Goal: Task Accomplishment & Management: Complete application form

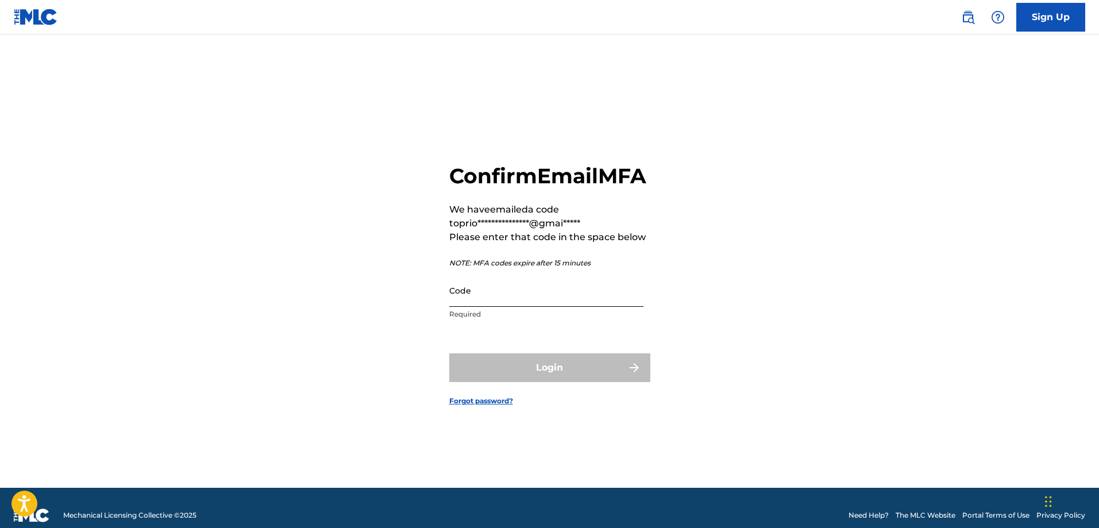
click at [530, 307] on input "Code" at bounding box center [546, 290] width 194 height 33
paste input "041594"
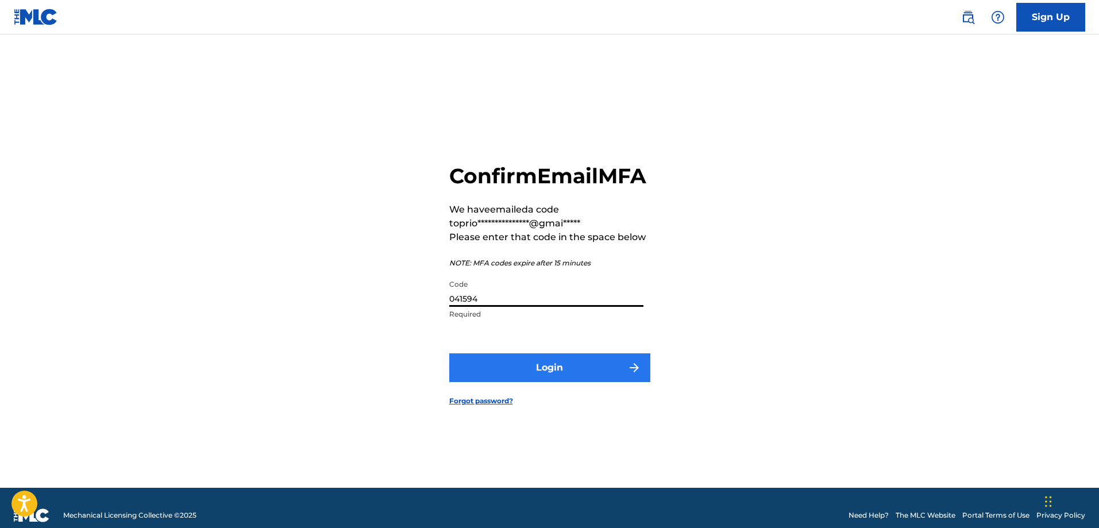
type input "041594"
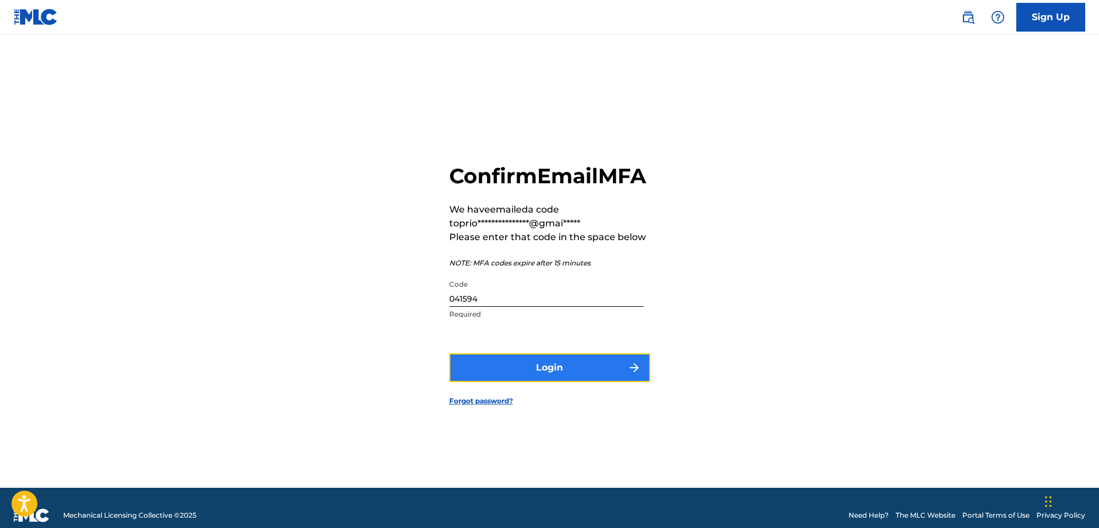
click at [516, 378] on button "Login" at bounding box center [549, 367] width 201 height 29
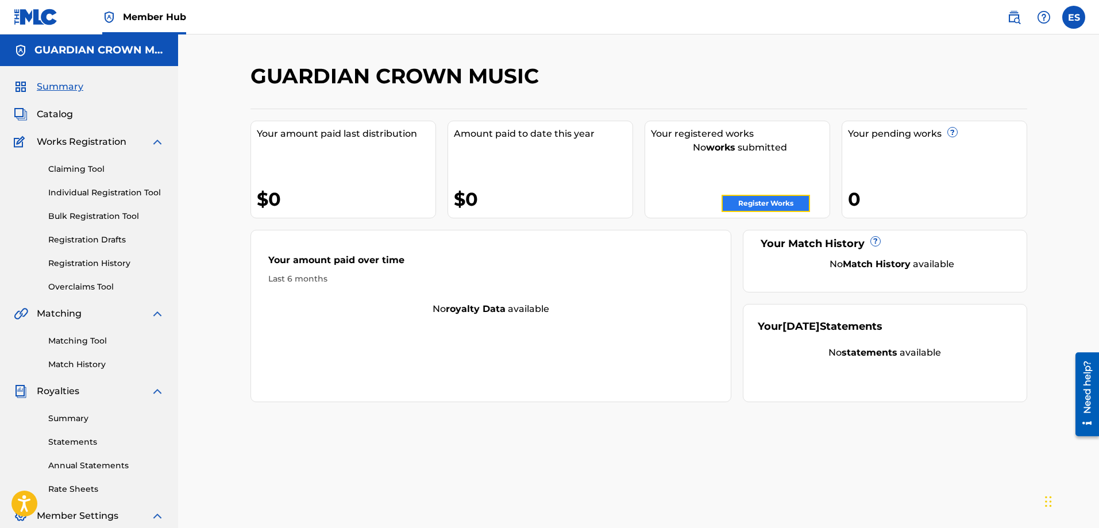
click at [740, 202] on link "Register Works" at bounding box center [765, 203] width 88 height 17
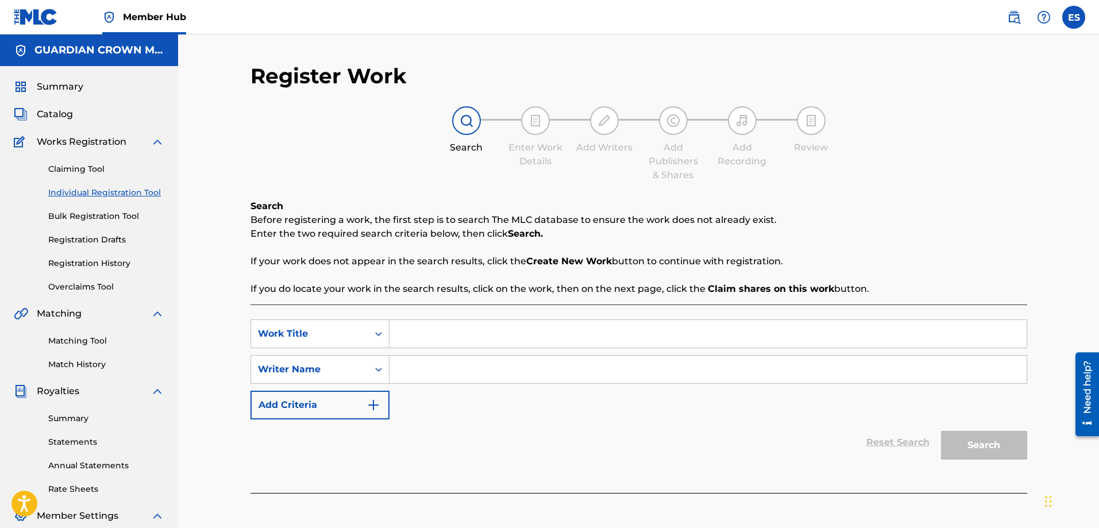
click at [432, 334] on input "Search Form" at bounding box center [707, 334] width 637 height 28
type input "A Day's Worth (Remastered)"
click at [442, 358] on input "Search Form" at bounding box center [707, 370] width 637 height 28
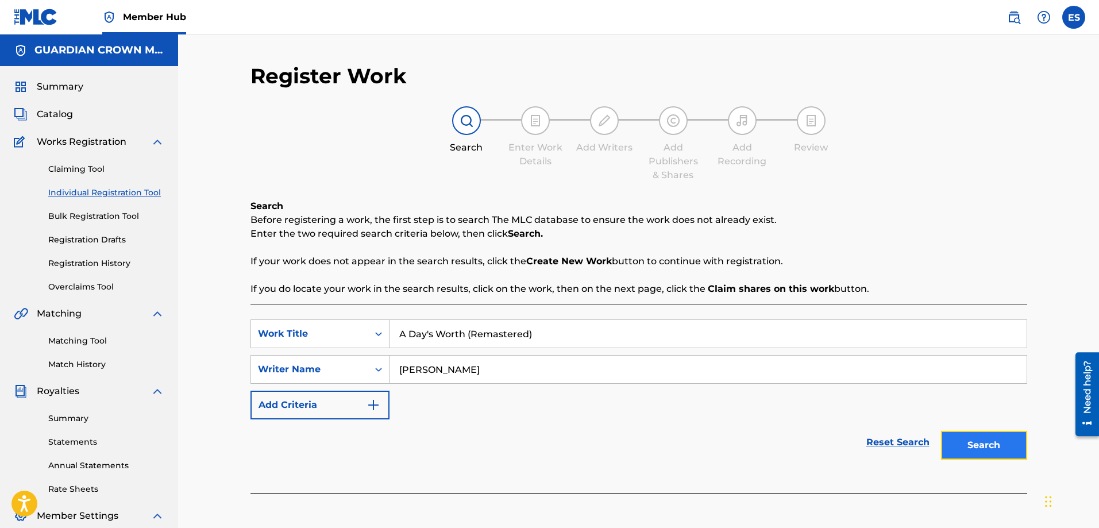
click at [985, 437] on button "Search" at bounding box center [984, 445] width 86 height 29
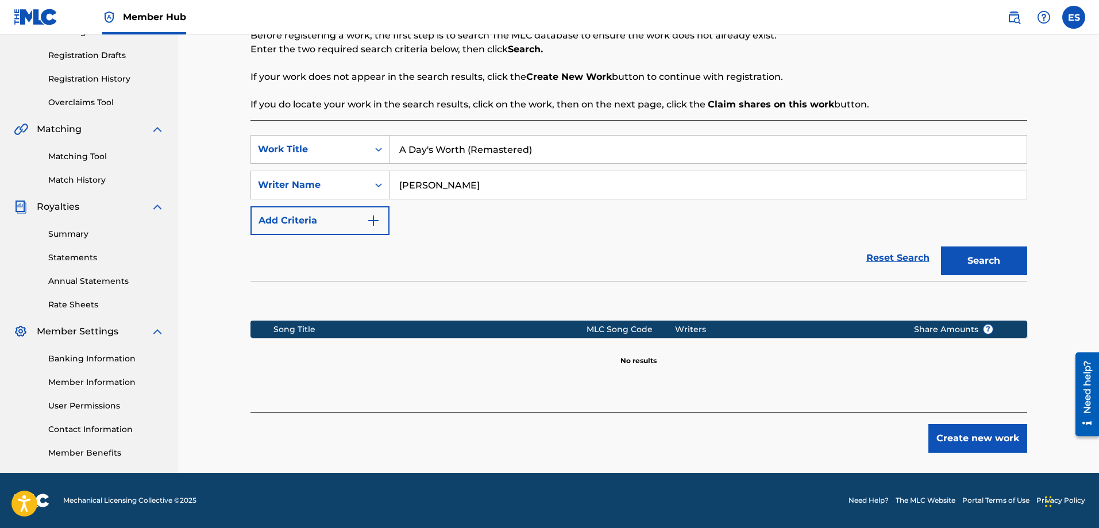
scroll to position [127, 0]
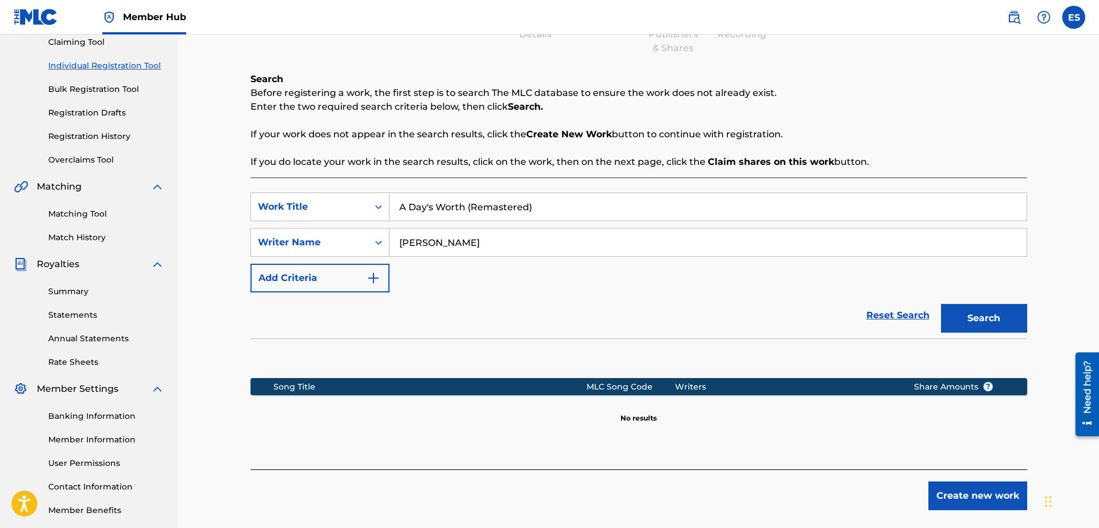
drag, startPoint x: 459, startPoint y: 245, endPoint x: 404, endPoint y: 246, distance: 55.1
click at [404, 246] on input "[PERSON_NAME]" at bounding box center [707, 243] width 637 height 28
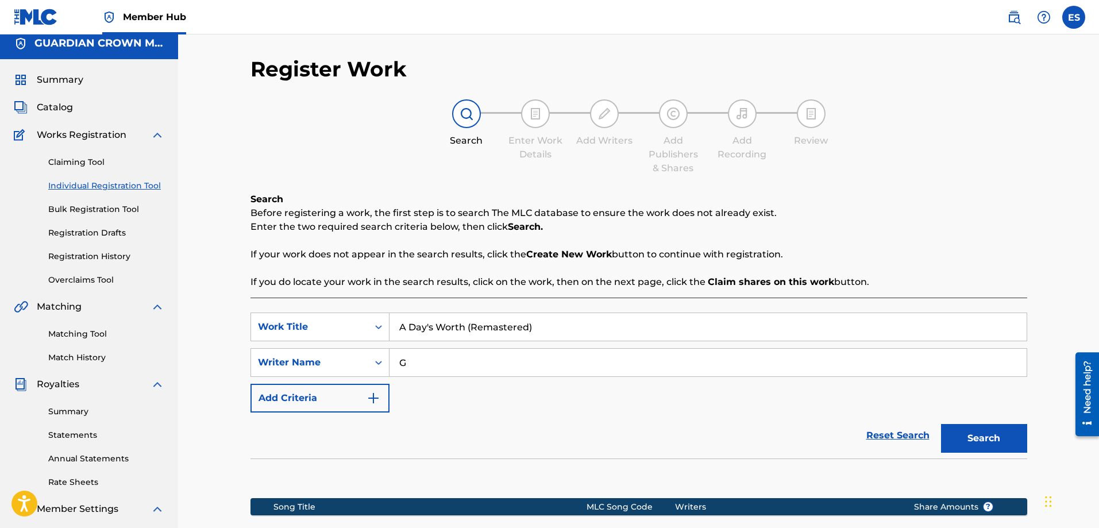
scroll to position [0, 0]
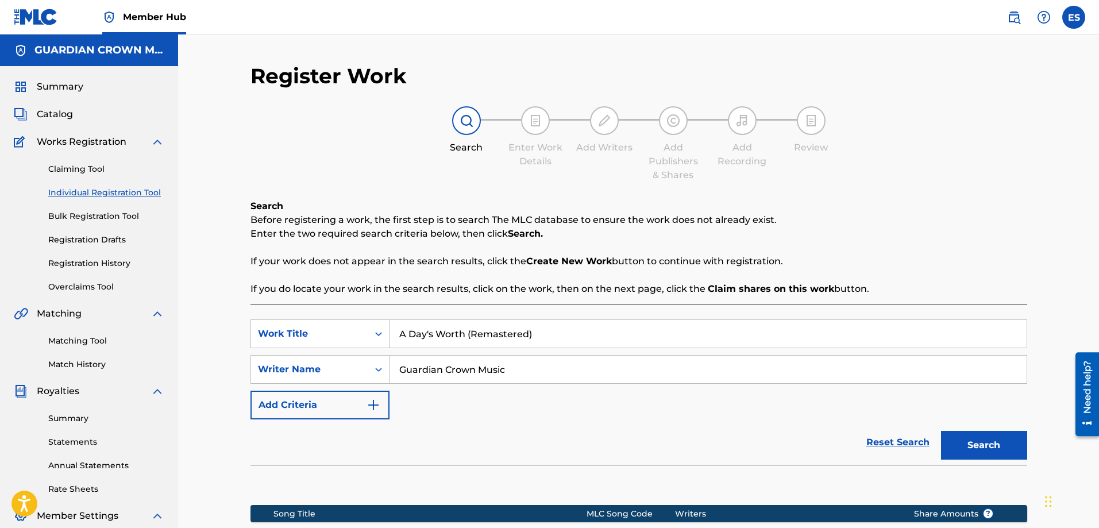
type input "Guardian Crown Music"
click at [941, 431] on button "Search" at bounding box center [984, 445] width 86 height 29
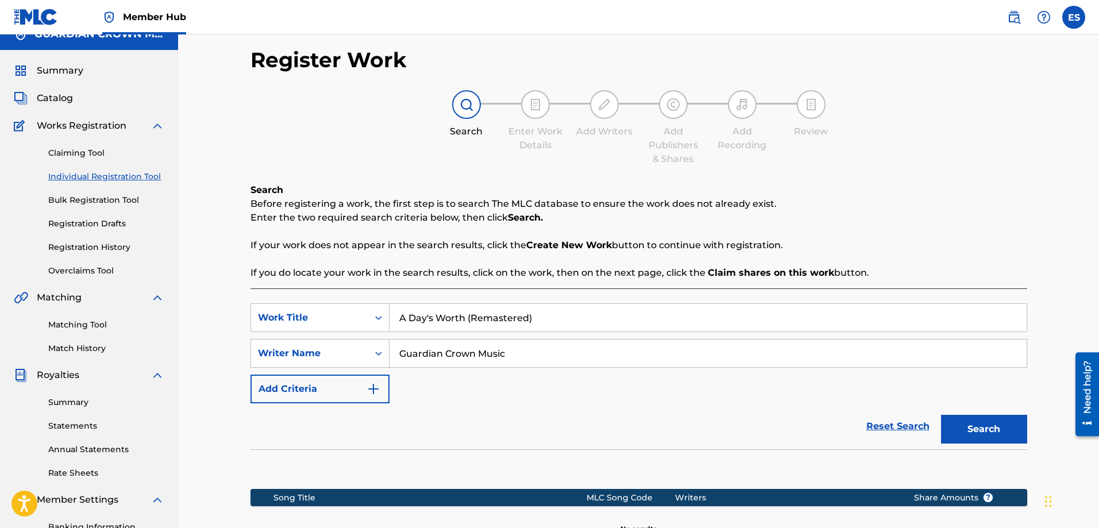
scroll to position [12, 0]
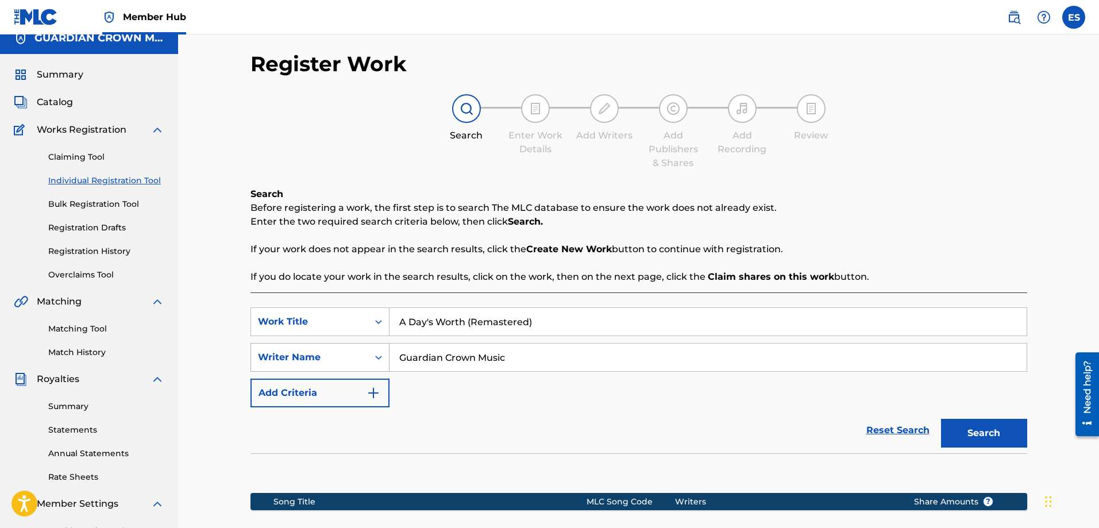
click at [370, 361] on div "Search Form" at bounding box center [378, 357] width 21 height 21
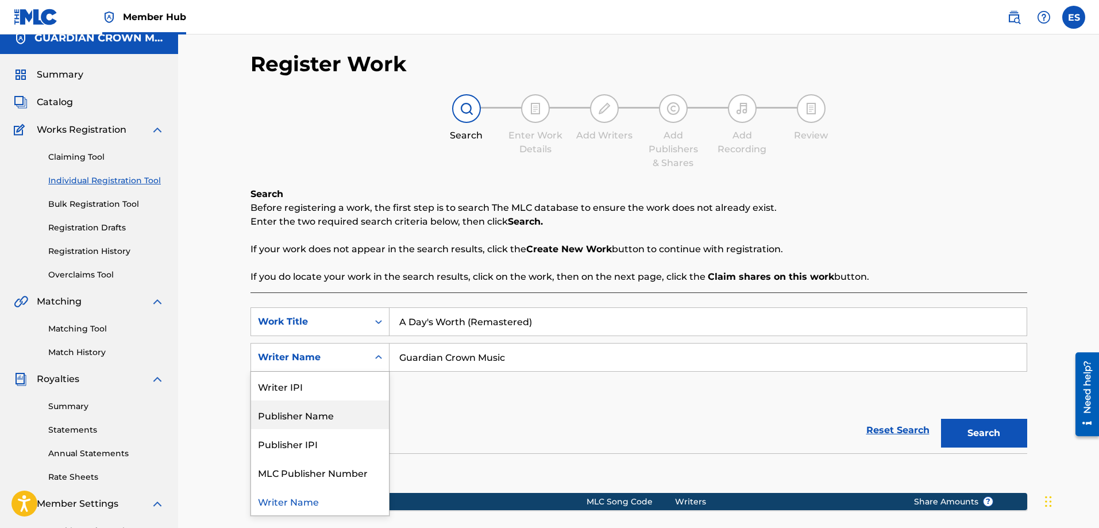
click at [335, 416] on div "Publisher Name" at bounding box center [320, 414] width 138 height 29
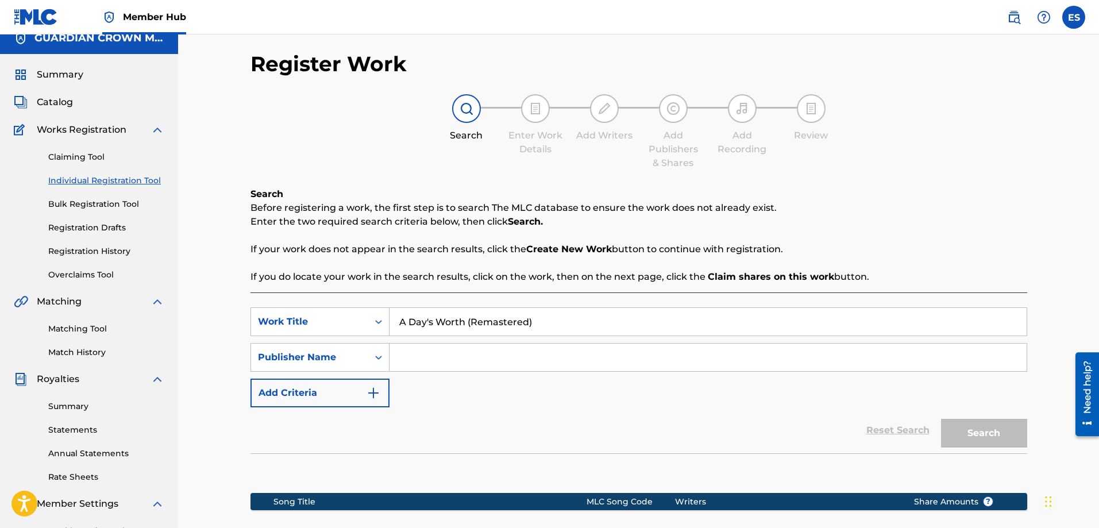
click at [435, 354] on input "Search Form" at bounding box center [707, 357] width 637 height 28
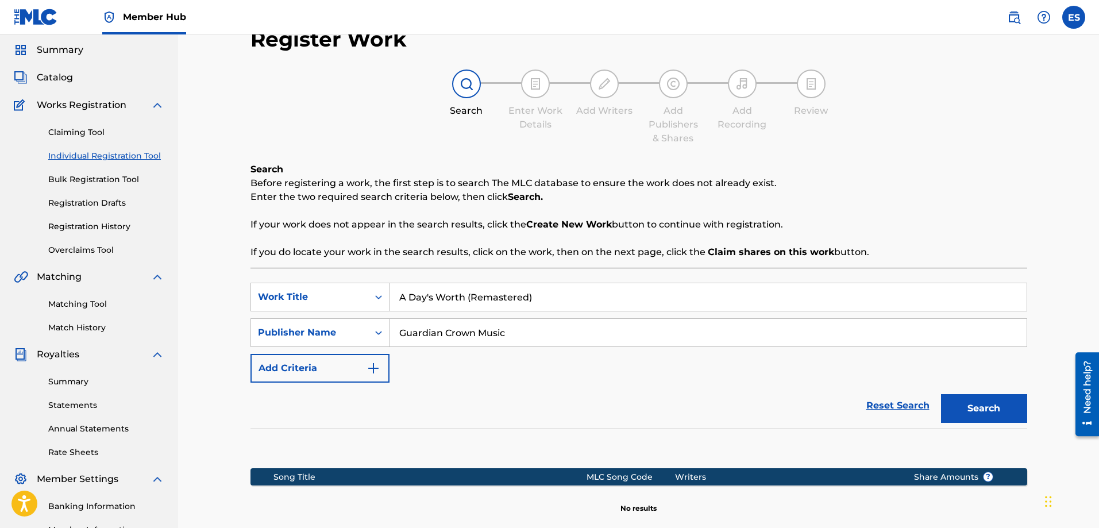
scroll to position [57, 0]
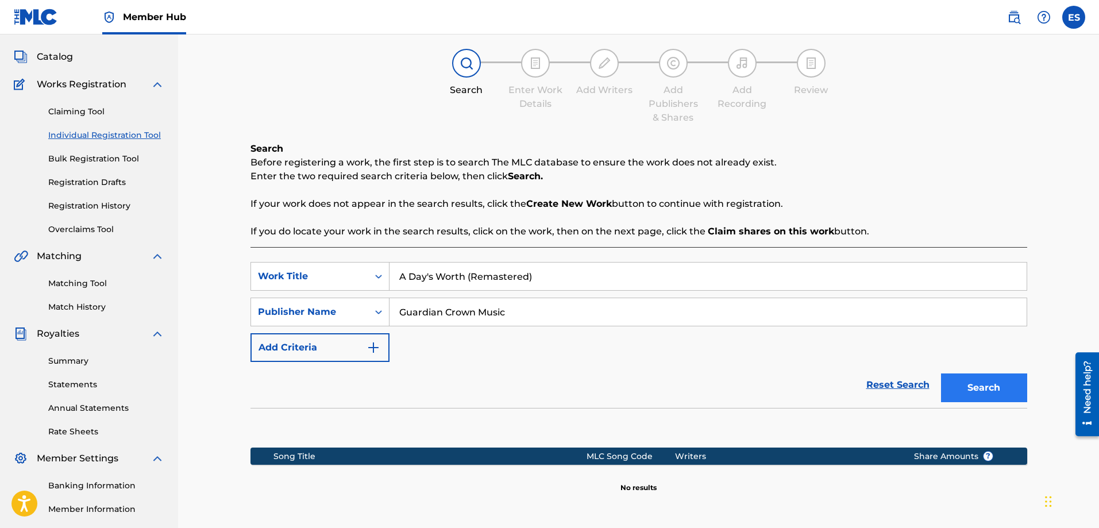
type input "Guardian Crown Music"
click at [985, 387] on button "Search" at bounding box center [984, 387] width 86 height 29
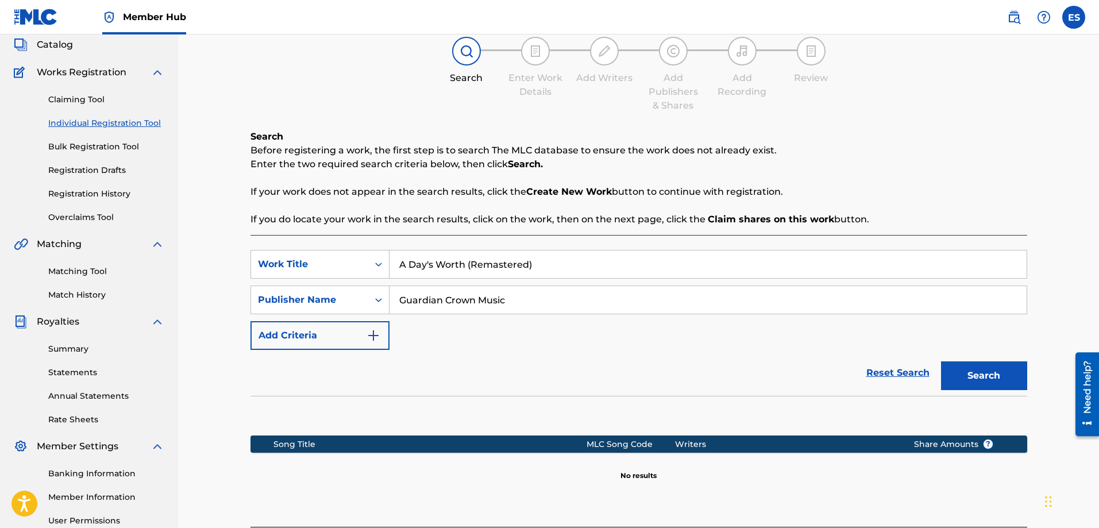
scroll to position [12, 0]
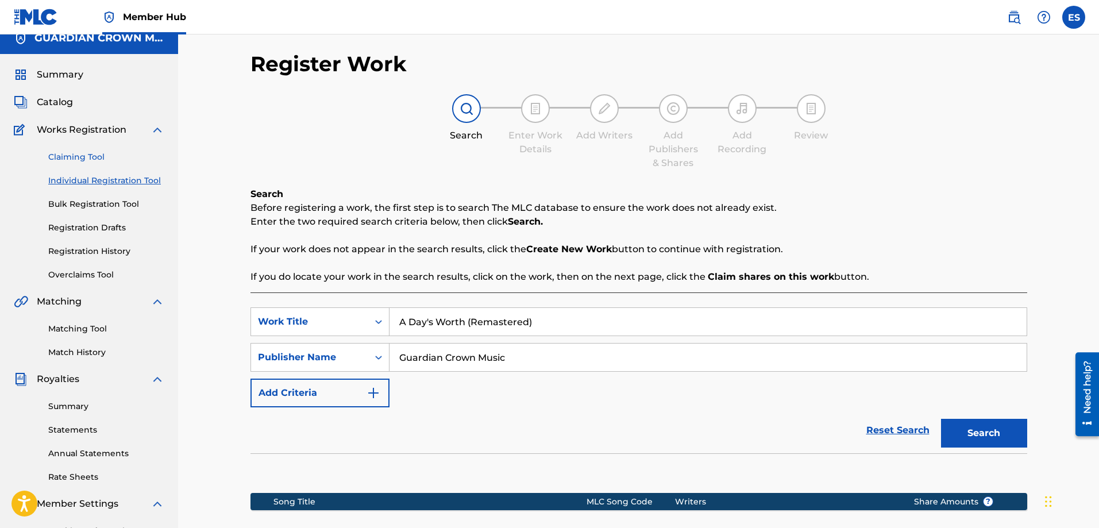
click at [60, 155] on link "Claiming Tool" at bounding box center [106, 157] width 116 height 12
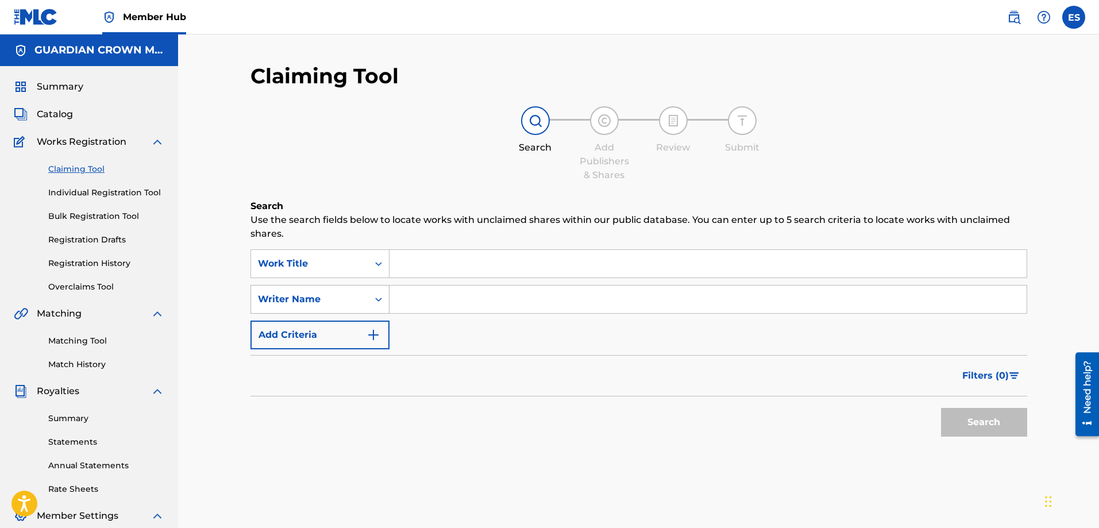
click at [376, 299] on icon "Search Form" at bounding box center [378, 300] width 7 height 4
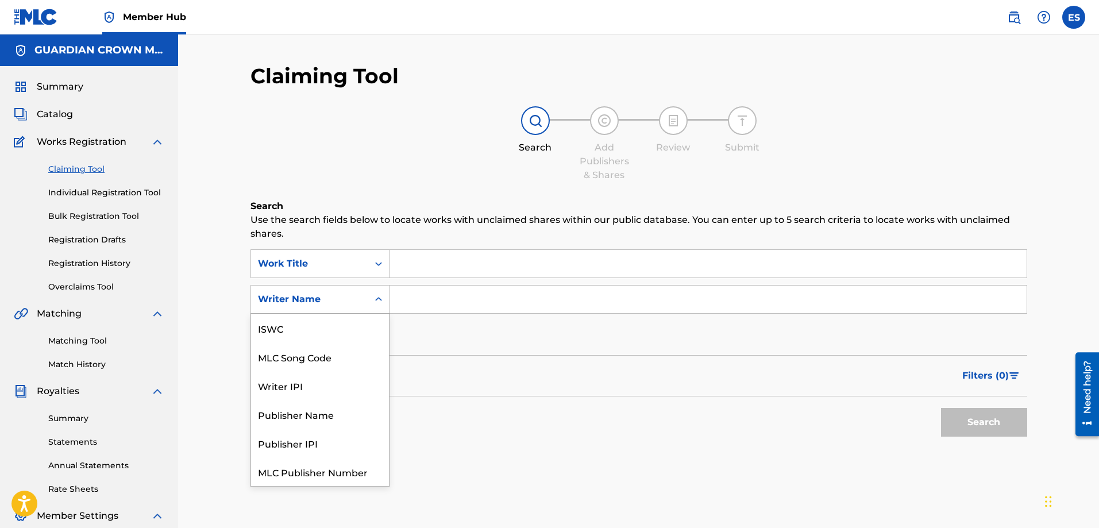
scroll to position [29, 0]
click at [352, 385] on div "Publisher Name" at bounding box center [320, 385] width 138 height 29
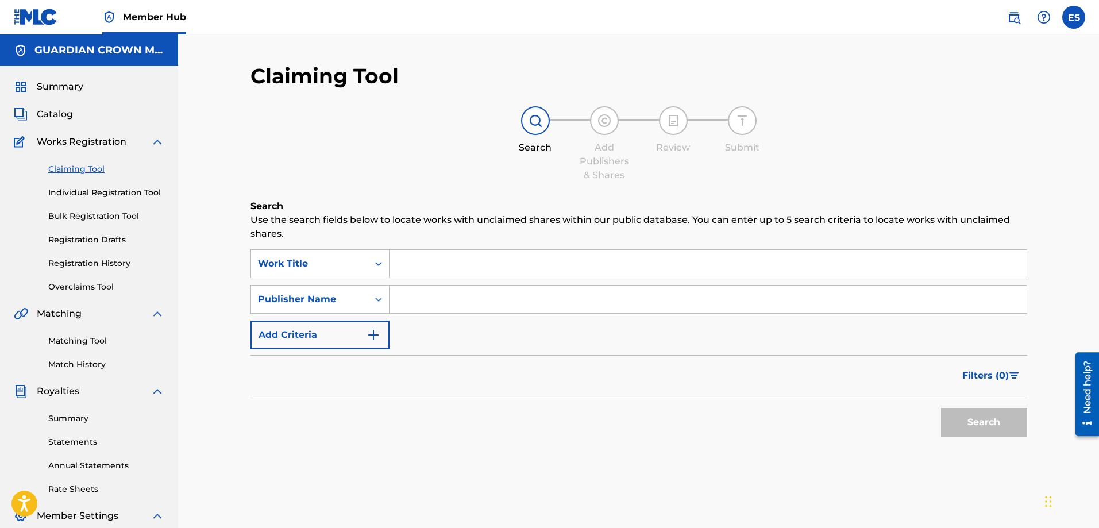
click at [414, 265] on input "Search Form" at bounding box center [707, 264] width 637 height 28
click at [431, 262] on input "A Day's Worth" at bounding box center [707, 264] width 637 height 28
click at [429, 264] on input "A Day's Worth" at bounding box center [707, 264] width 637 height 28
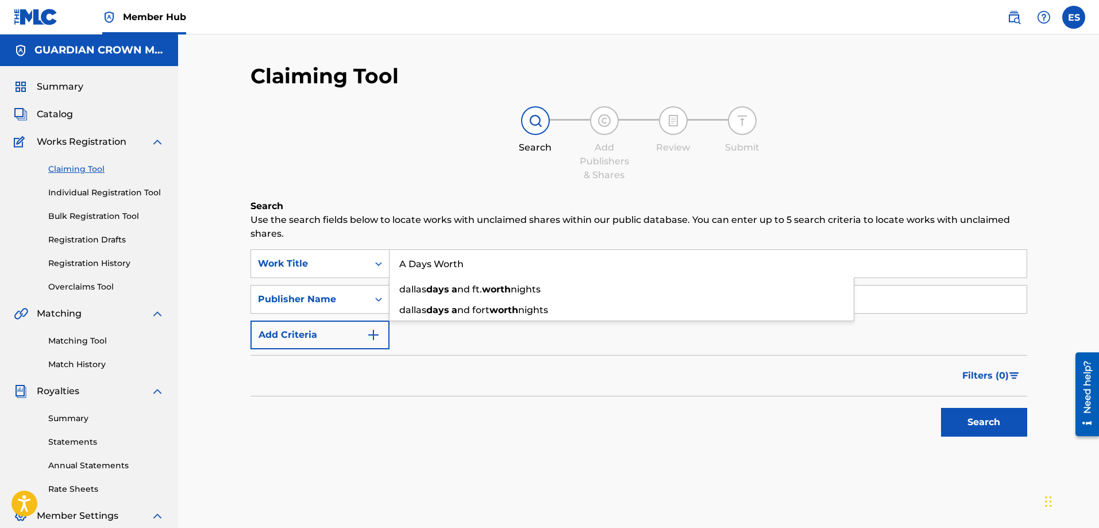
click at [503, 262] on input "A Days Worth" at bounding box center [707, 264] width 637 height 28
type input "A Days Worth (Remastered)"
click at [427, 297] on input "Search Form" at bounding box center [707, 299] width 637 height 28
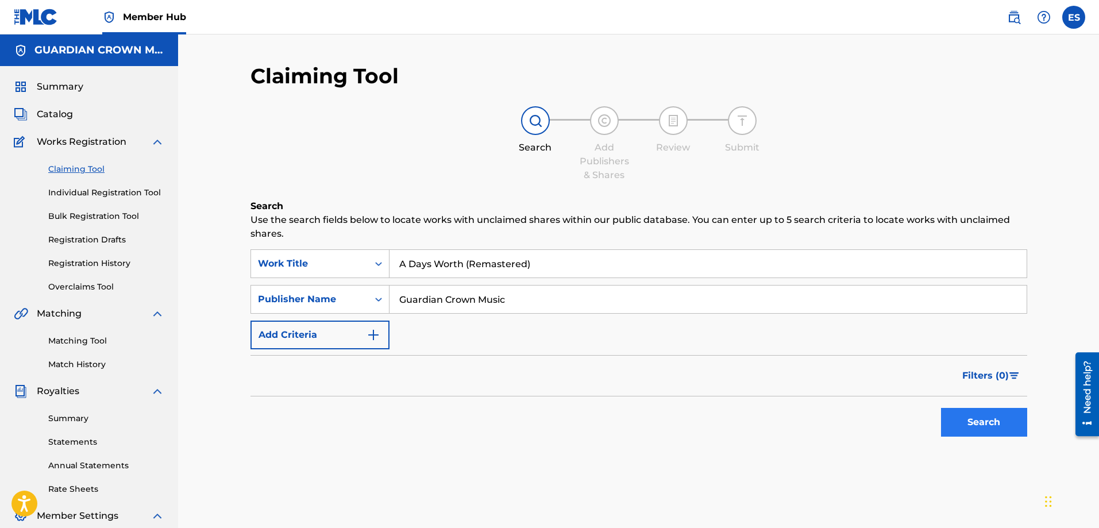
type input "Guardian Crown Music"
click at [979, 431] on button "Search" at bounding box center [984, 422] width 86 height 29
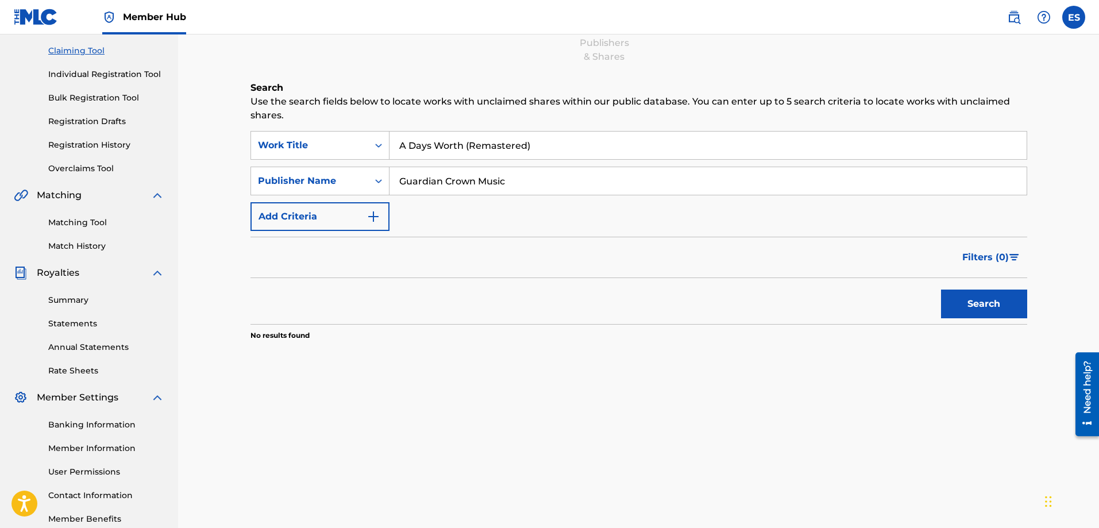
scroll to position [0, 0]
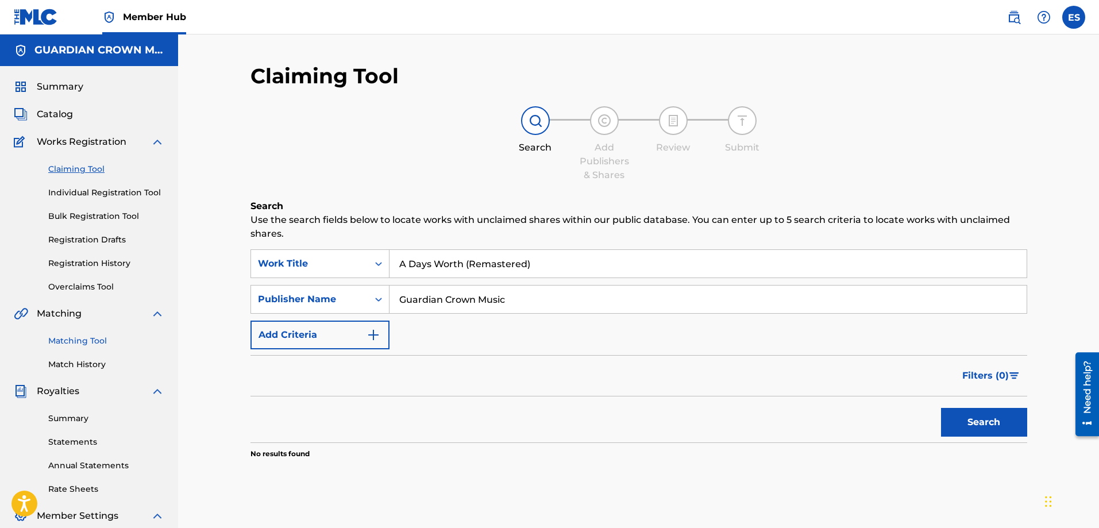
click at [98, 341] on link "Matching Tool" at bounding box center [106, 341] width 116 height 12
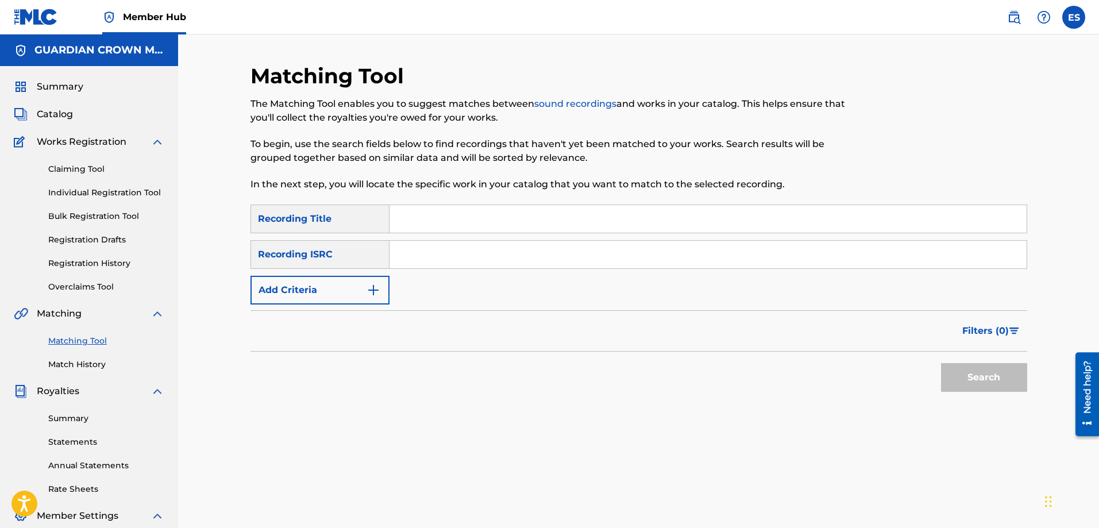
click at [414, 216] on input "Search Form" at bounding box center [707, 219] width 637 height 28
type input "A Day's Worth (Remastered)"
click at [439, 249] on input "Search Form" at bounding box center [707, 255] width 637 height 28
type input "QZES81937278"
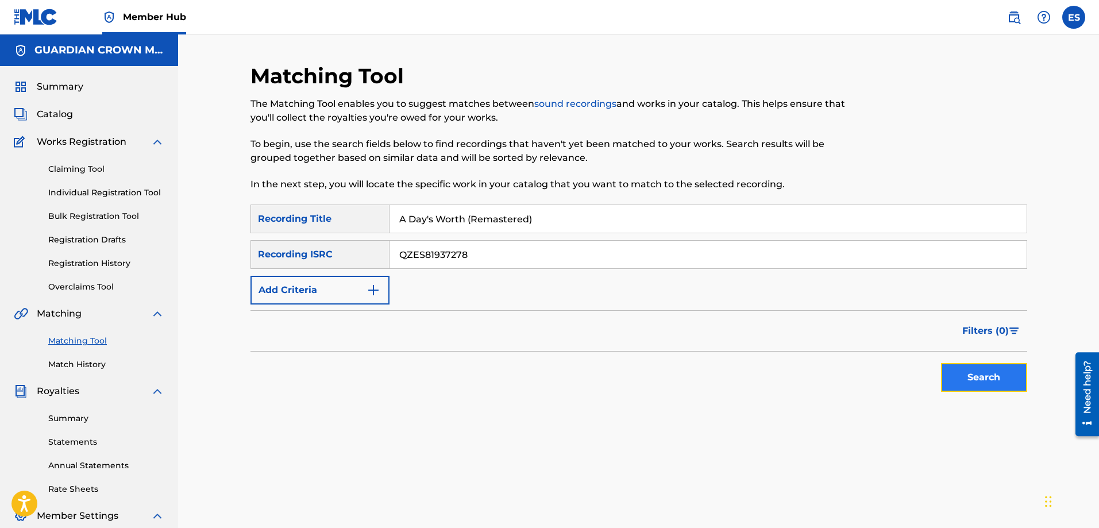
click at [963, 384] on button "Search" at bounding box center [984, 377] width 86 height 29
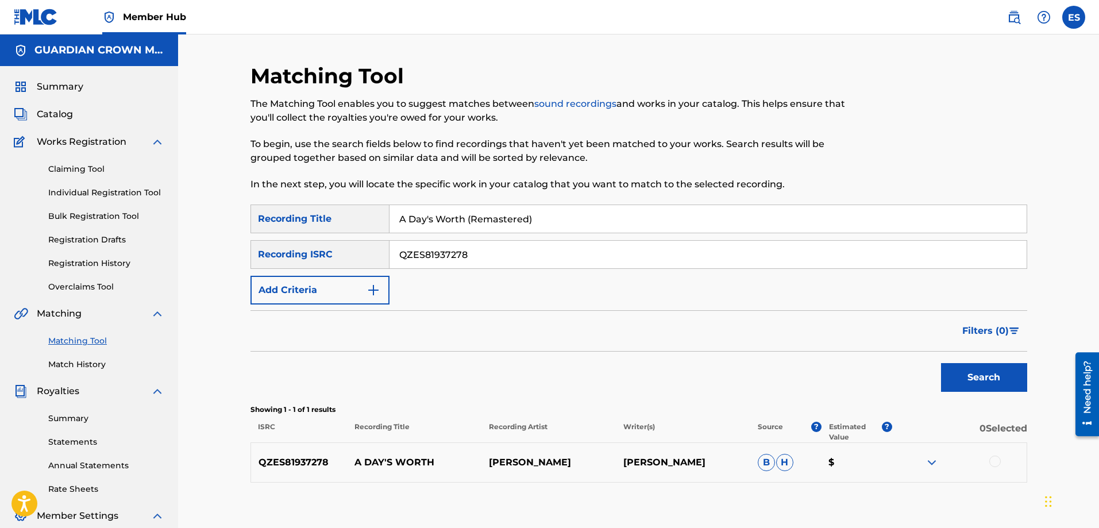
scroll to position [57, 0]
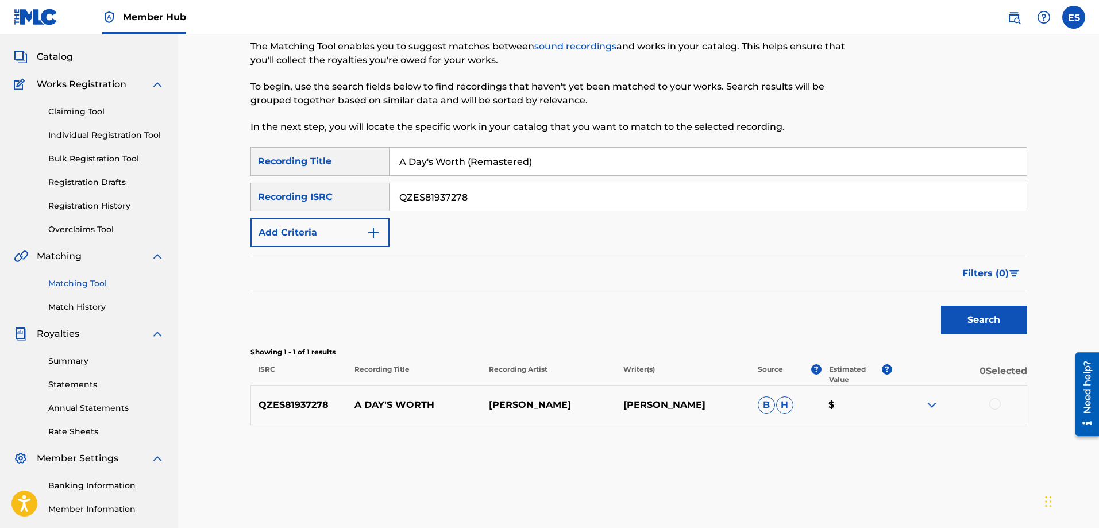
click at [548, 405] on p "[PERSON_NAME]" at bounding box center [548, 405] width 134 height 14
click at [932, 408] on img at bounding box center [932, 405] width 14 height 14
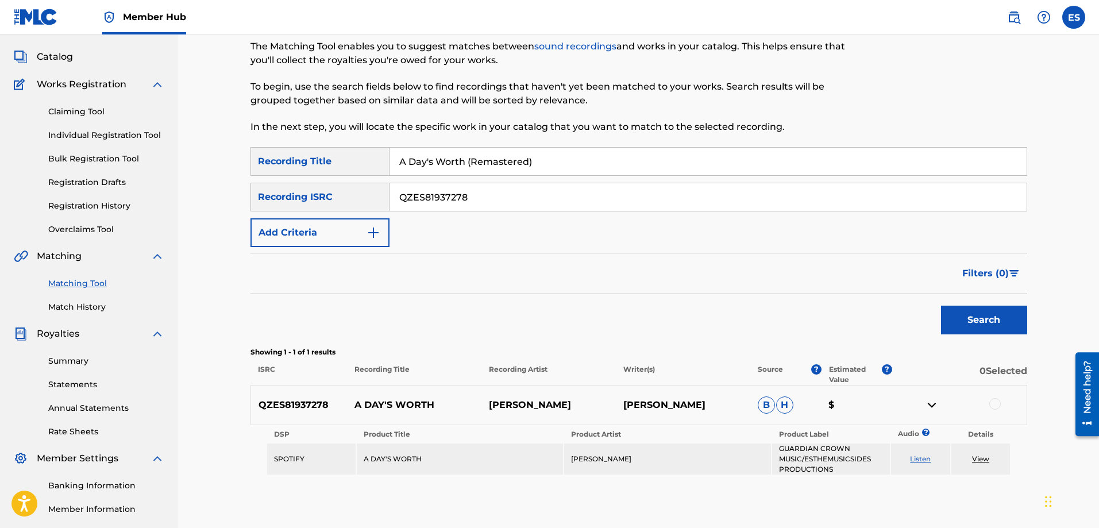
click at [933, 405] on img at bounding box center [932, 405] width 14 height 14
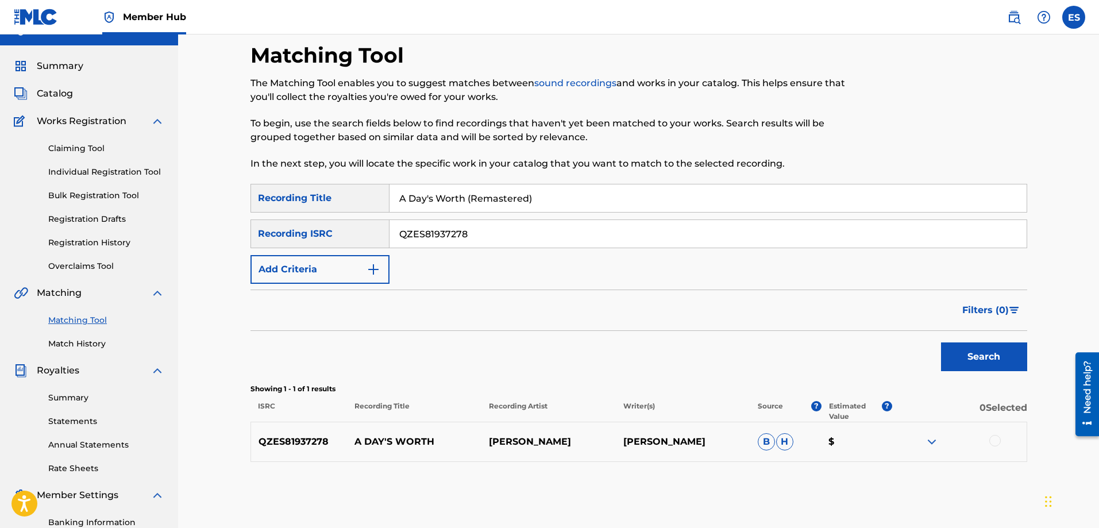
scroll to position [0, 0]
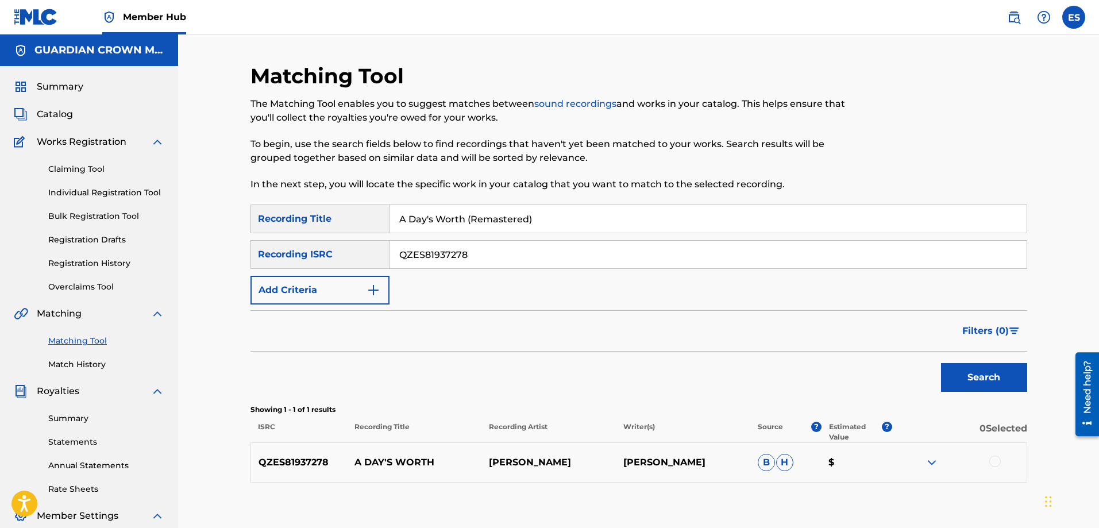
click at [832, 464] on p "$" at bounding box center [856, 462] width 71 height 14
click at [520, 327] on div "Filters ( 0 )" at bounding box center [638, 330] width 777 height 41
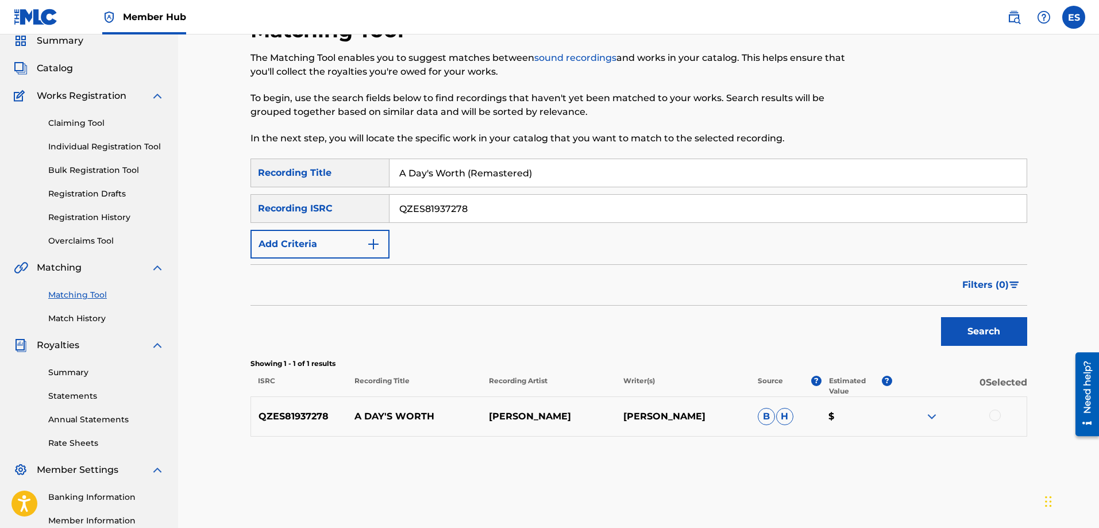
scroll to position [172, 0]
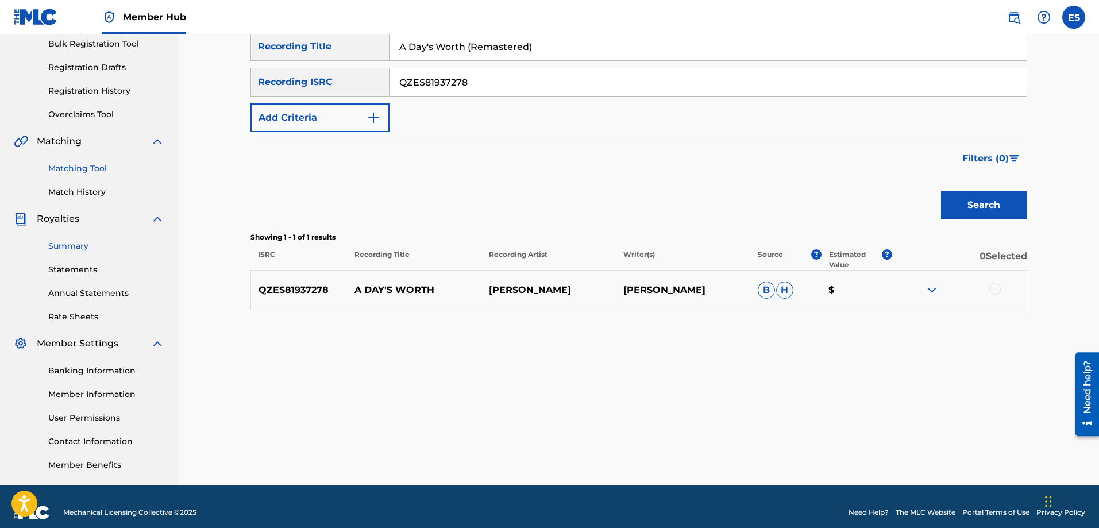
click at [68, 247] on link "Summary" at bounding box center [106, 246] width 116 height 12
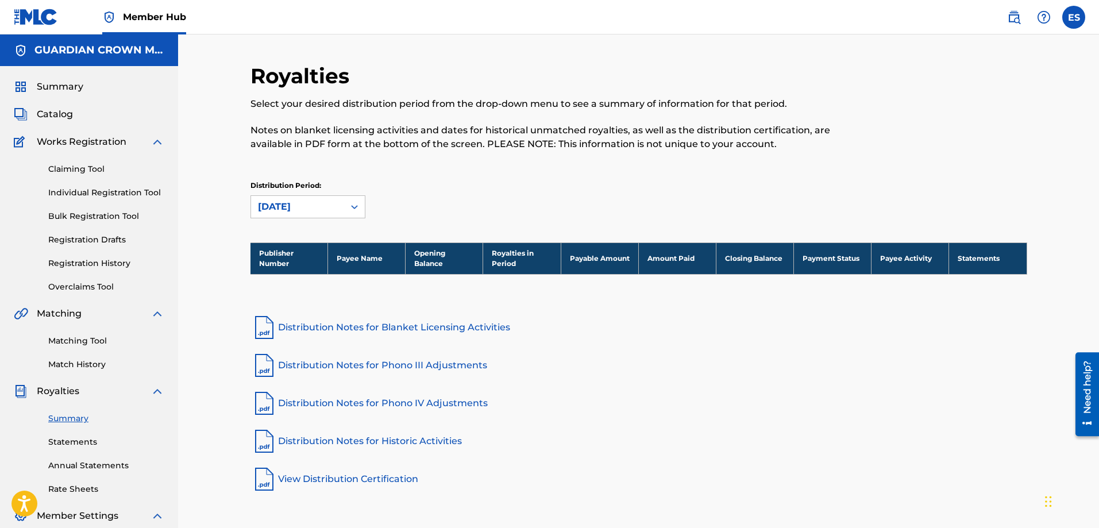
click at [351, 260] on th "Payee Name" at bounding box center [367, 258] width 78 height 32
click at [352, 211] on icon at bounding box center [354, 206] width 11 height 11
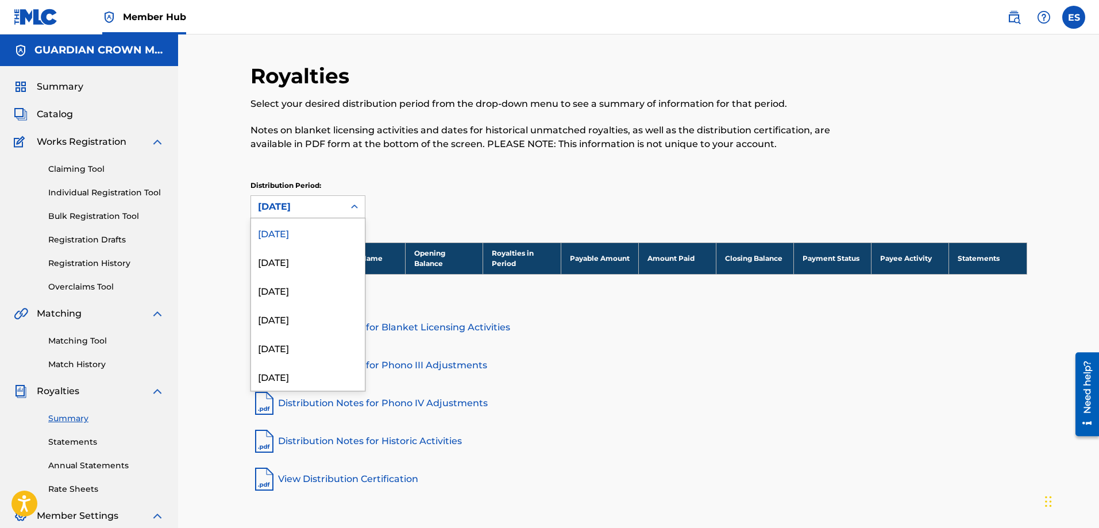
click at [352, 211] on icon at bounding box center [354, 206] width 11 height 11
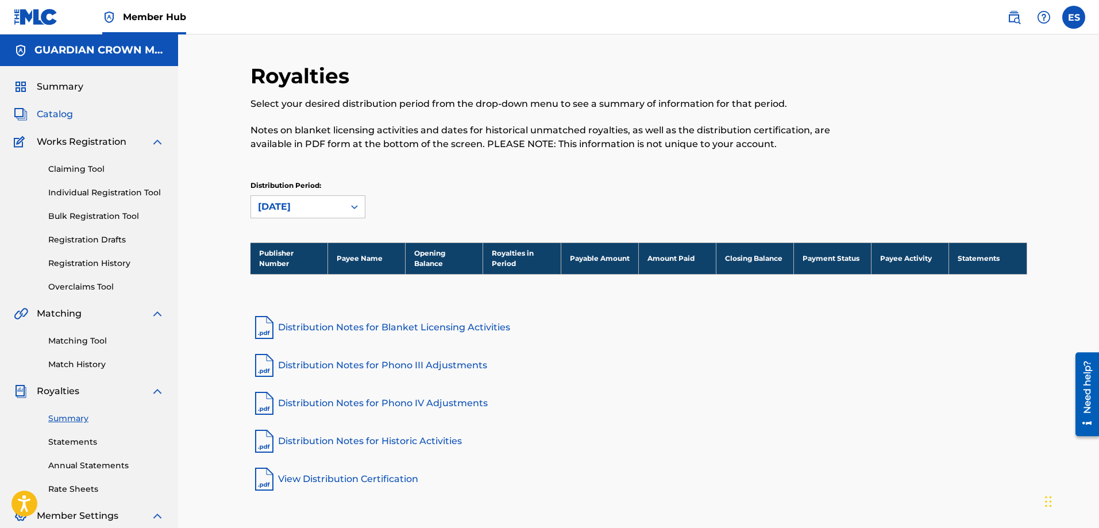
click at [51, 108] on span "Catalog" at bounding box center [55, 114] width 36 height 14
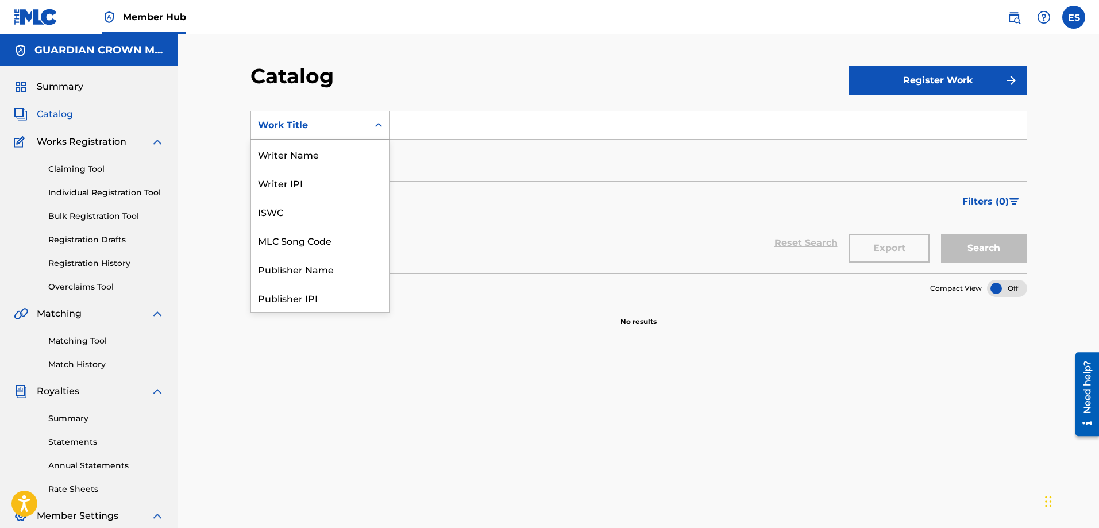
click at [372, 121] on div "Search Form" at bounding box center [378, 125] width 21 height 21
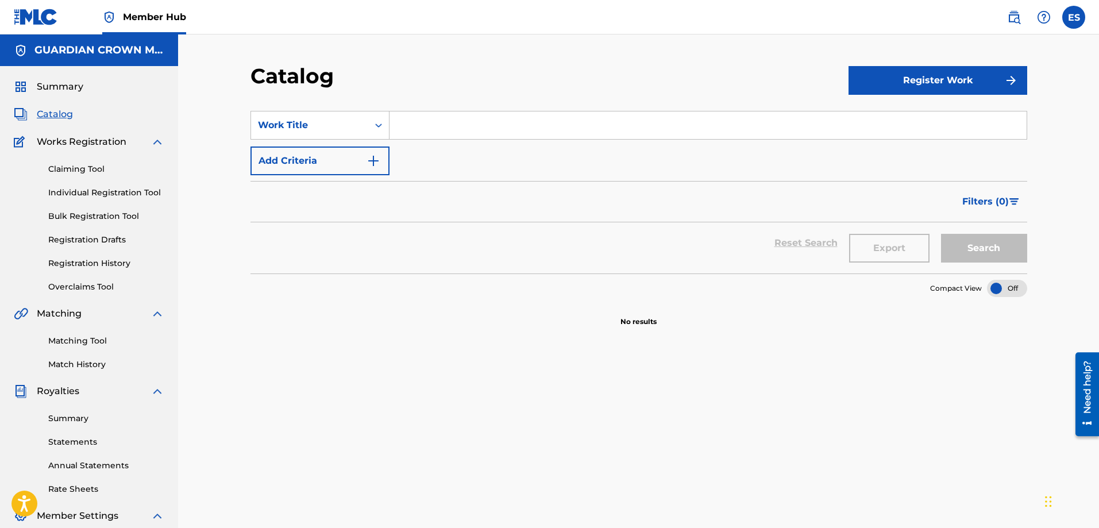
click at [372, 121] on div "Search Form" at bounding box center [378, 125] width 21 height 21
click at [427, 125] on input "Search Form" at bounding box center [707, 125] width 637 height 28
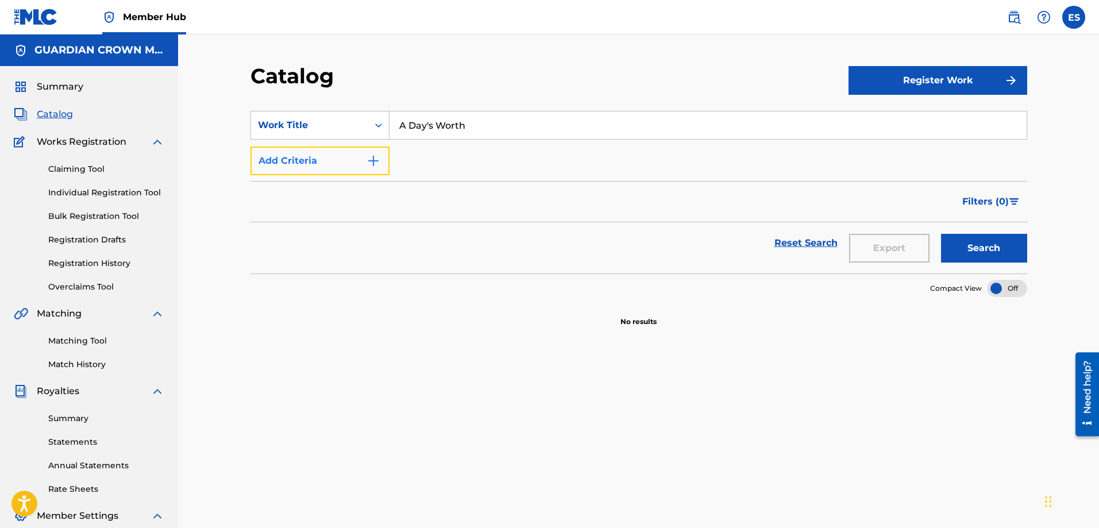
click at [368, 164] on img "Search Form" at bounding box center [373, 161] width 14 height 14
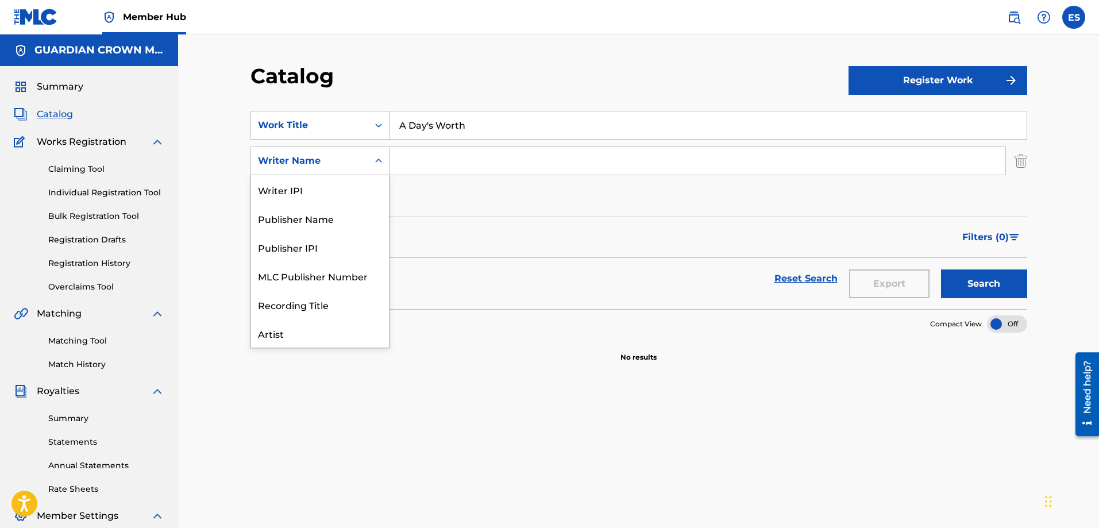
click at [380, 157] on icon "Search Form" at bounding box center [378, 160] width 11 height 11
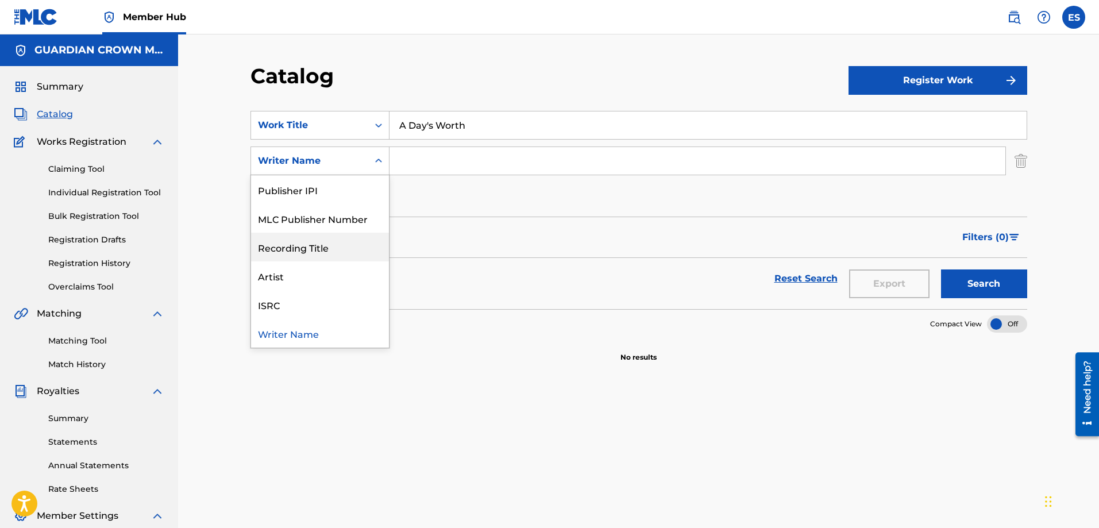
scroll to position [0, 0]
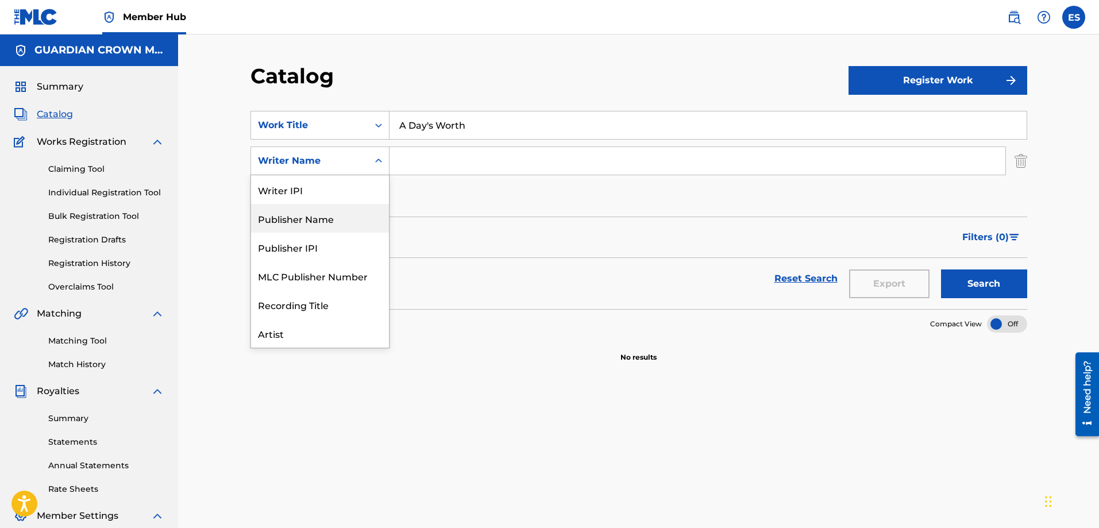
click at [352, 222] on div "Publisher Name" at bounding box center [320, 218] width 138 height 29
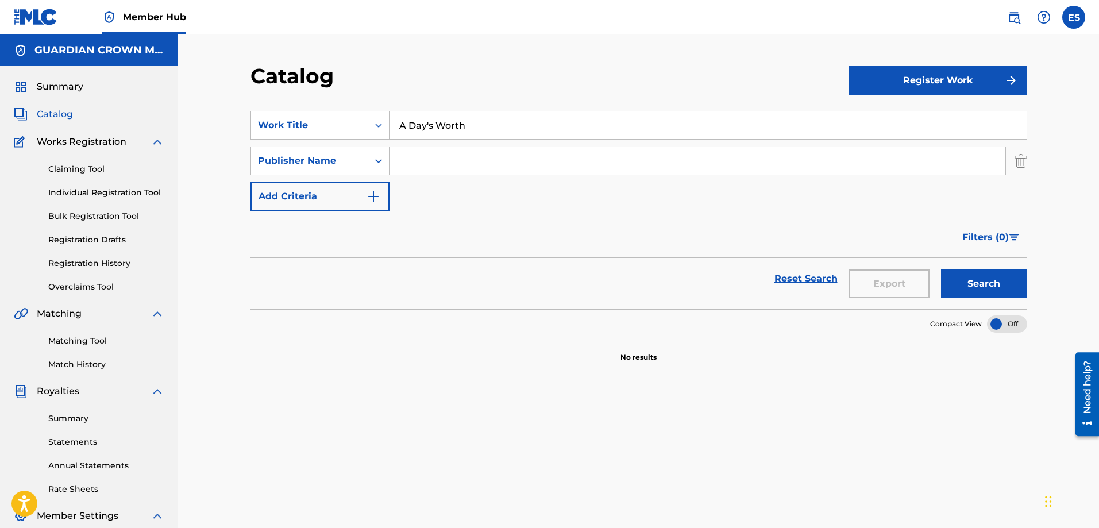
click at [506, 130] on input "A Day's Worth" at bounding box center [707, 125] width 637 height 28
type input "A Day's Worth (Remastered)"
click at [512, 157] on input "Search Form" at bounding box center [697, 161] width 616 height 28
type input "Guardian Crown Music"
click at [994, 275] on button "Search" at bounding box center [984, 283] width 86 height 29
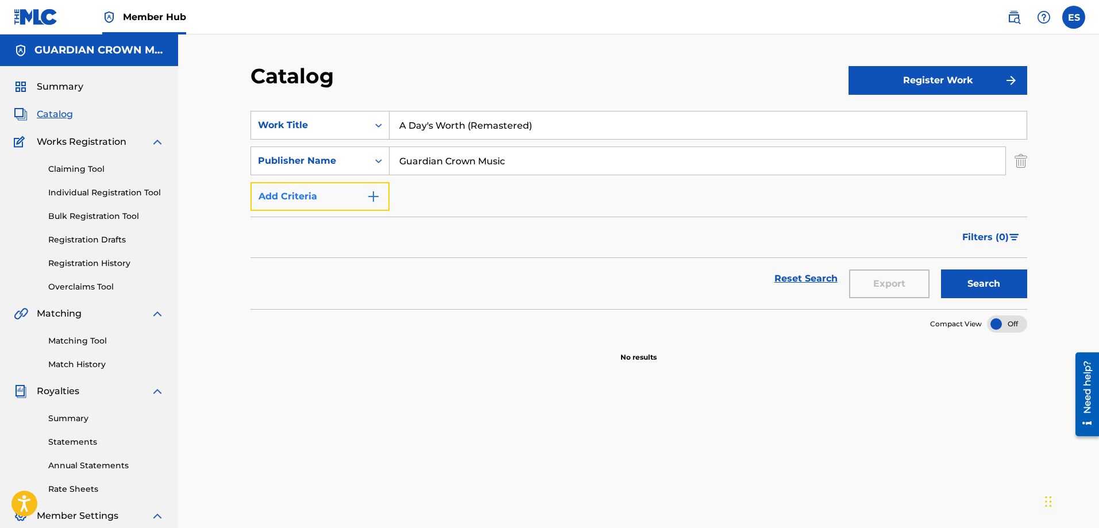
click at [371, 194] on img "Search Form" at bounding box center [373, 197] width 14 height 14
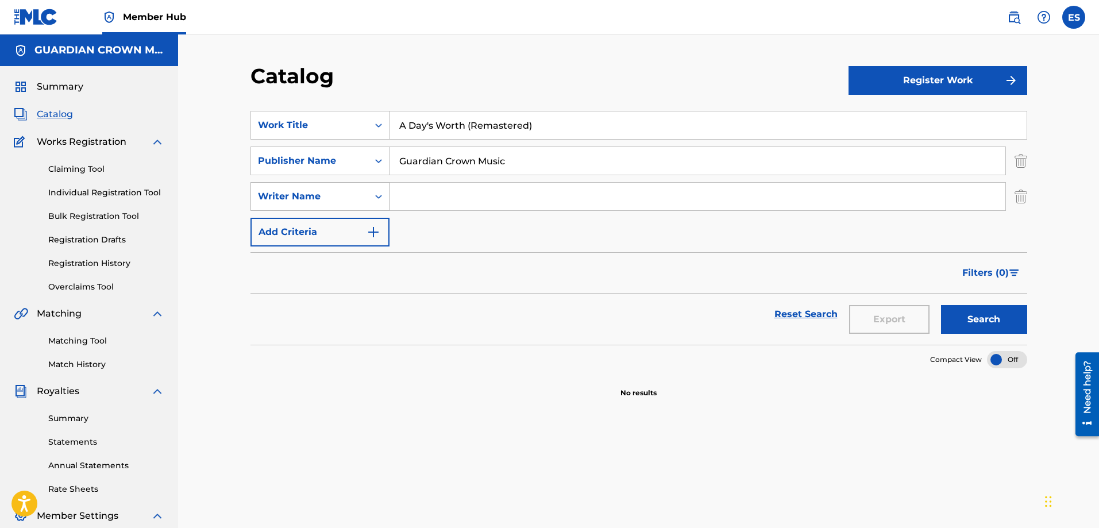
click at [382, 196] on icon "Search Form" at bounding box center [378, 196] width 11 height 11
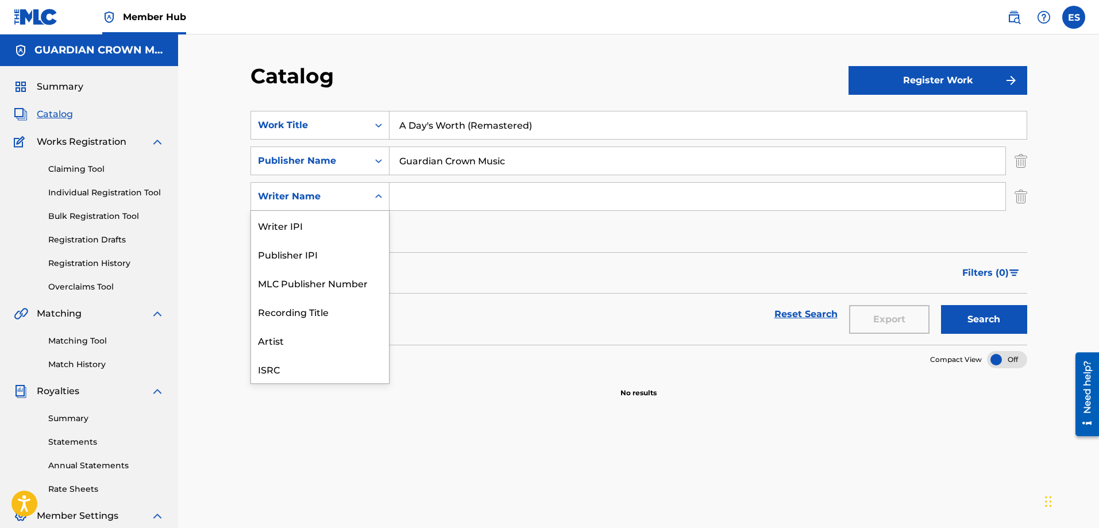
scroll to position [29, 0]
click at [312, 312] on div "Artist" at bounding box center [320, 311] width 138 height 29
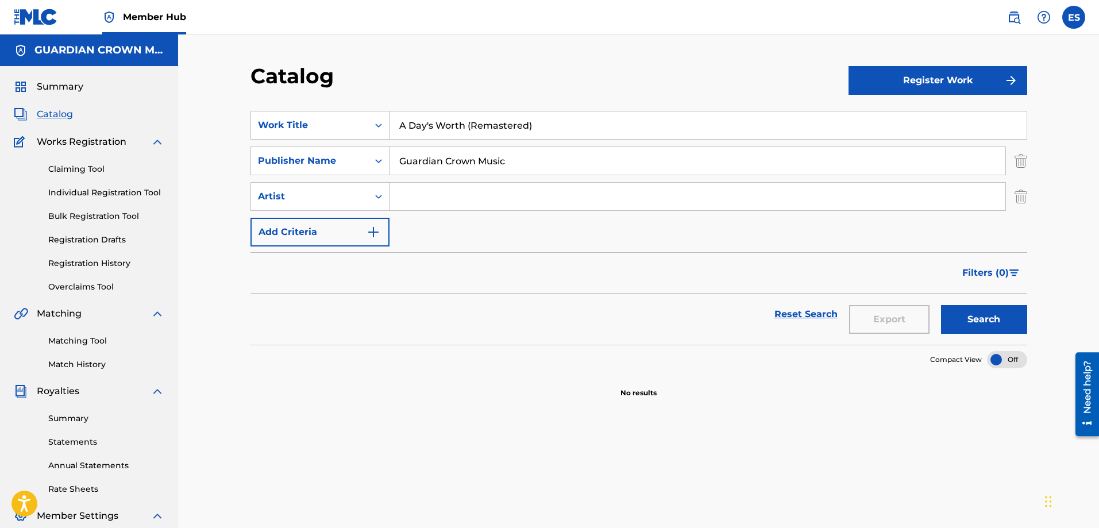
click at [457, 190] on input "Search Form" at bounding box center [697, 197] width 616 height 28
type input "[PERSON_NAME]"
click at [979, 315] on button "Search" at bounding box center [984, 319] width 86 height 29
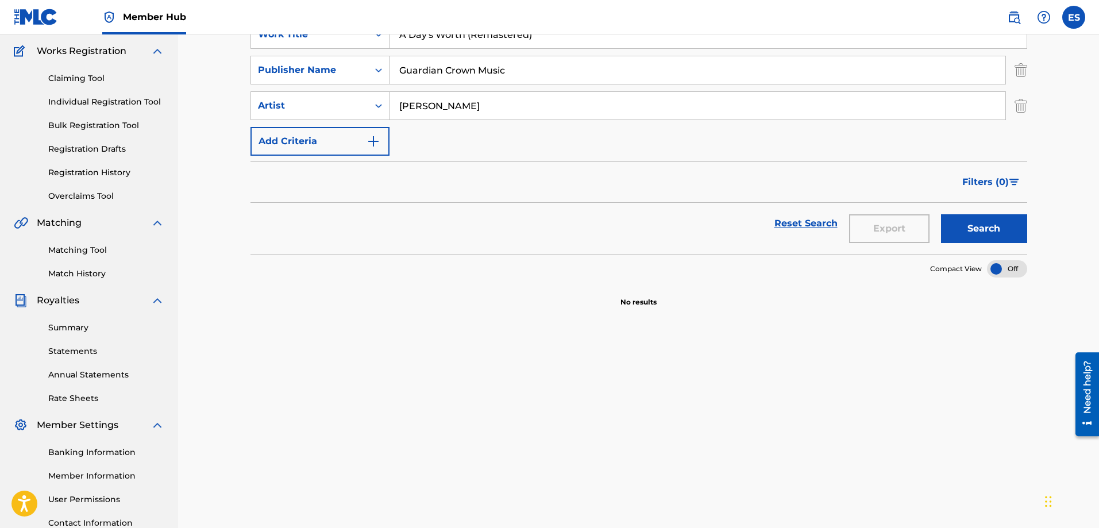
scroll to position [0, 0]
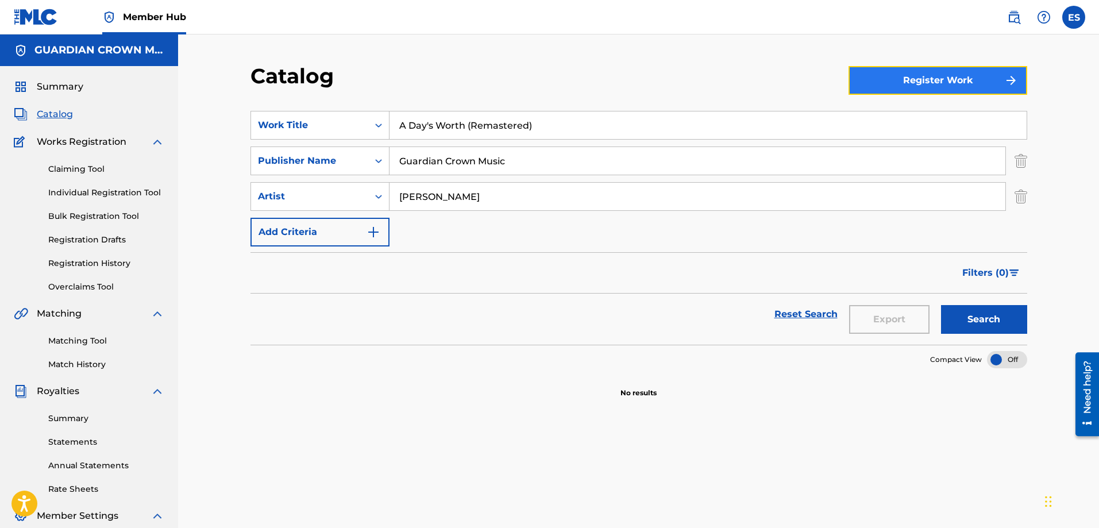
click at [895, 87] on button "Register Work" at bounding box center [937, 80] width 179 height 29
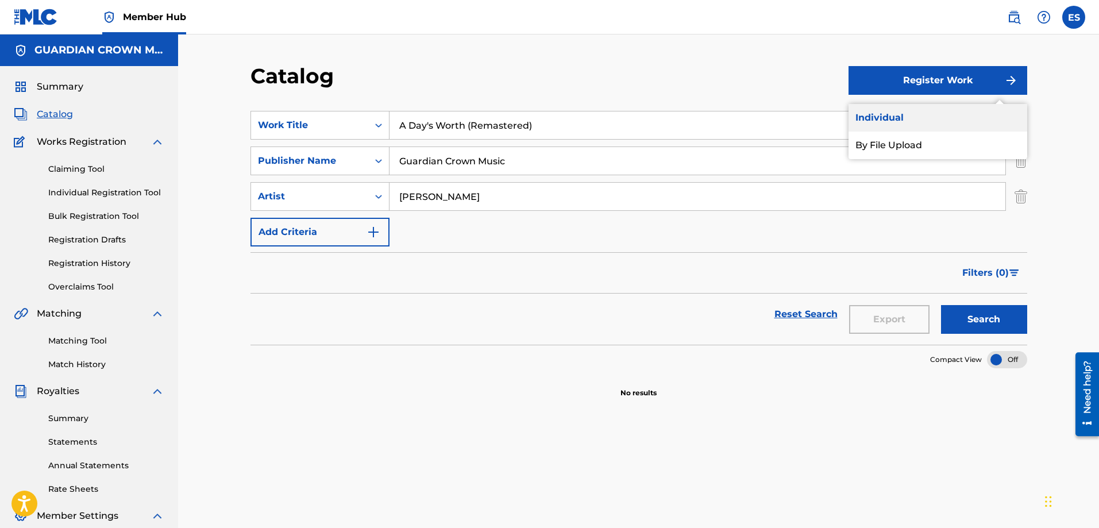
click at [891, 115] on link "Individual" at bounding box center [937, 118] width 179 height 28
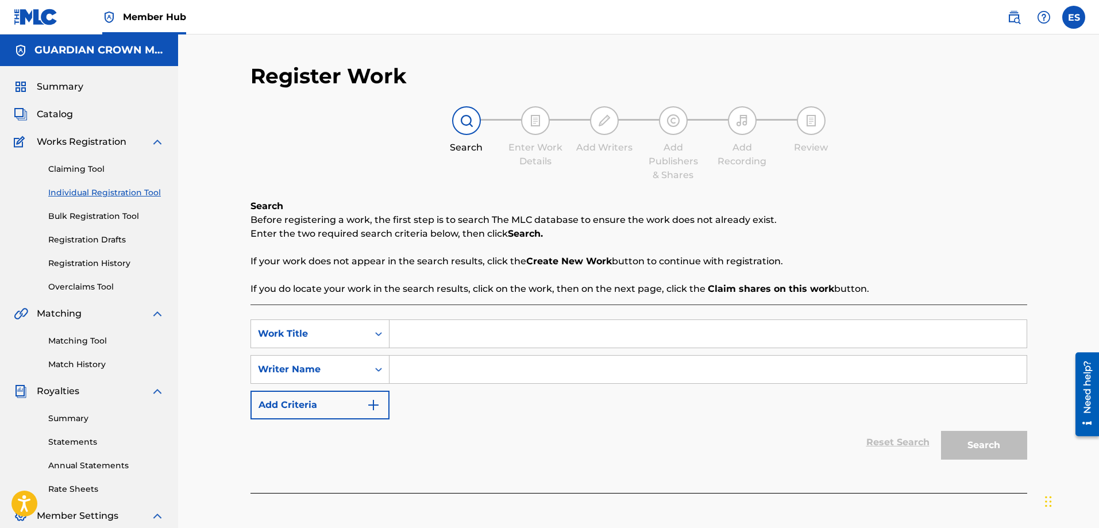
click at [578, 434] on div "Reset Search Search" at bounding box center [638, 442] width 777 height 46
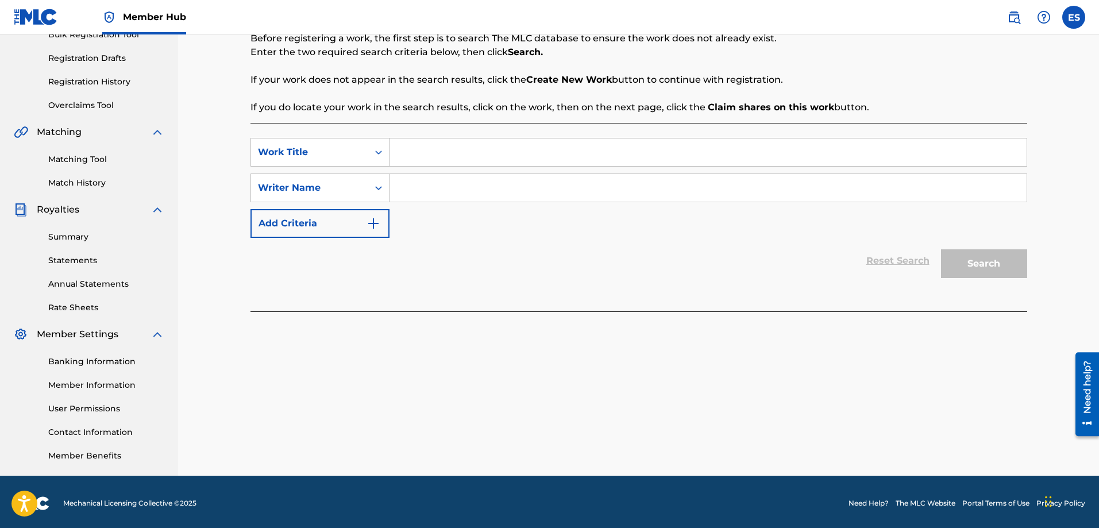
scroll to position [184, 0]
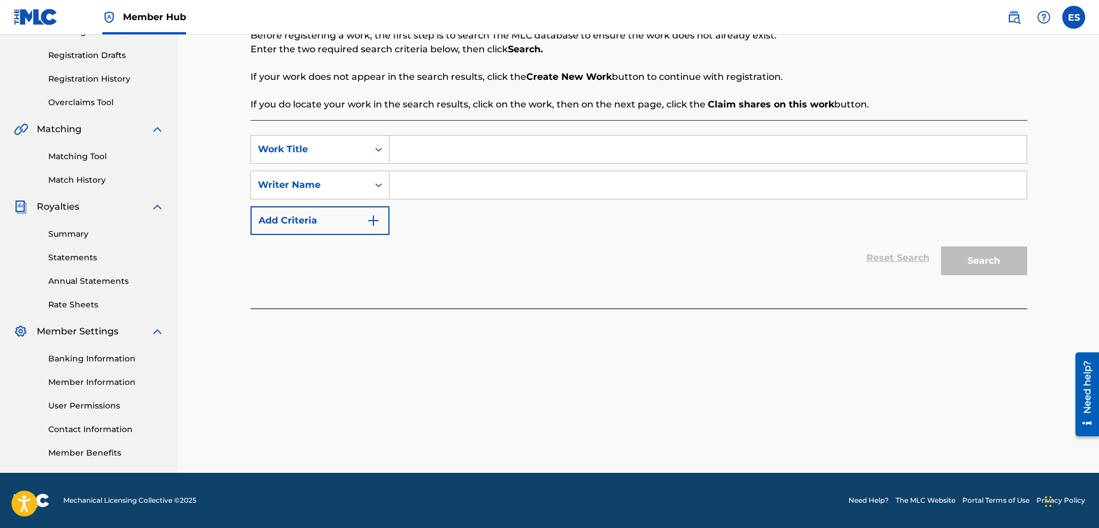
click at [410, 156] on input "Search Form" at bounding box center [707, 150] width 637 height 28
click at [377, 185] on icon "Search Form" at bounding box center [378, 185] width 7 height 4
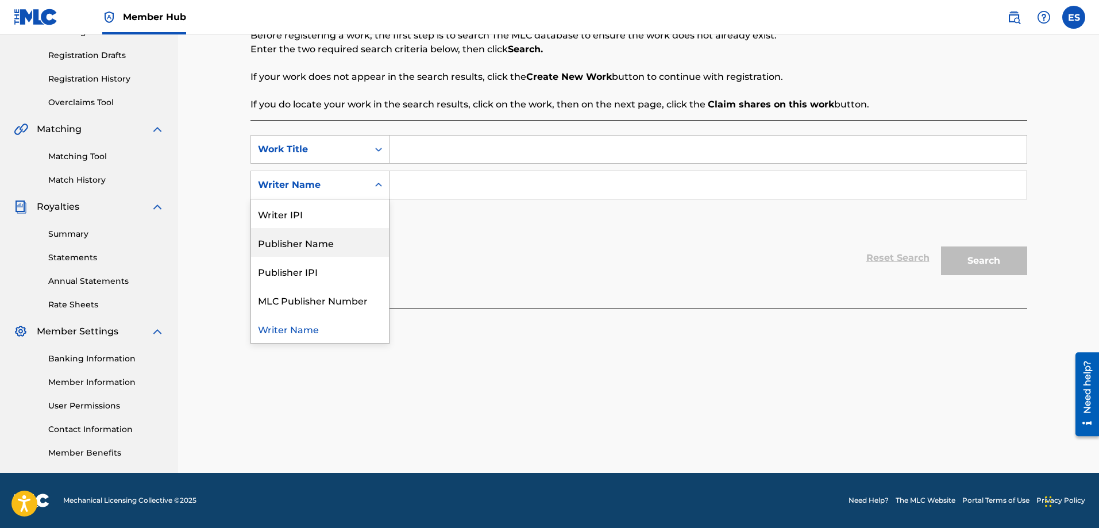
click at [315, 245] on div "Publisher Name" at bounding box center [320, 242] width 138 height 29
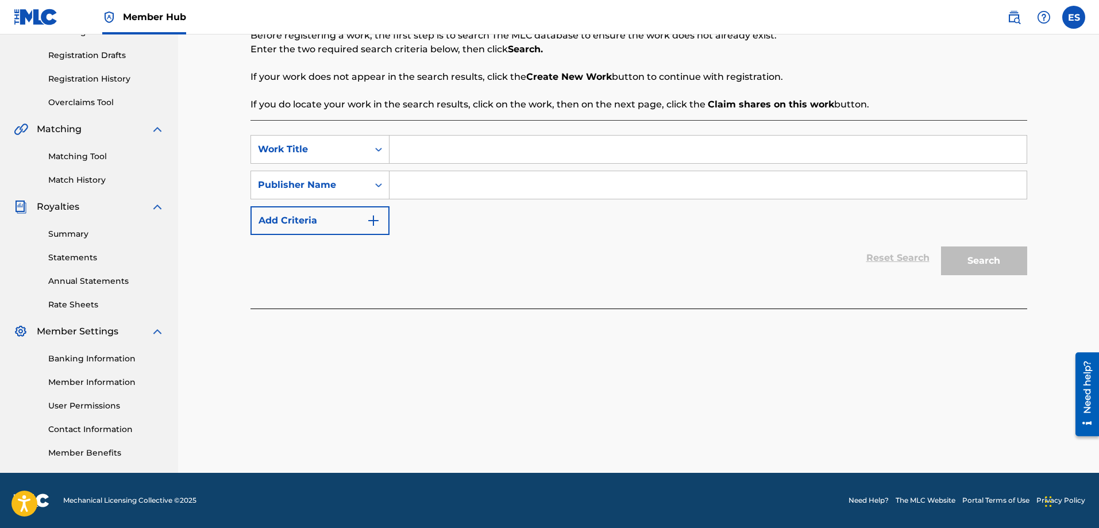
click at [474, 152] on input "Search Form" at bounding box center [707, 150] width 637 height 28
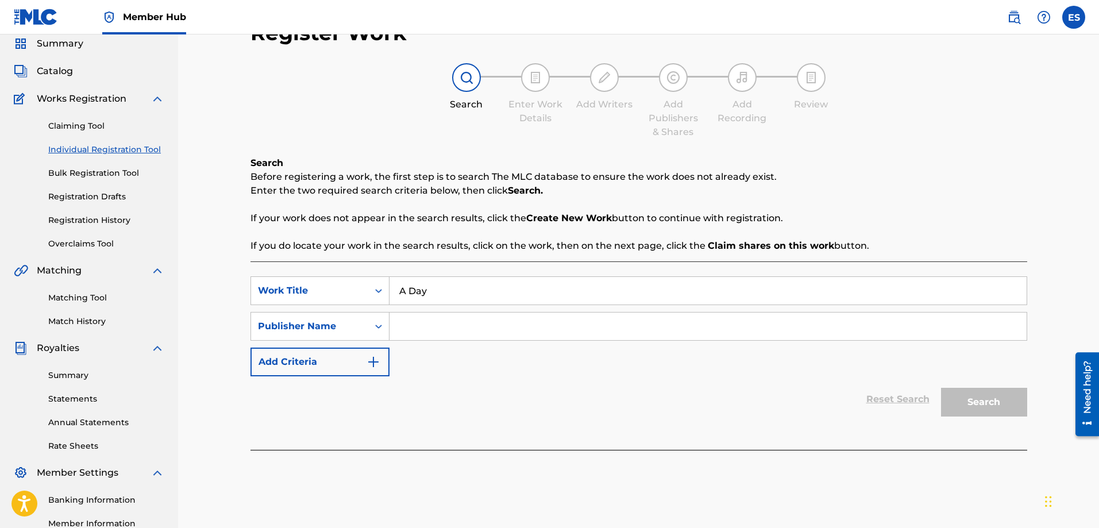
scroll to position [69, 0]
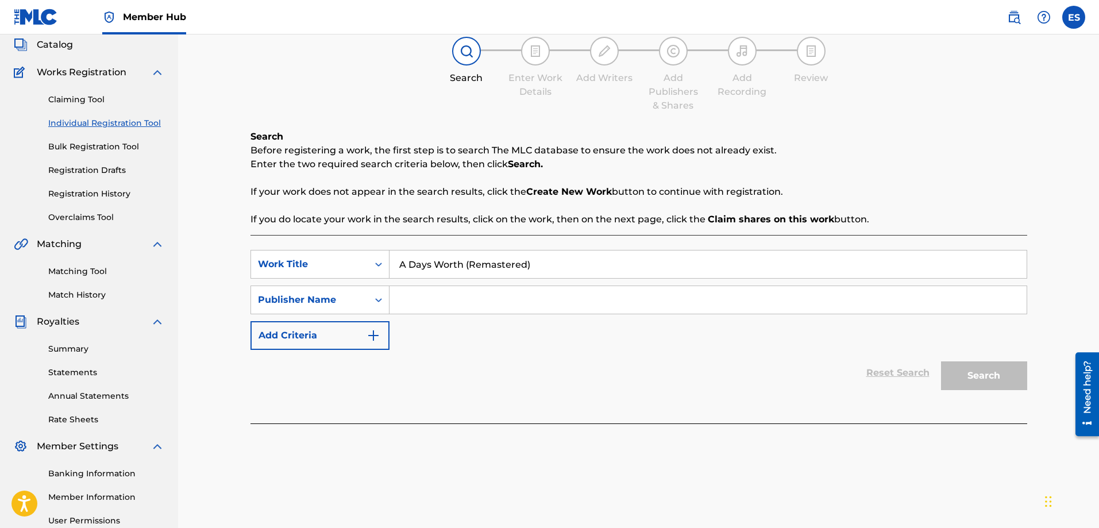
type input "A Days Worth (Remastered)"
click at [503, 303] on input "Search Form" at bounding box center [707, 300] width 637 height 28
type input "Guardian Crown Music"
click at [996, 377] on button "Search" at bounding box center [984, 375] width 86 height 29
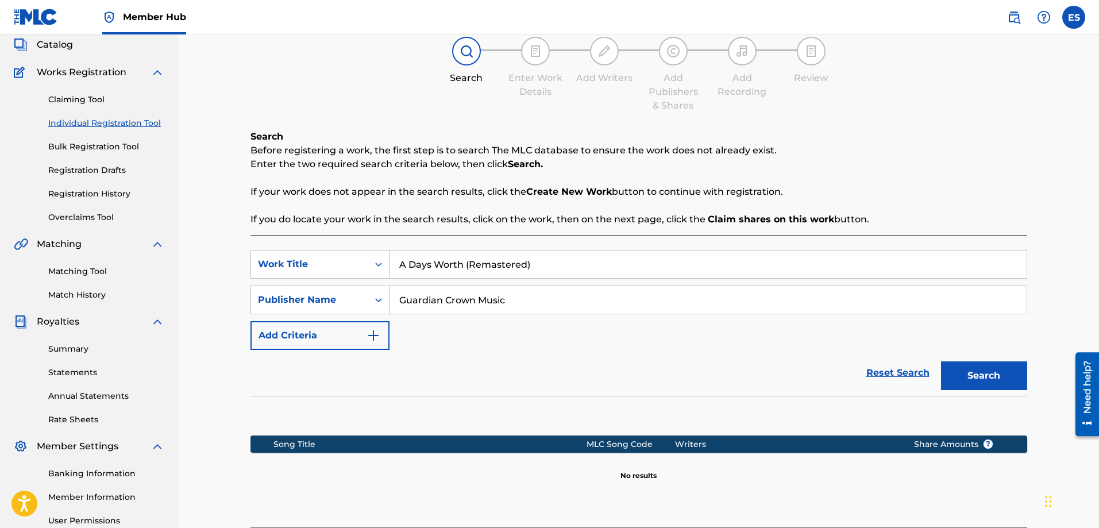
scroll to position [184, 0]
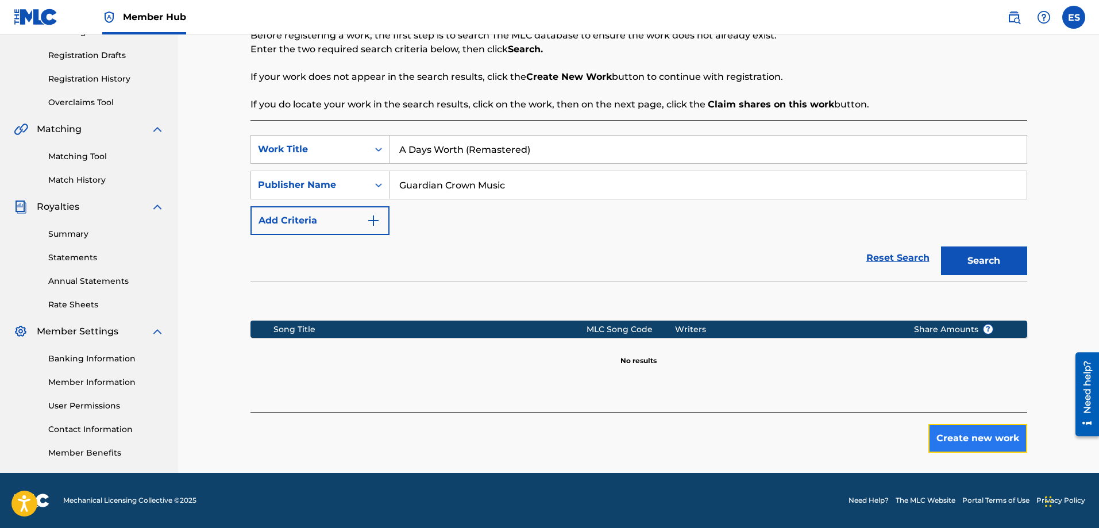
click at [960, 442] on button "Create new work" at bounding box center [977, 438] width 99 height 29
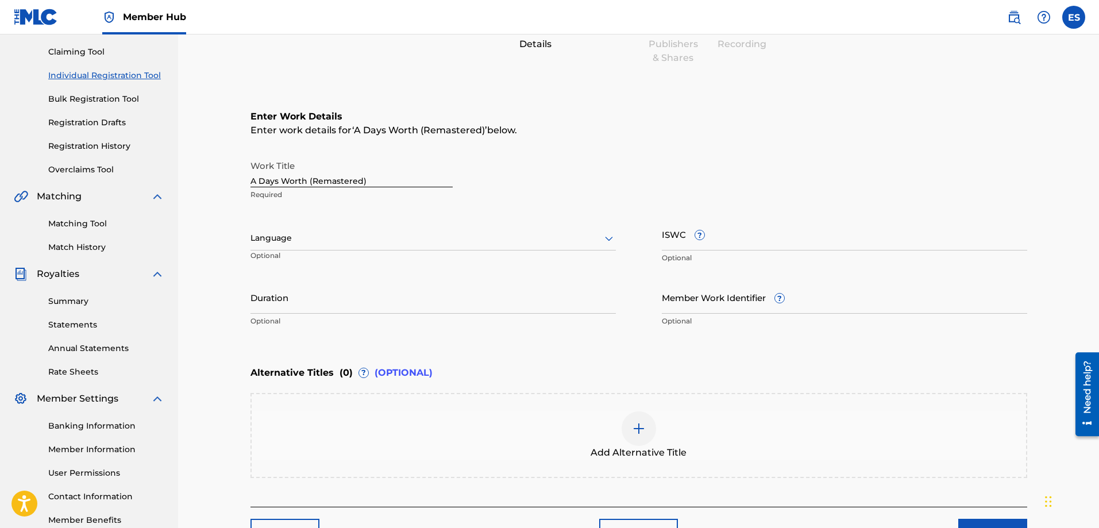
scroll to position [192, 0]
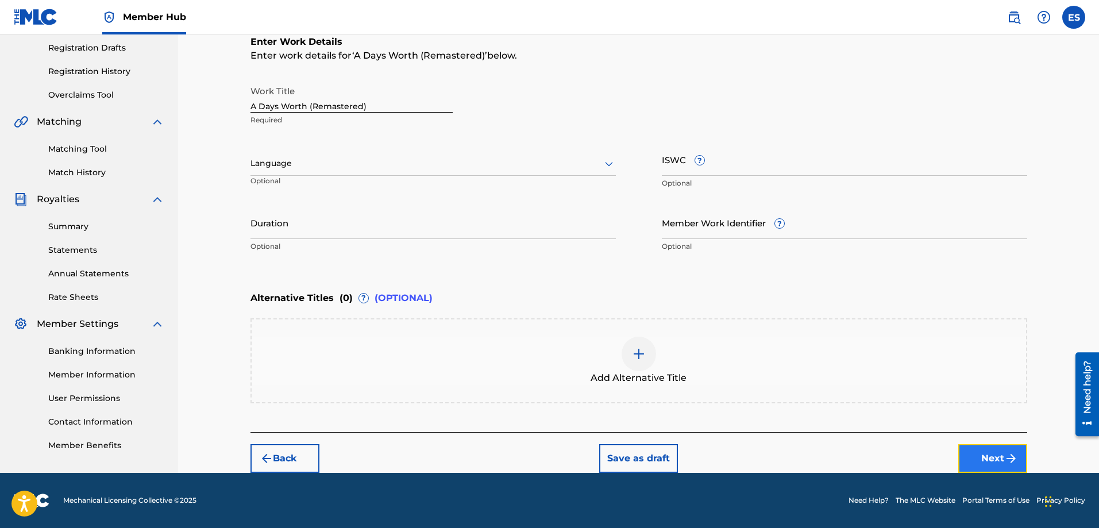
click at [979, 449] on button "Next" at bounding box center [992, 458] width 69 height 29
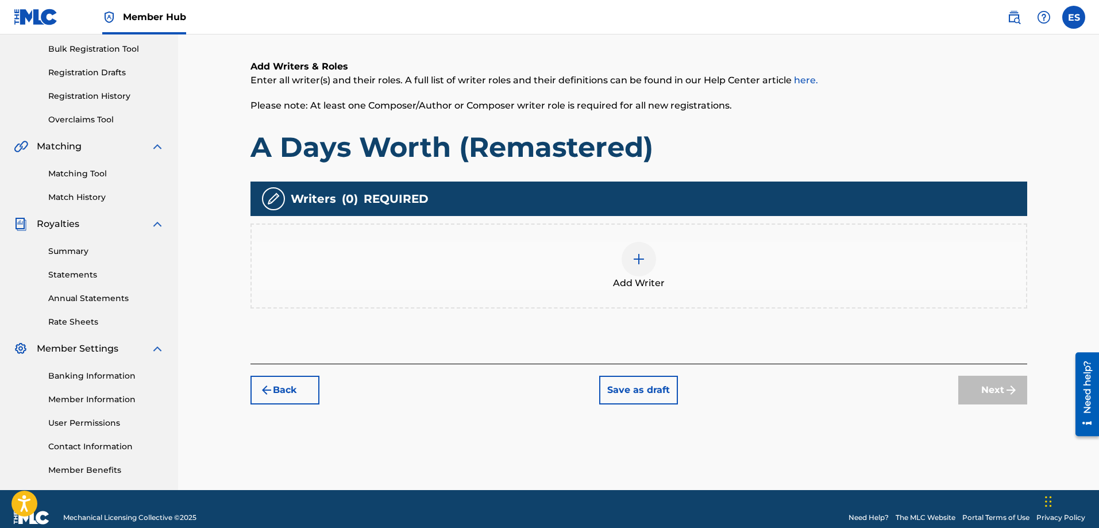
scroll to position [184, 0]
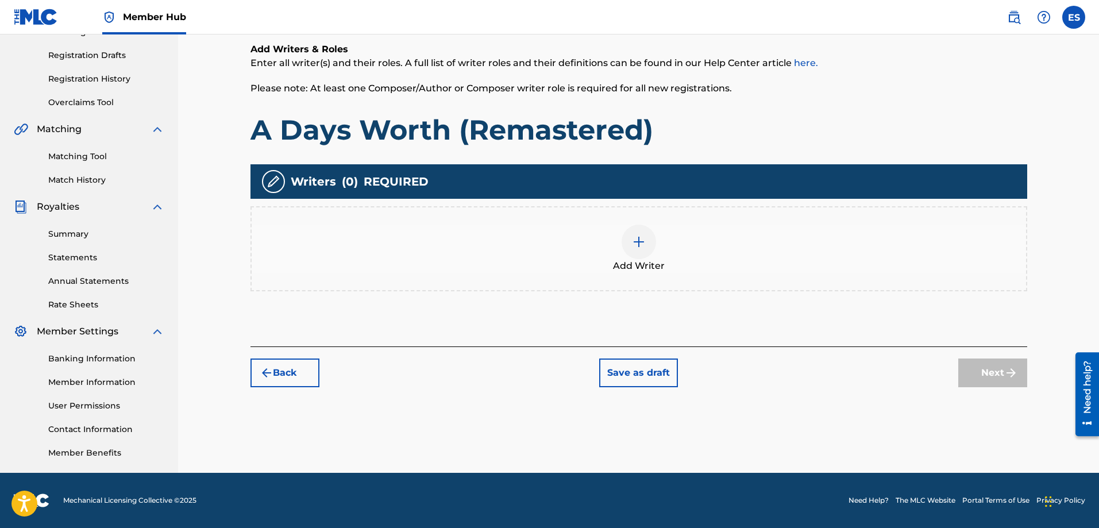
click at [634, 245] on img at bounding box center [639, 242] width 14 height 14
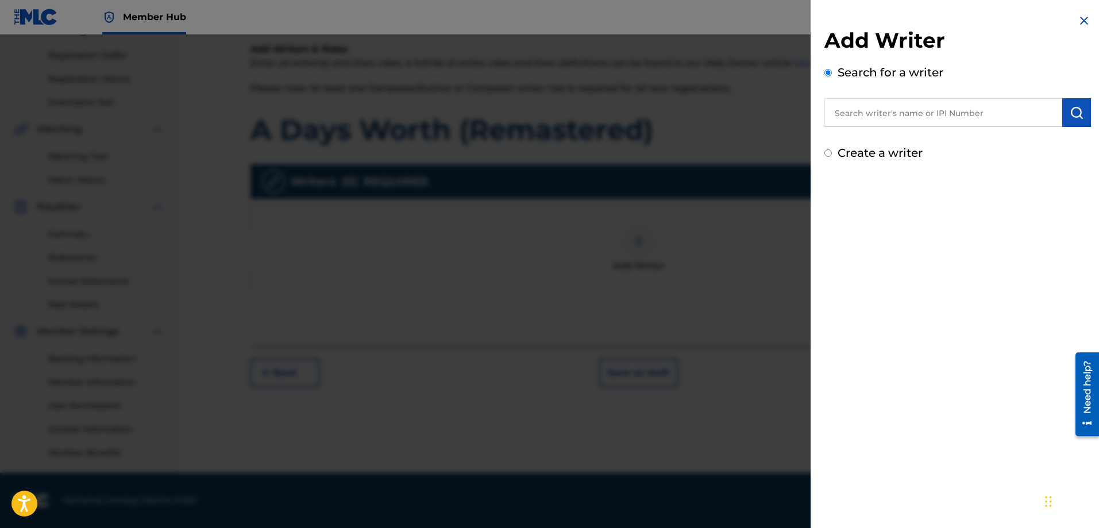
click at [917, 110] on input "text" at bounding box center [943, 112] width 238 height 29
click at [933, 107] on input "text" at bounding box center [943, 112] width 238 height 29
click at [930, 107] on input "text" at bounding box center [943, 112] width 238 height 29
click at [902, 124] on input "text" at bounding box center [943, 112] width 238 height 29
click at [828, 157] on div "Create a writer" at bounding box center [957, 152] width 266 height 17
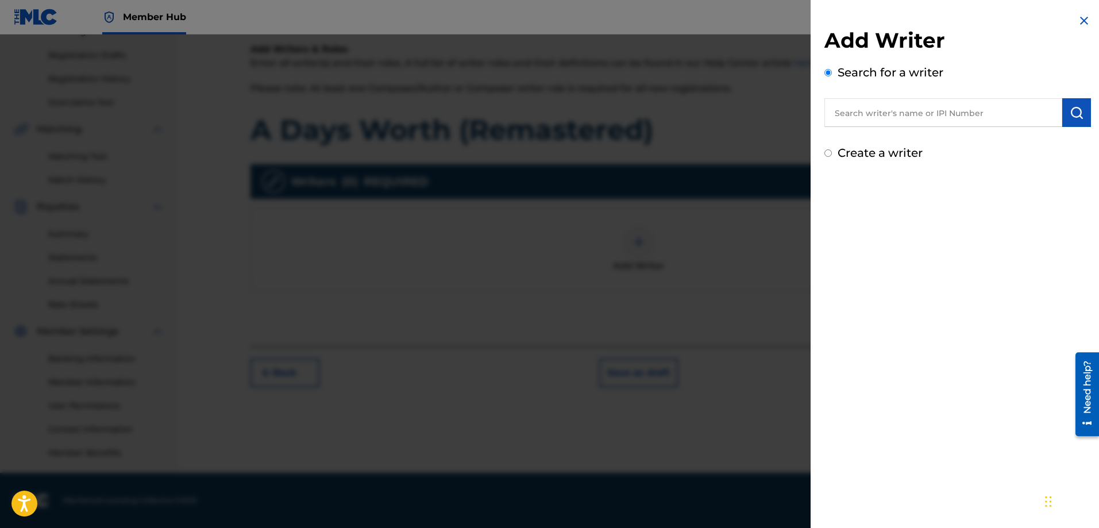
click at [828, 155] on input "Create a writer" at bounding box center [827, 152] width 7 height 7
radio input "false"
radio input "true"
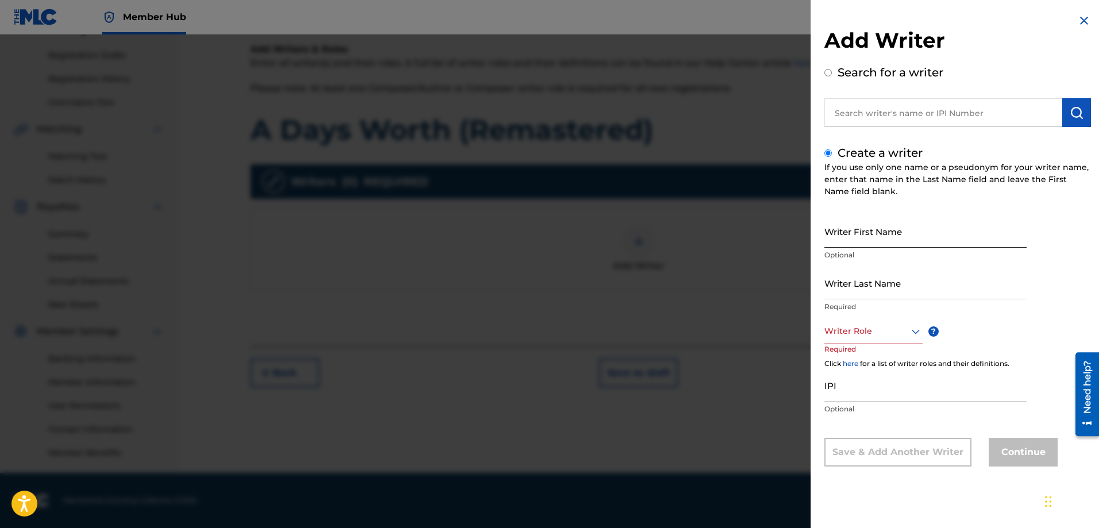
click at [916, 240] on input "Writer First Name" at bounding box center [925, 231] width 202 height 33
click at [937, 229] on input "Writer First Name" at bounding box center [925, 231] width 202 height 33
click at [1033, 271] on div "Writer First Name Optional Writer Last Name Required Writer Role ? Required Cli…" at bounding box center [957, 341] width 266 height 252
click at [937, 284] on input "Writer Last Name" at bounding box center [925, 282] width 202 height 33
click at [938, 284] on input "Writer Last Name" at bounding box center [925, 282] width 202 height 33
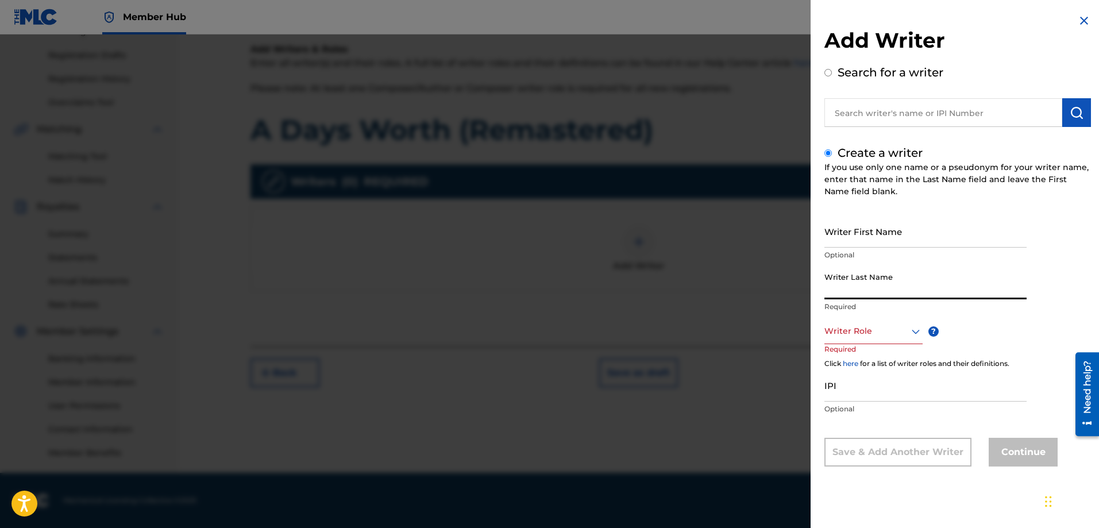
type input "[PERSON_NAME]"
click at [874, 234] on input "[PERSON_NAME]" at bounding box center [925, 231] width 202 height 33
click at [868, 238] on input "[PERSON_NAME]" at bounding box center [925, 231] width 202 height 33
click at [1011, 334] on div "Writer First Name [PERSON_NAME] Optional Writer Last Name [PERSON_NAME] Require…" at bounding box center [957, 341] width 266 height 252
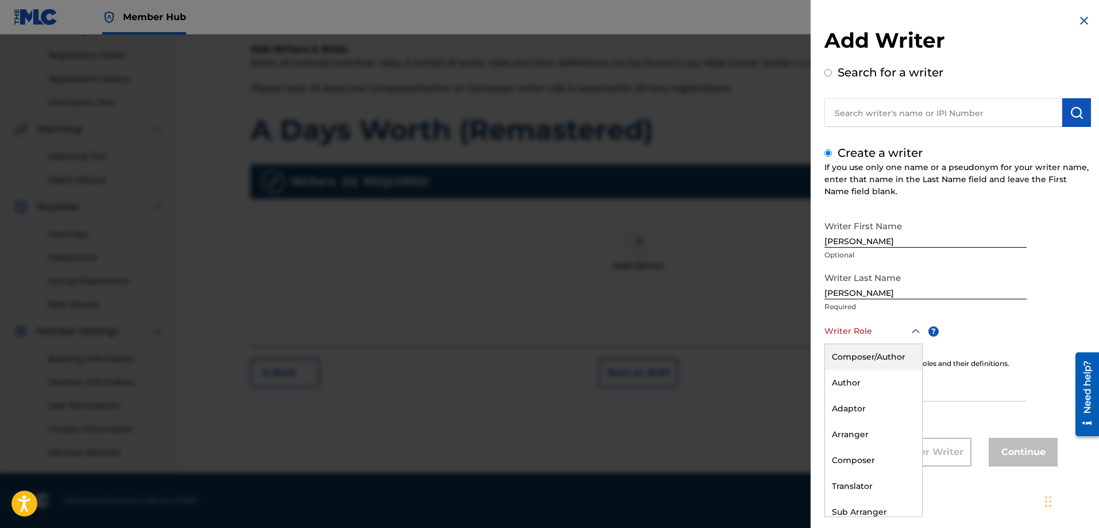
click at [914, 330] on icon at bounding box center [916, 332] width 14 height 14
click at [883, 429] on div "Composer" at bounding box center [873, 426] width 97 height 26
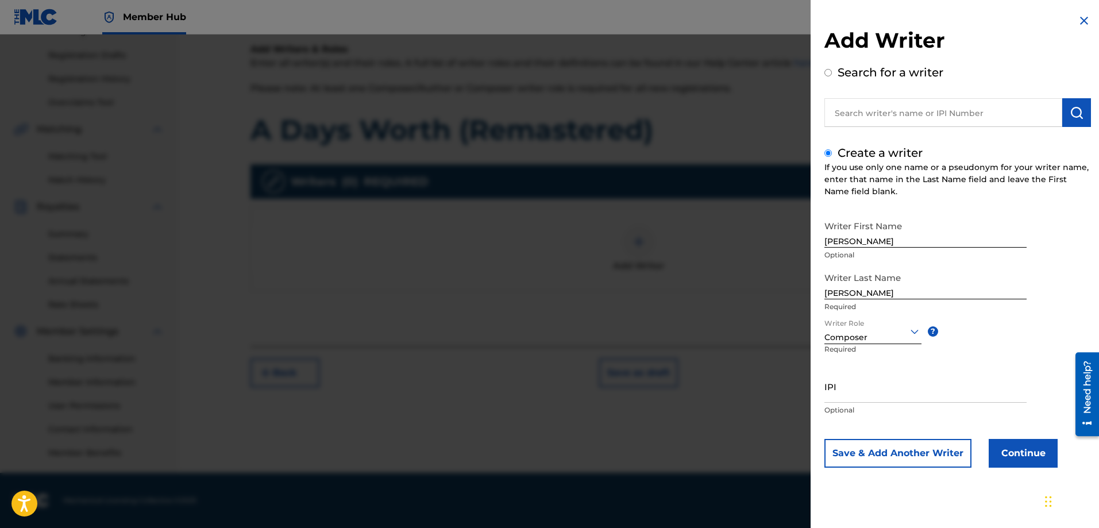
click at [947, 122] on input "text" at bounding box center [943, 112] width 238 height 29
radio input "true"
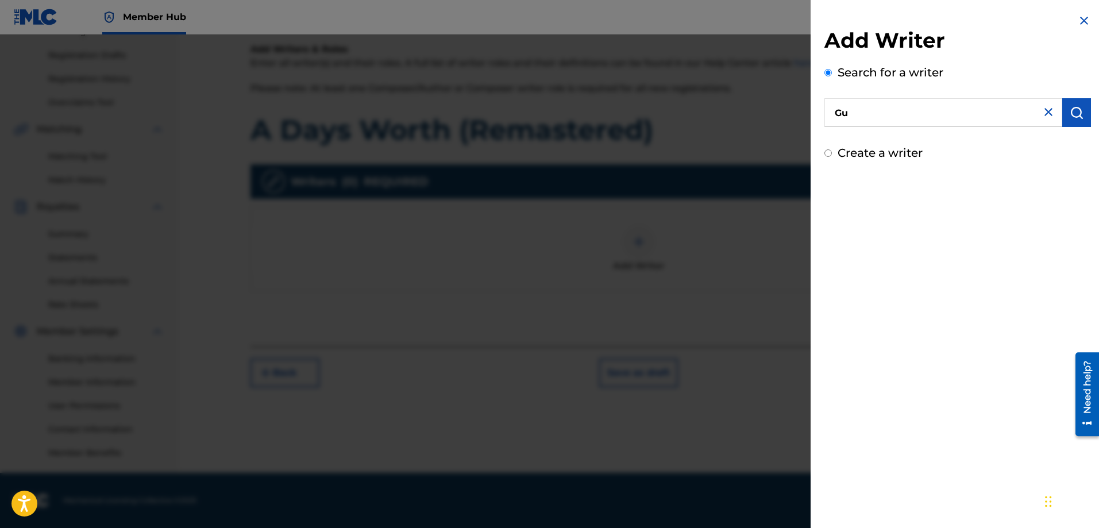
type input "G"
click at [935, 141] on div "[PERSON_NAME]" at bounding box center [942, 139] width 237 height 21
type input "[PERSON_NAME]"
click at [1068, 104] on button "submit" at bounding box center [1076, 112] width 29 height 29
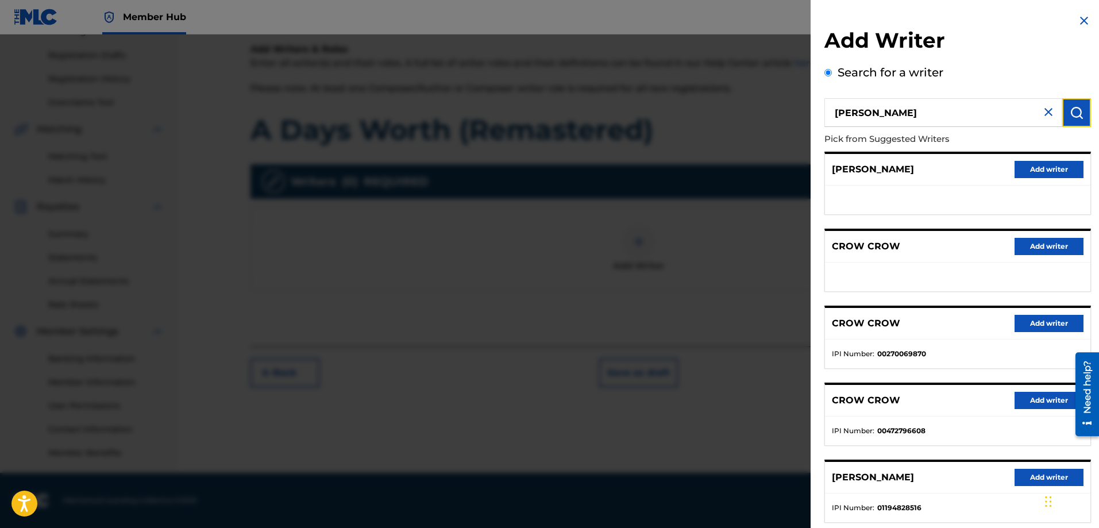
scroll to position [67, 0]
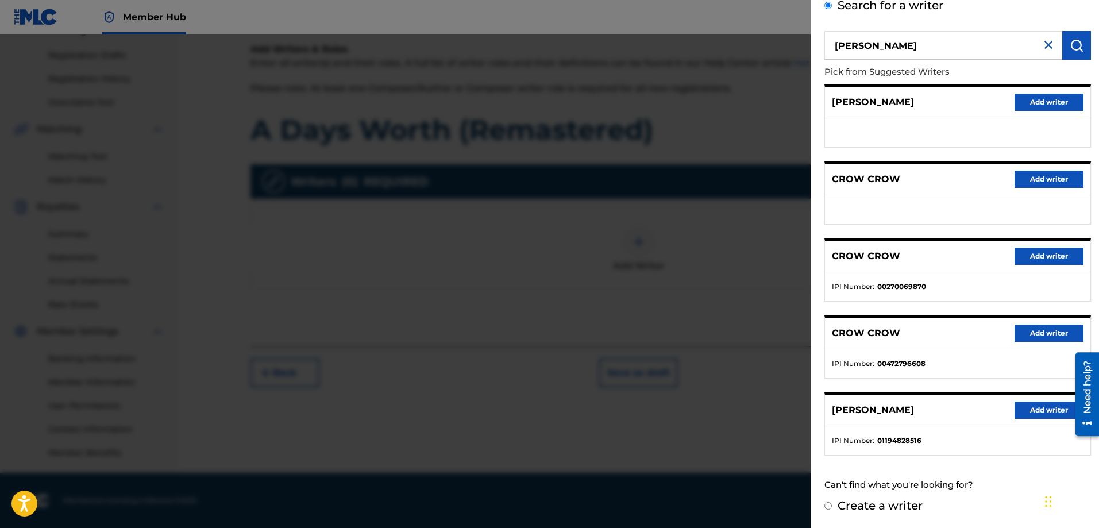
click at [828, 507] on input "Create a writer" at bounding box center [827, 505] width 7 height 7
radio input "false"
radio input "true"
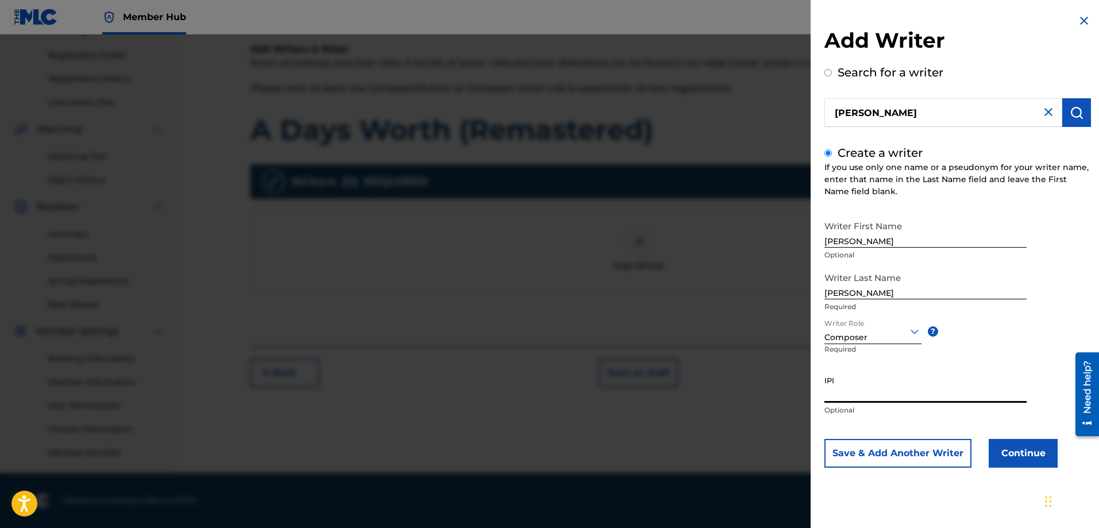
click at [894, 395] on input "IPI" at bounding box center [925, 386] width 202 height 33
click at [999, 451] on button "Continue" at bounding box center [1022, 453] width 69 height 29
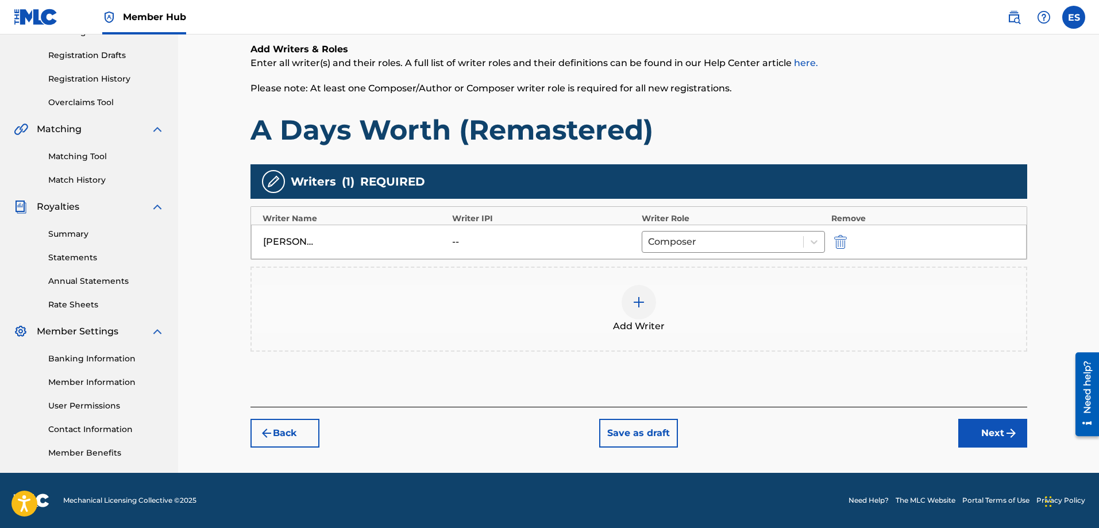
click at [637, 298] on img at bounding box center [639, 302] width 14 height 14
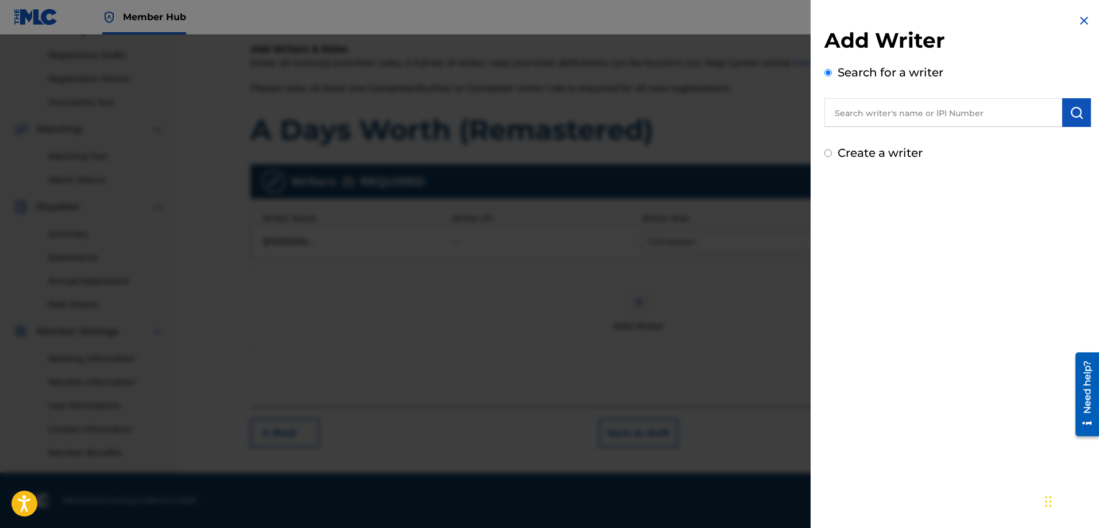
click at [1081, 18] on img at bounding box center [1084, 21] width 14 height 14
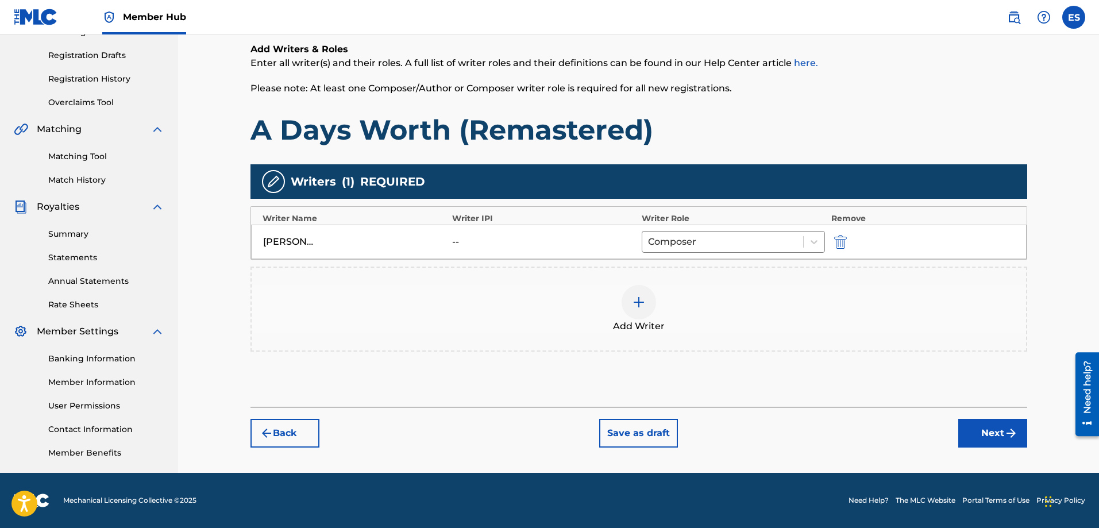
click at [772, 305] on div "Add Writer" at bounding box center [639, 309] width 774 height 48
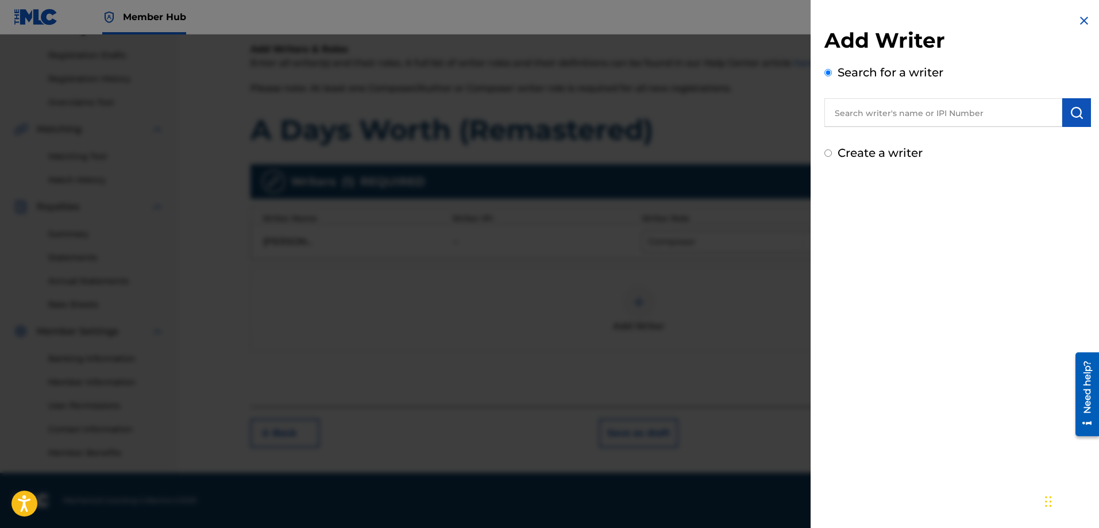
click at [900, 260] on div "Add Writer Search for a writer Create a writer" at bounding box center [957, 264] width 294 height 528
click at [1079, 22] on img at bounding box center [1084, 21] width 14 height 14
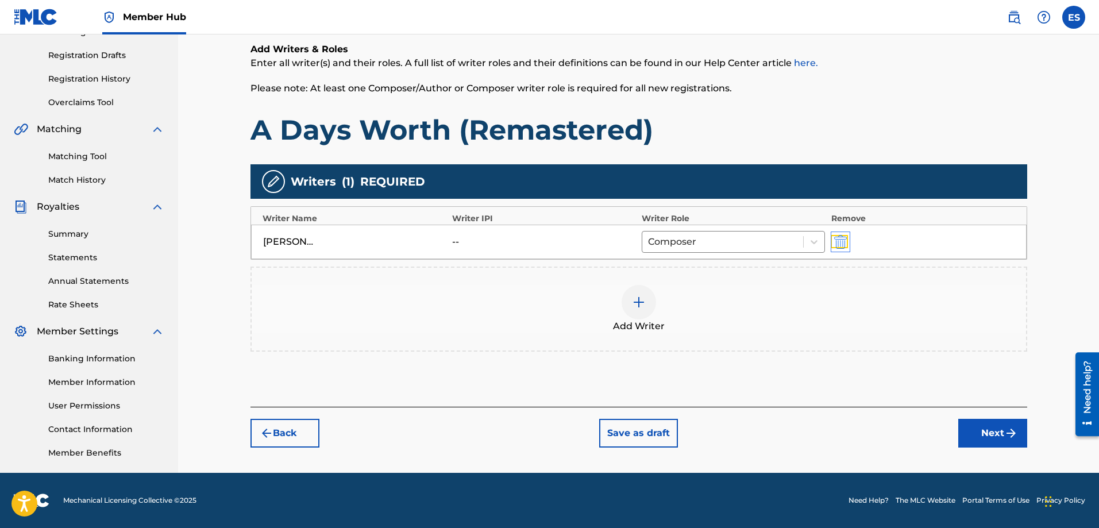
click at [838, 242] on img "submit" at bounding box center [840, 242] width 13 height 14
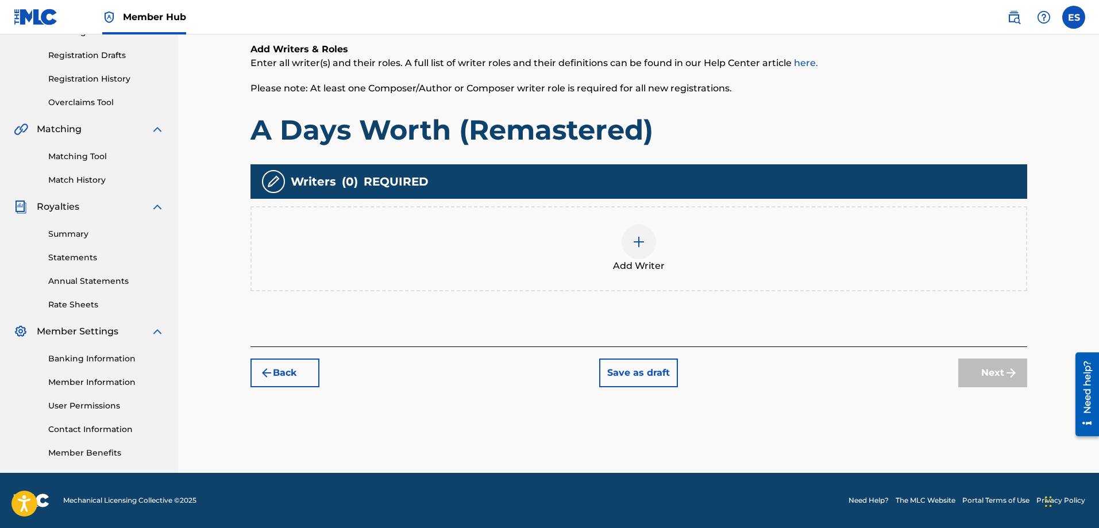
click at [639, 238] on img at bounding box center [639, 242] width 14 height 14
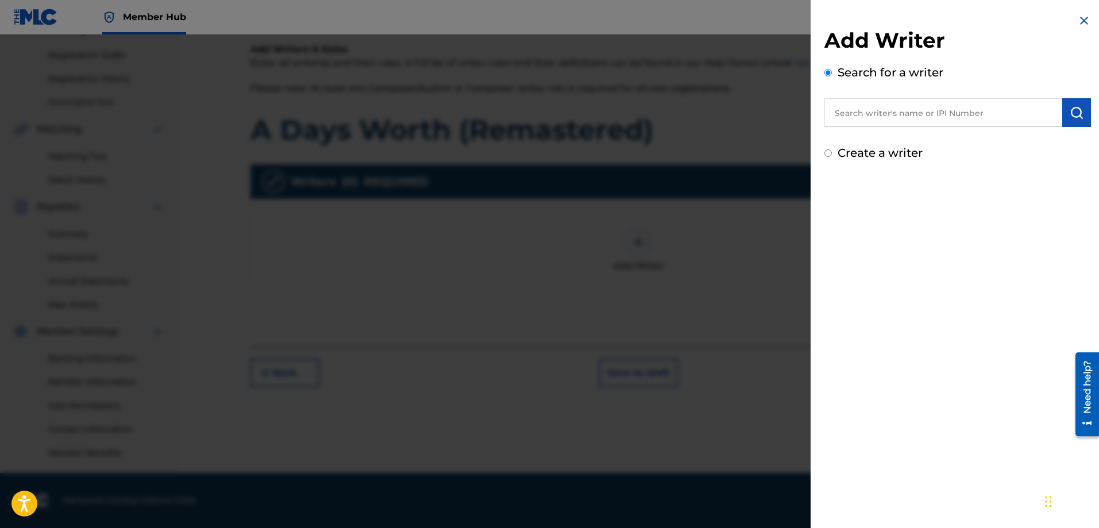
click at [1079, 20] on img at bounding box center [1084, 21] width 14 height 14
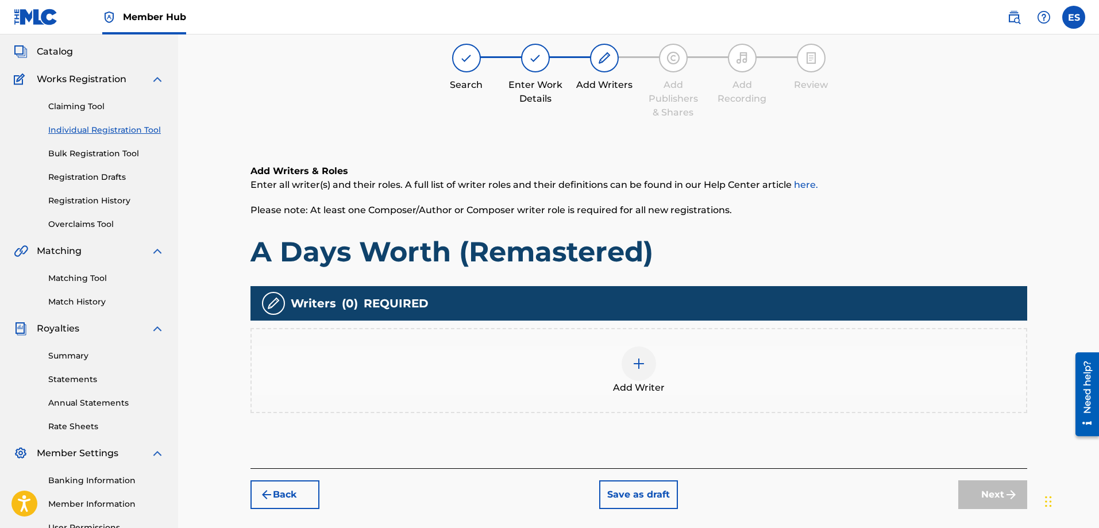
scroll to position [172, 0]
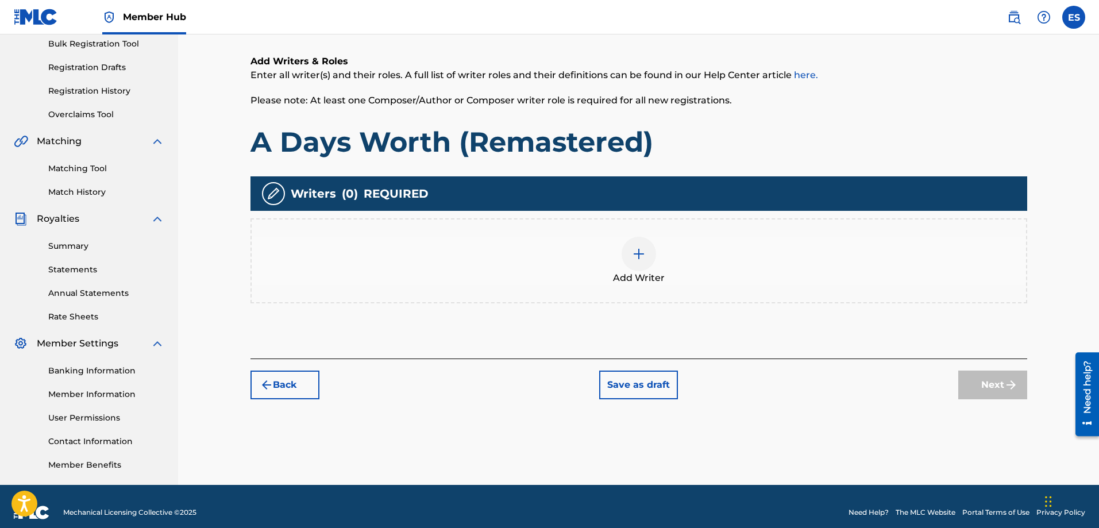
click at [639, 250] on img at bounding box center [639, 254] width 14 height 14
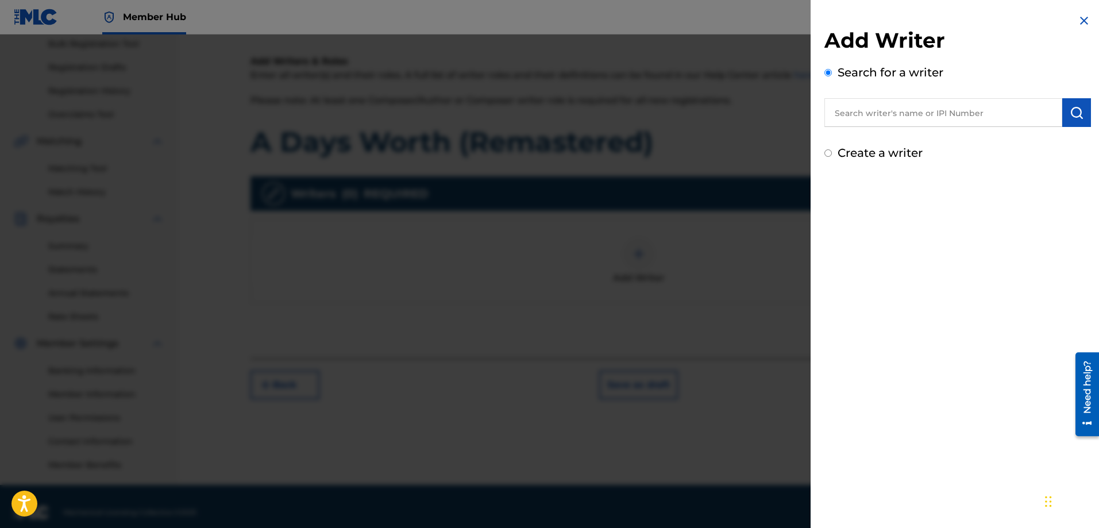
click at [916, 109] on input "text" at bounding box center [943, 112] width 238 height 29
click at [829, 153] on input "Create a writer" at bounding box center [827, 152] width 7 height 7
radio input "false"
radio input "true"
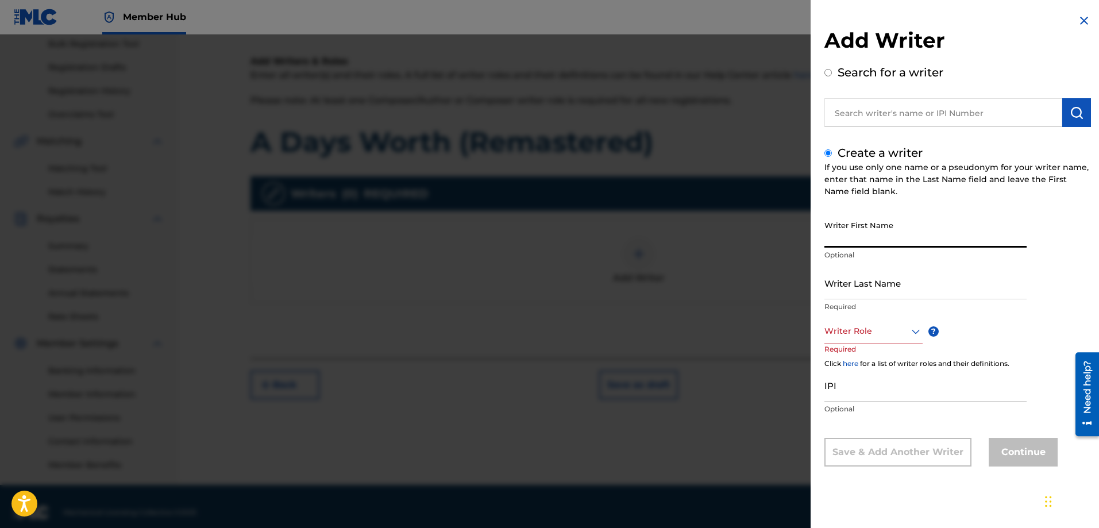
click at [913, 235] on input "Writer First Name" at bounding box center [925, 231] width 202 height 33
type input "[PERSON_NAME]"
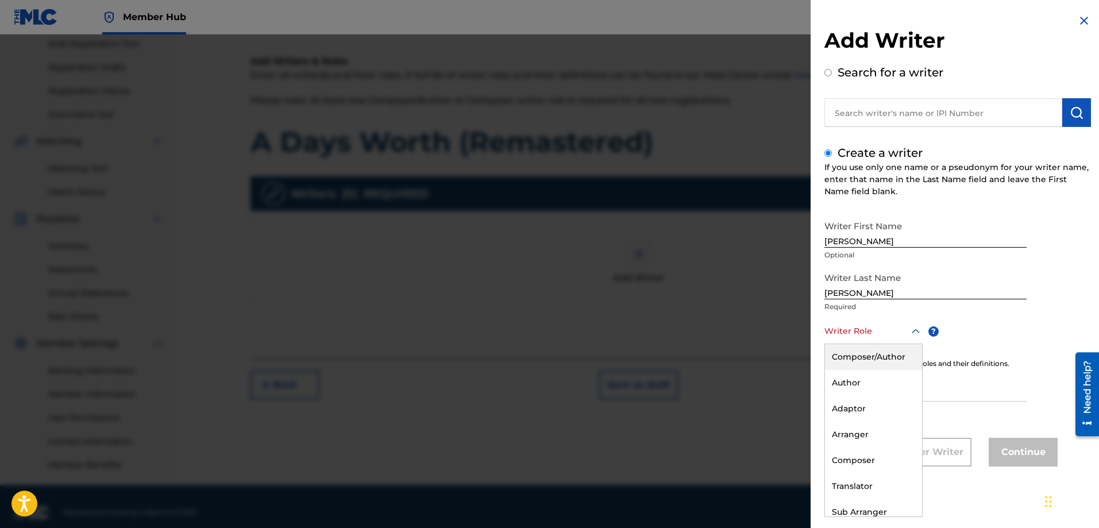
click at [916, 340] on div "Writer Role" at bounding box center [873, 331] width 98 height 26
click at [873, 457] on div "Composer" at bounding box center [873, 460] width 97 height 26
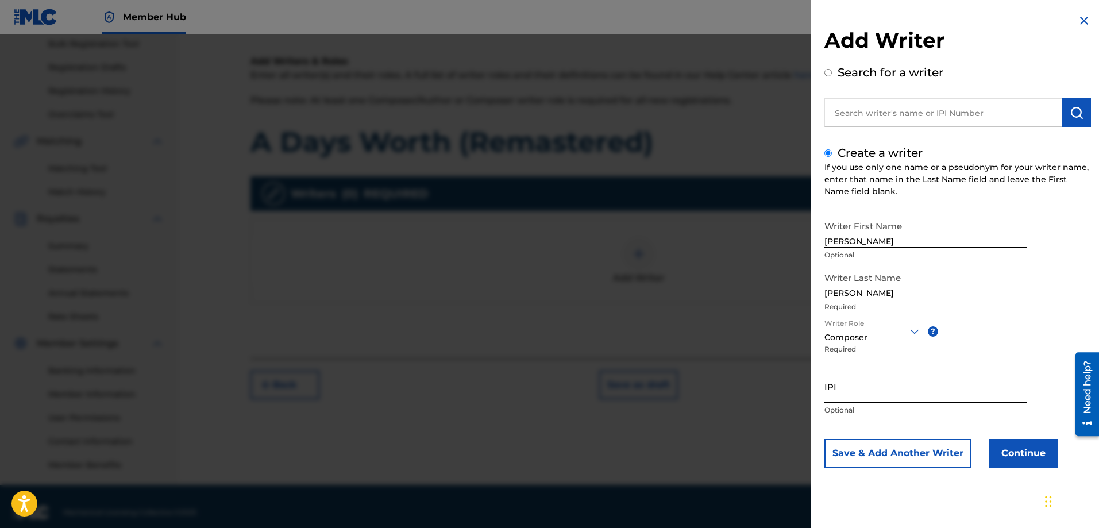
click at [856, 390] on input "IPI" at bounding box center [925, 386] width 202 height 33
click at [921, 378] on input "IPI" at bounding box center [925, 386] width 202 height 33
click at [868, 236] on input "[PERSON_NAME]" at bounding box center [925, 231] width 202 height 33
type input "[PERSON_NAME]"
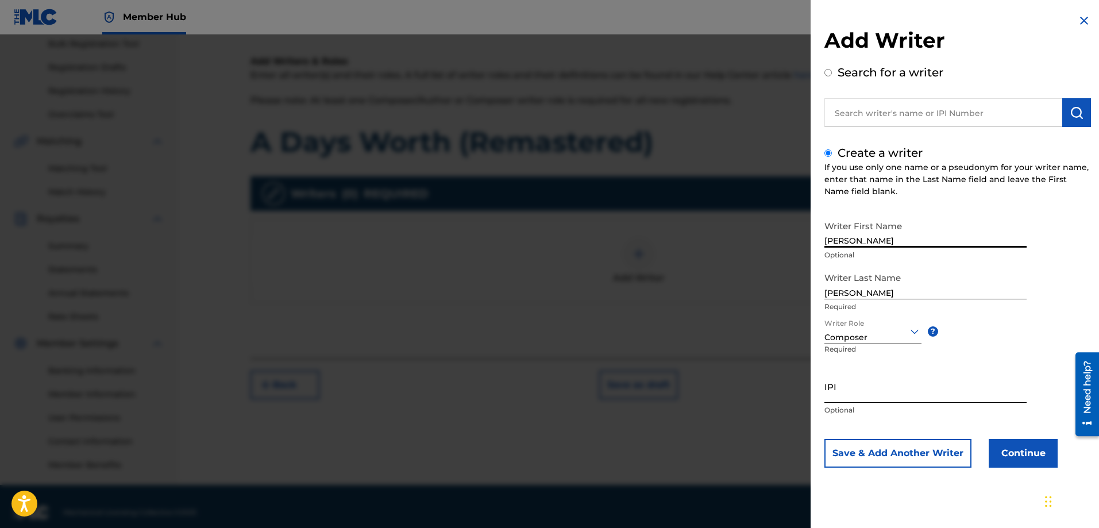
click at [882, 397] on input "IPI" at bounding box center [925, 386] width 202 height 33
paste input "00841347640"
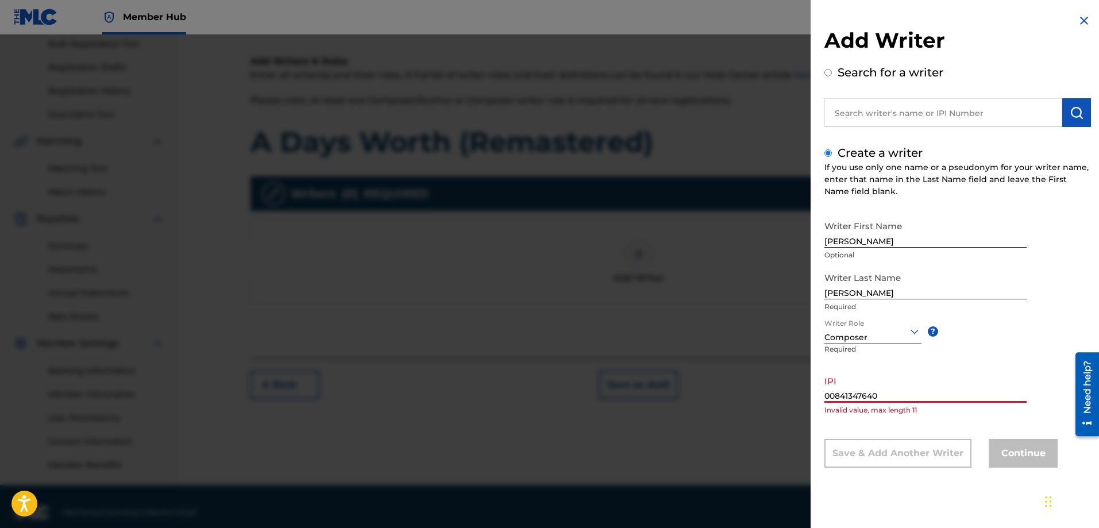
click at [905, 427] on div "Writer First Name [PERSON_NAME] Optional Writer Last Name [PERSON_NAME] Require…" at bounding box center [957, 341] width 266 height 253
click at [880, 426] on div "Writer First Name [PERSON_NAME] Optional Writer Last Name [PERSON_NAME] Require…" at bounding box center [957, 341] width 266 height 253
click at [825, 396] on input "00841347640" at bounding box center [925, 386] width 202 height 33
drag, startPoint x: 884, startPoint y: 391, endPoint x: 797, endPoint y: 390, distance: 87.3
click at [797, 390] on div "Add Writer Search for a writer Create a writer If you use only one name or a ps…" at bounding box center [549, 280] width 1099 height 493
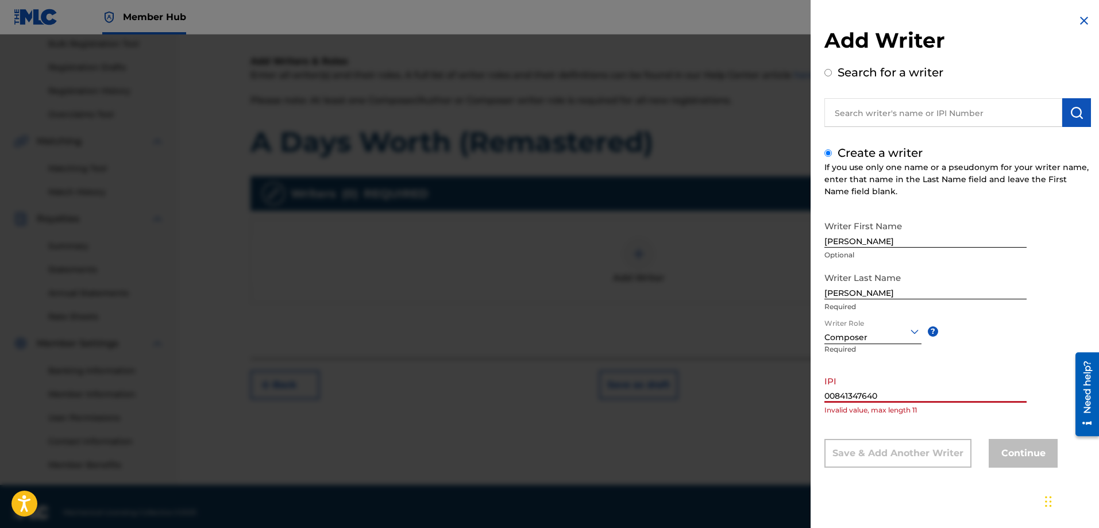
paste input "550540828"
type input "550540828"
click at [894, 423] on div "Writer First Name [PERSON_NAME] Optional Writer Last Name [PERSON_NAME] Require…" at bounding box center [957, 341] width 266 height 253
drag, startPoint x: 880, startPoint y: 391, endPoint x: 790, endPoint y: 391, distance: 90.2
click at [790, 391] on div "Add Writer Search for a writer Create a writer If you use only one name or a ps…" at bounding box center [549, 280] width 1099 height 493
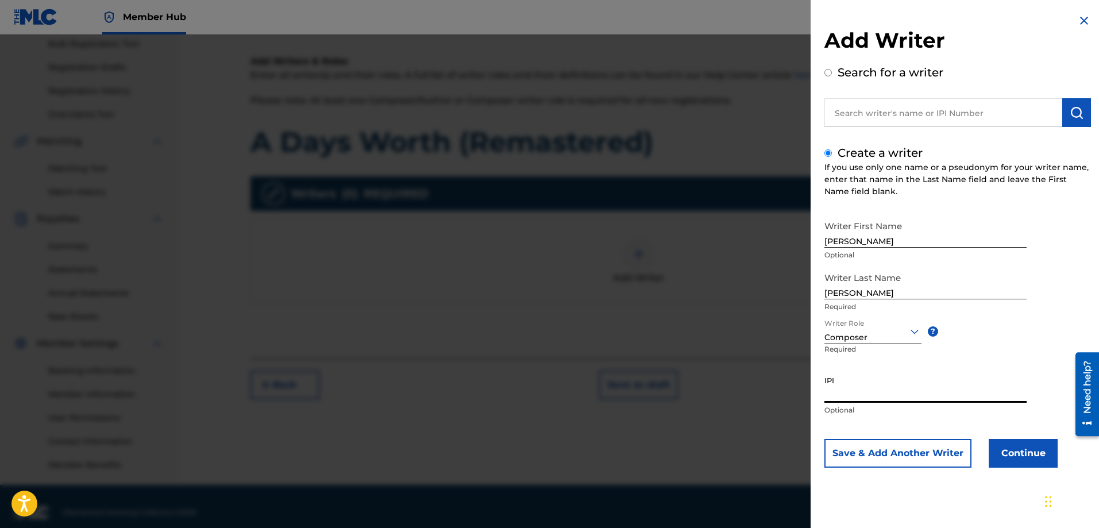
click at [879, 417] on div "IPI Optional" at bounding box center [925, 396] width 202 height 52
click at [1013, 457] on button "Continue" at bounding box center [1022, 453] width 69 height 29
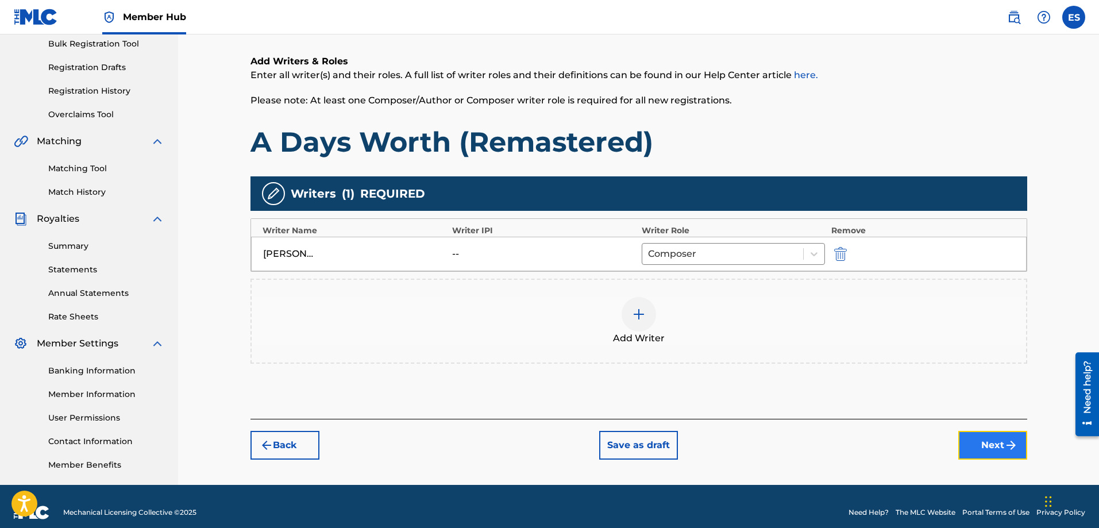
click at [988, 457] on button "Next" at bounding box center [992, 445] width 69 height 29
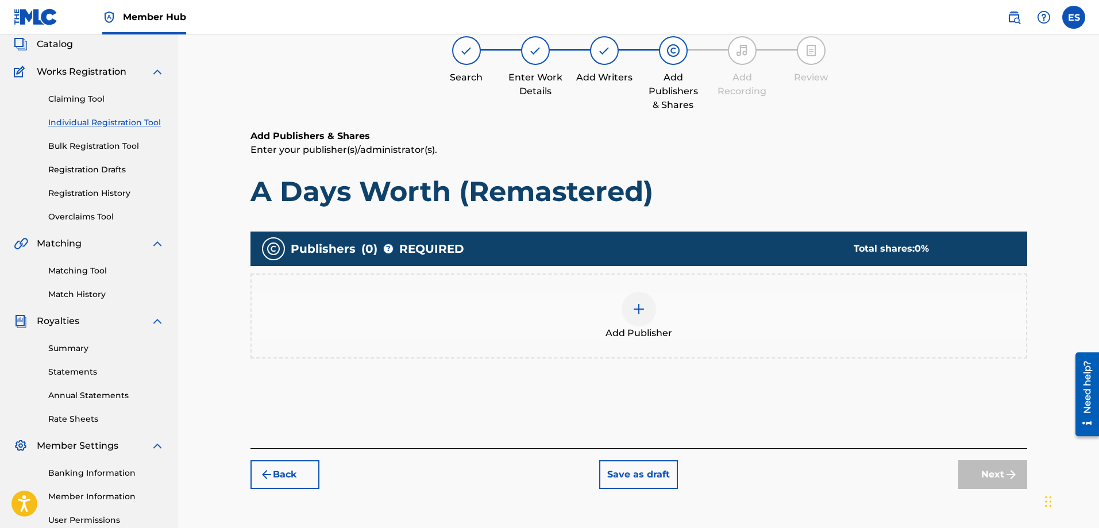
scroll to position [52, 0]
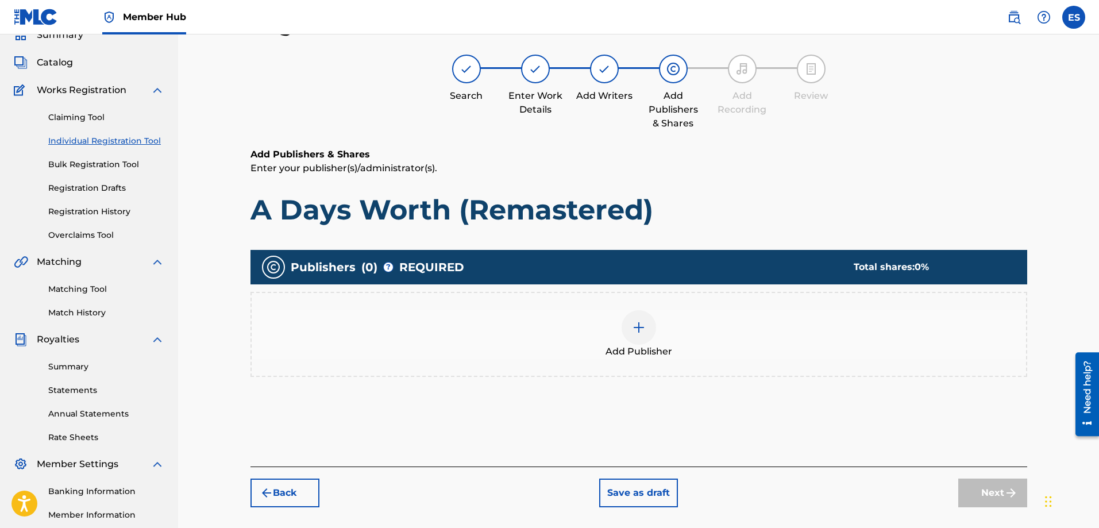
click at [637, 324] on img at bounding box center [639, 327] width 14 height 14
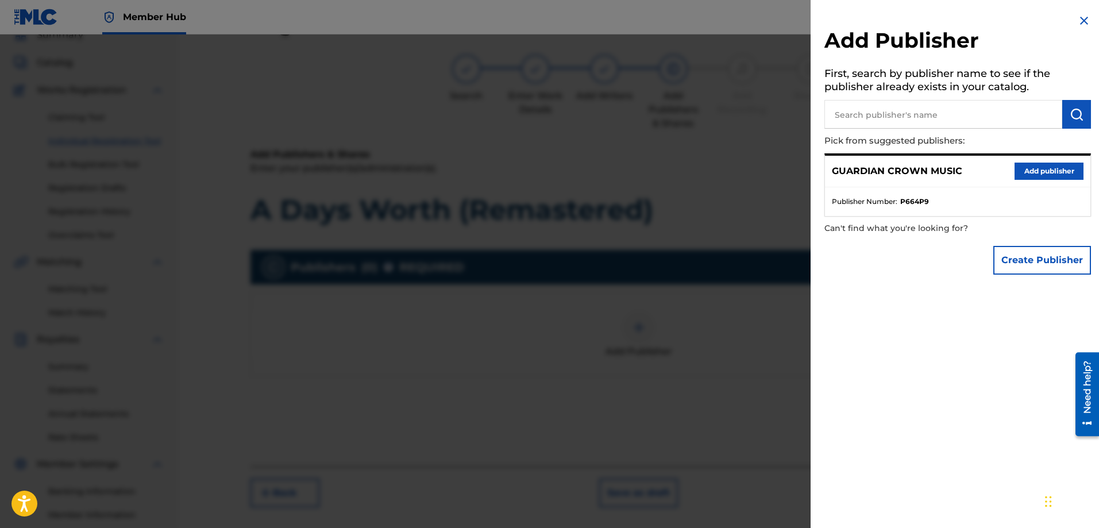
click at [882, 114] on input "text" at bounding box center [943, 114] width 238 height 29
type input "Gy"
click at [1035, 168] on button "Add publisher" at bounding box center [1048, 171] width 69 height 17
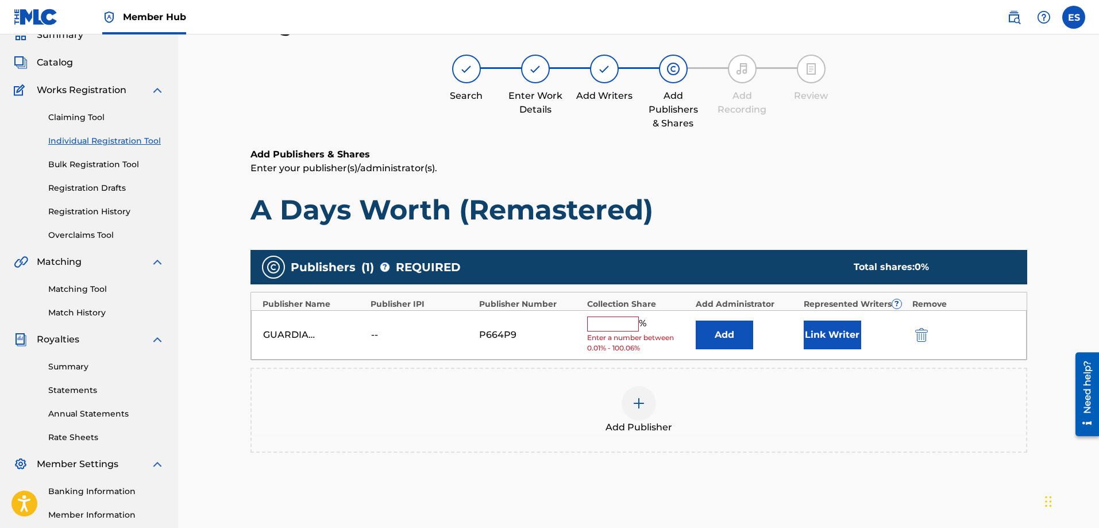
click at [589, 329] on input "text" at bounding box center [613, 323] width 52 height 15
type input "100"
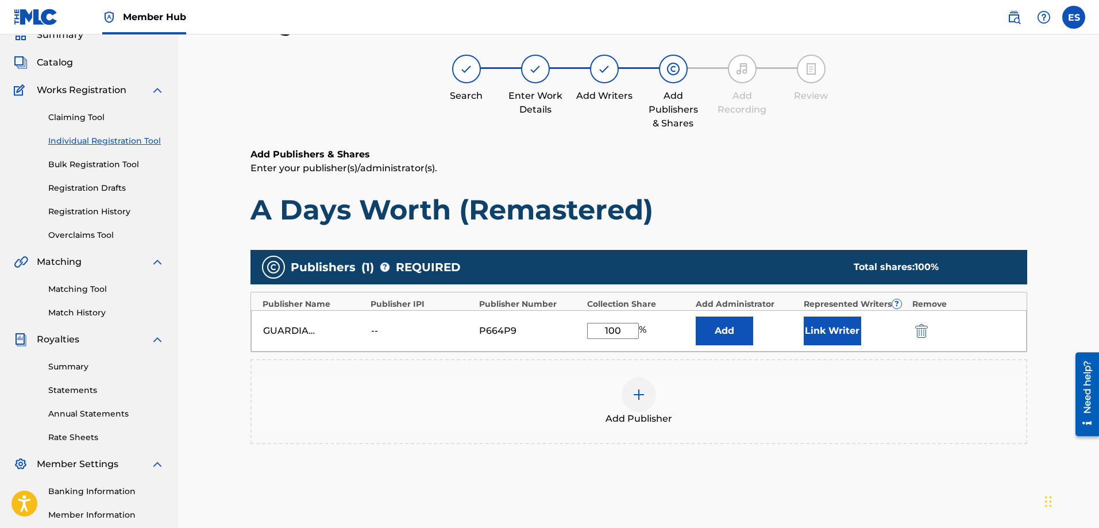
click at [782, 419] on div "Add Publisher" at bounding box center [639, 401] width 774 height 48
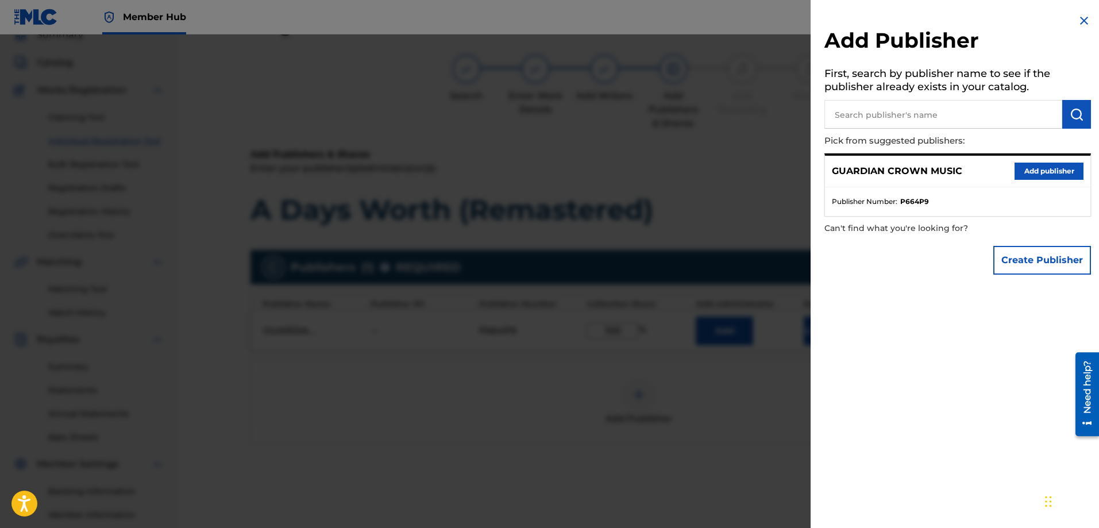
click at [922, 374] on div "Add Publisher First, search by publisher name to see if the publisher already e…" at bounding box center [957, 264] width 294 height 528
click at [1077, 21] on img at bounding box center [1084, 21] width 14 height 14
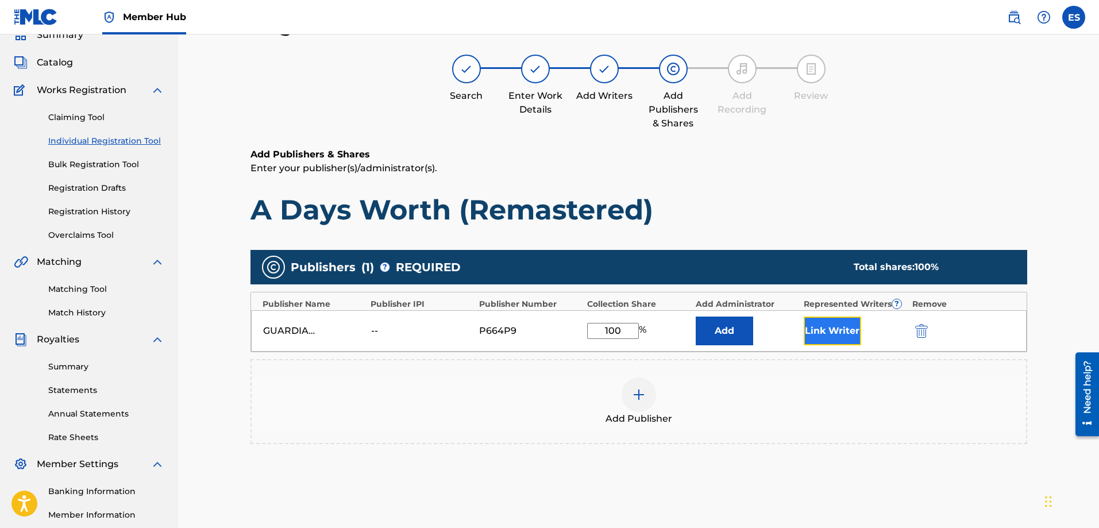
click at [831, 328] on button "Link Writer" at bounding box center [832, 330] width 57 height 29
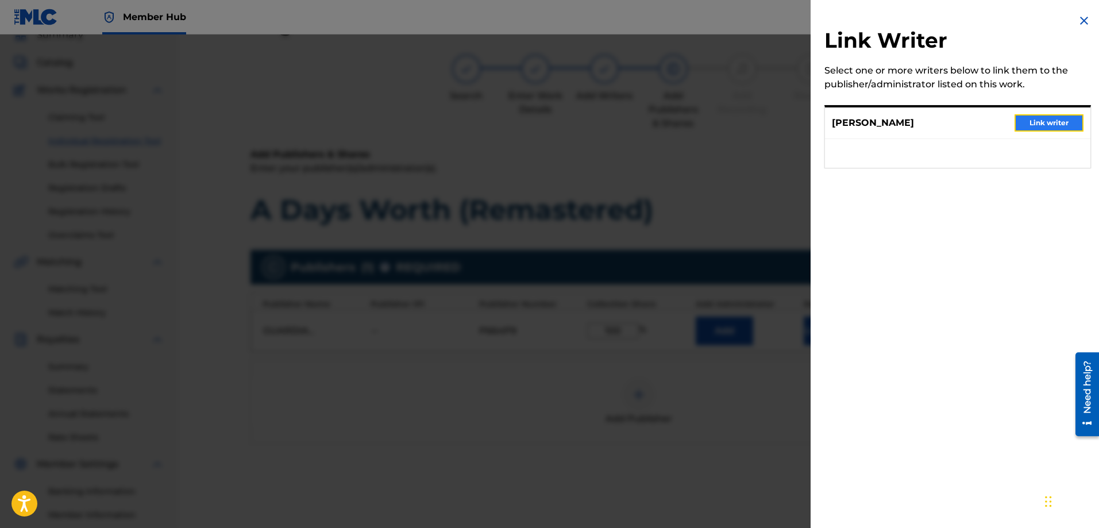
click at [1045, 121] on button "Link writer" at bounding box center [1048, 122] width 69 height 17
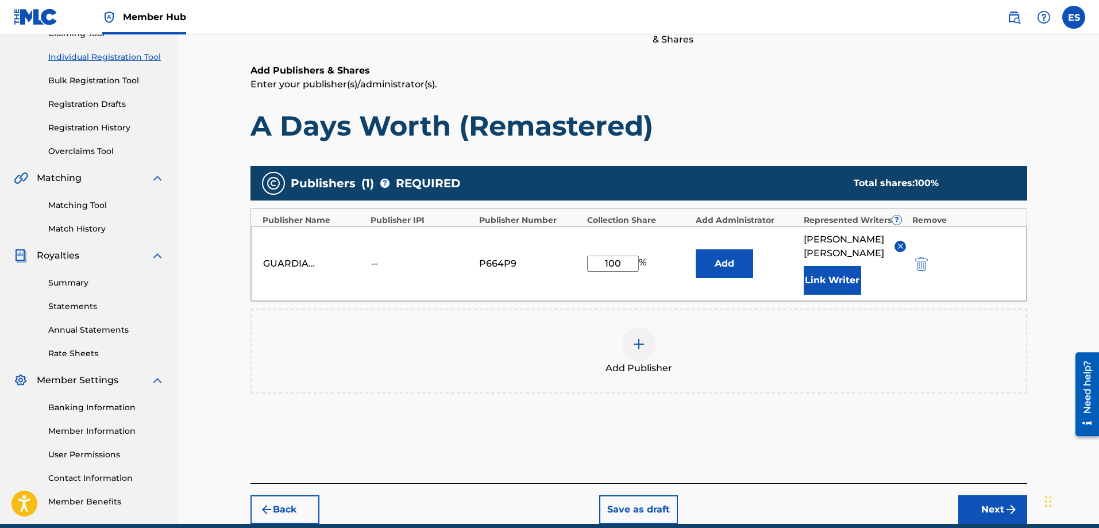
scroll to position [187, 0]
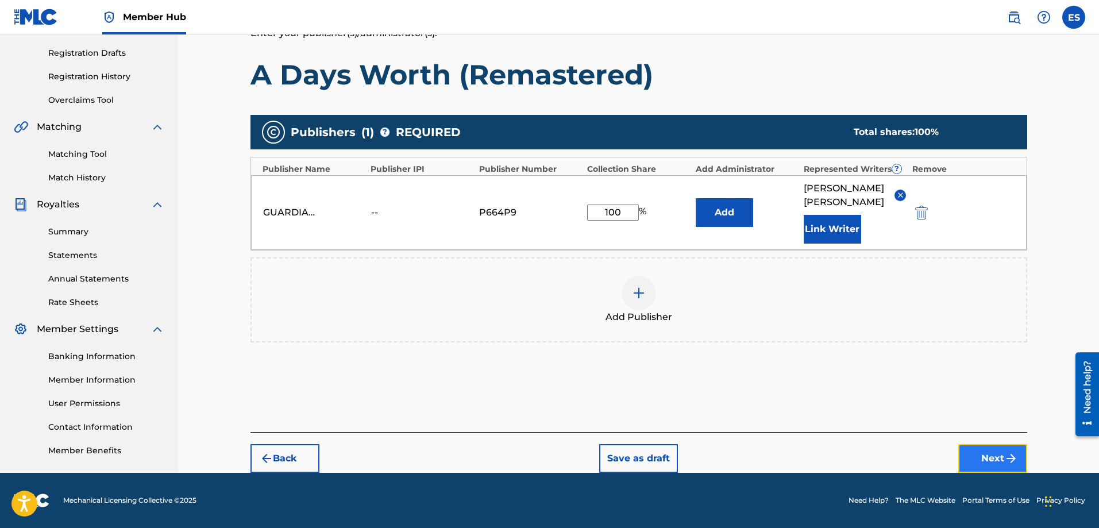
click at [984, 458] on button "Next" at bounding box center [992, 458] width 69 height 29
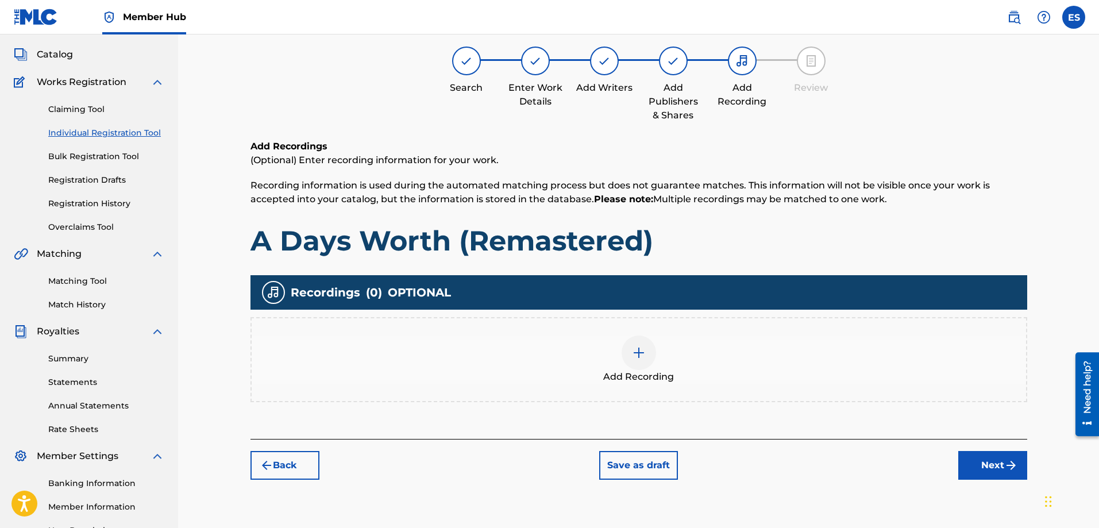
scroll to position [109, 0]
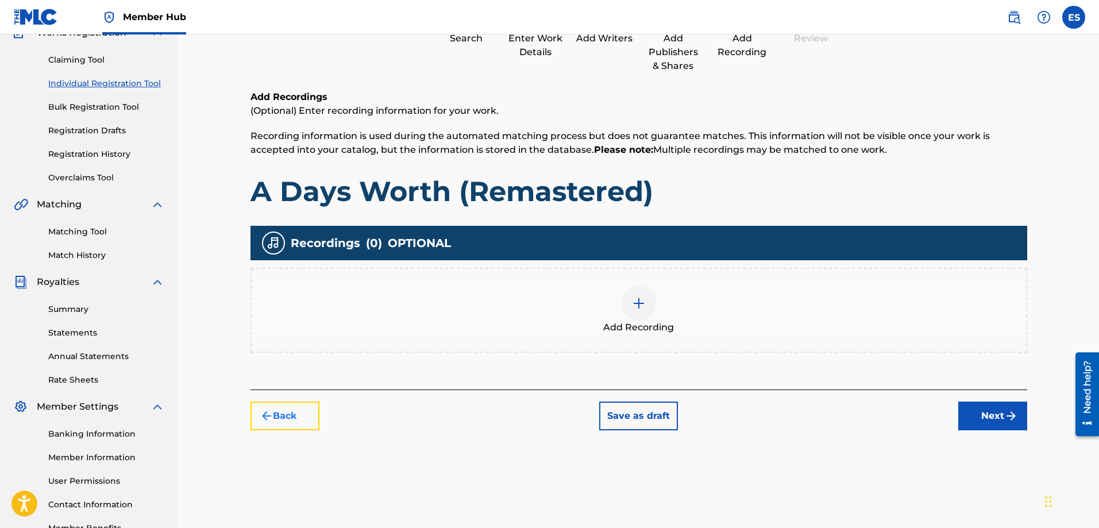
click at [278, 412] on button "Back" at bounding box center [284, 415] width 69 height 29
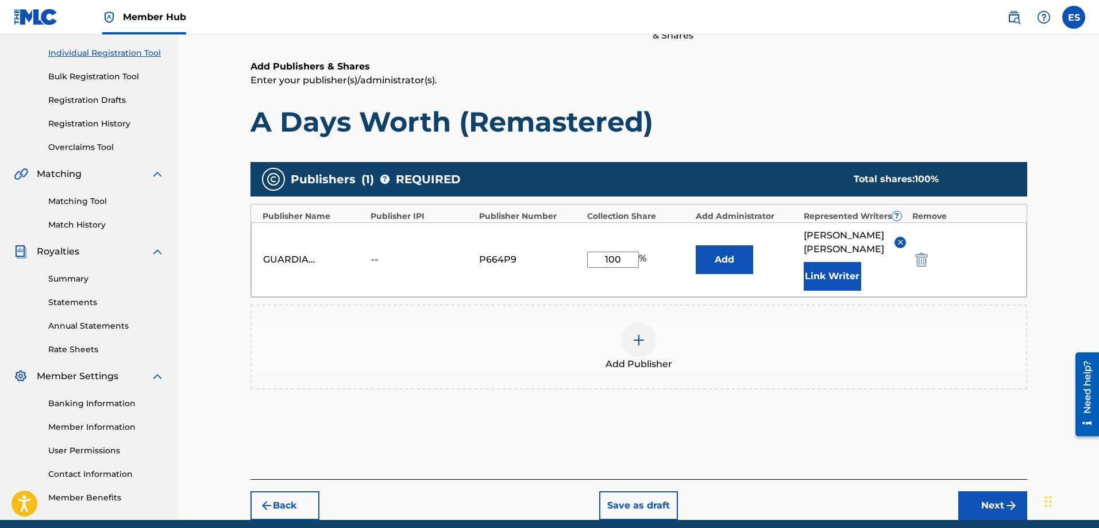
scroll to position [187, 0]
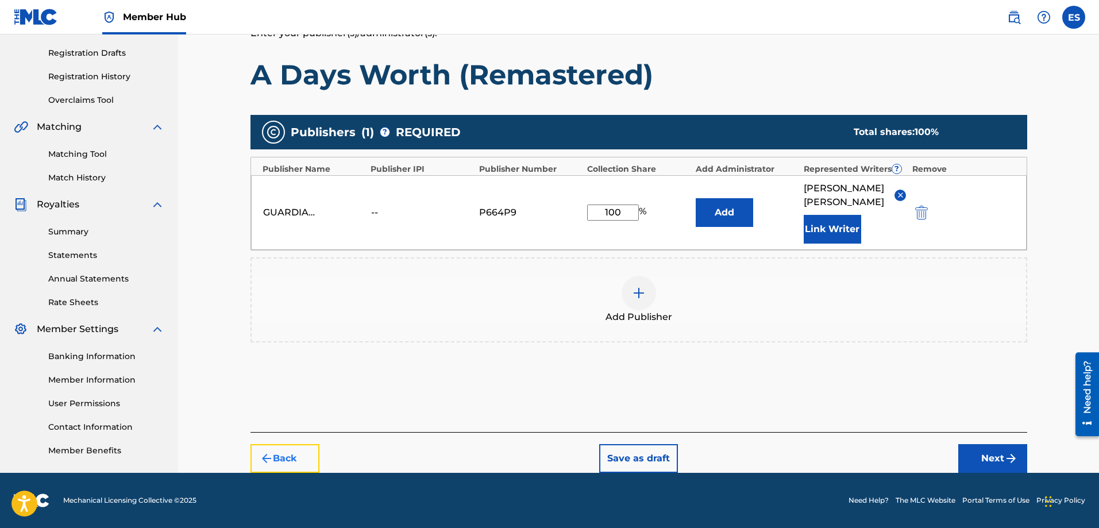
click at [262, 458] on img "submit" at bounding box center [267, 458] width 14 height 14
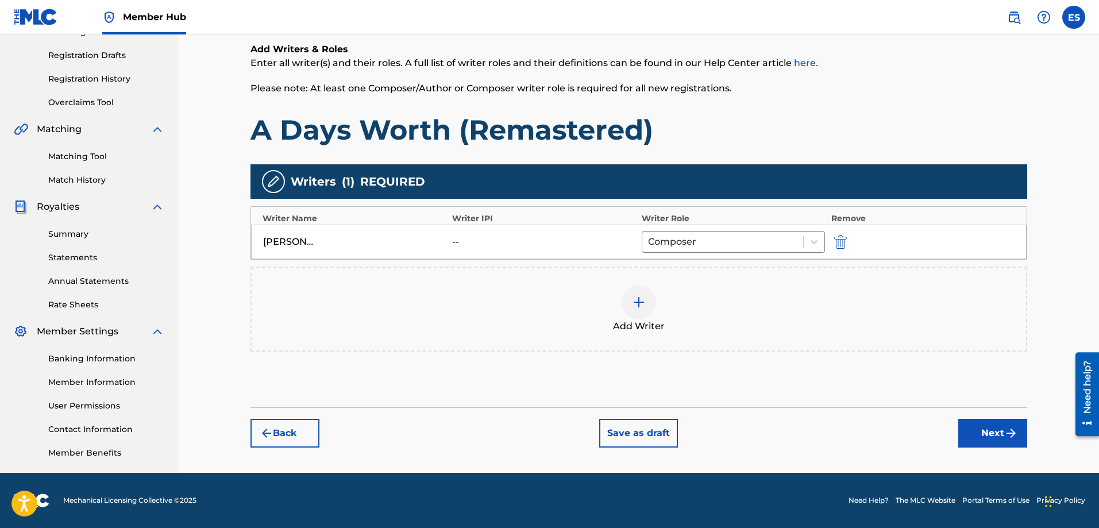
scroll to position [184, 0]
click at [281, 430] on button "Back" at bounding box center [284, 433] width 69 height 29
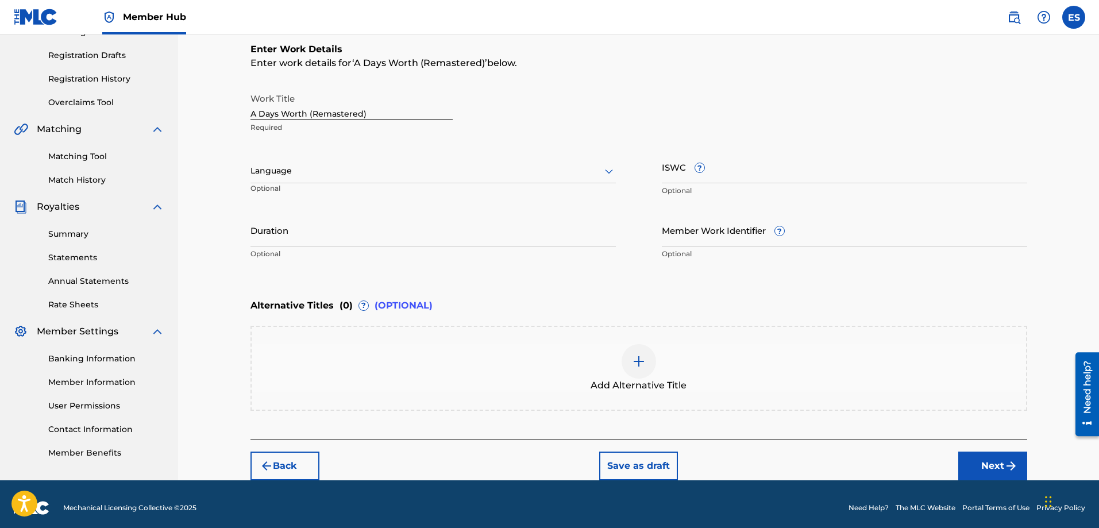
click at [276, 115] on input "A Days Worth (Remastered)" at bounding box center [351, 103] width 202 height 33
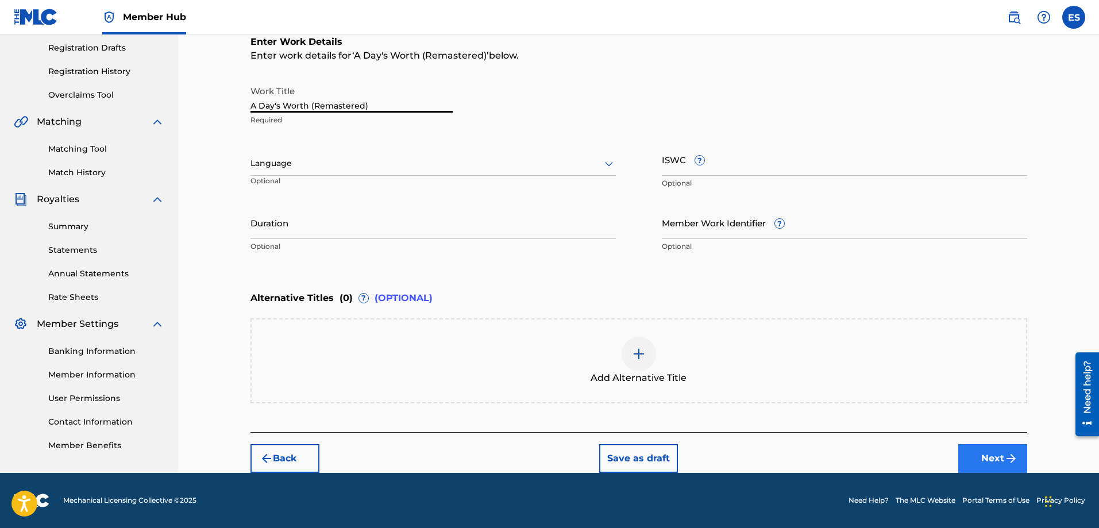
type input "A Day's Worth (Remastered)"
click at [999, 455] on button "Next" at bounding box center [992, 458] width 69 height 29
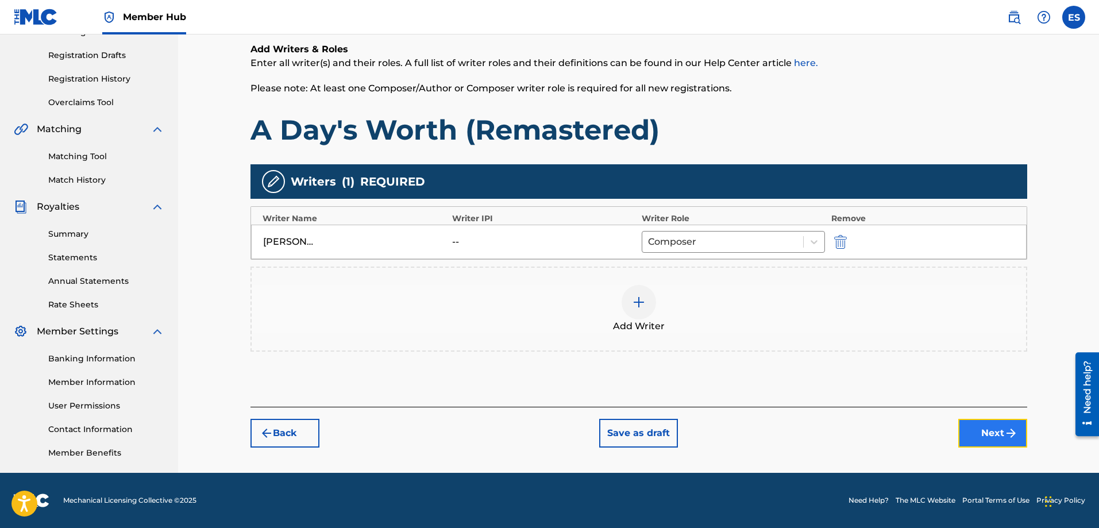
click at [991, 443] on button "Next" at bounding box center [992, 433] width 69 height 29
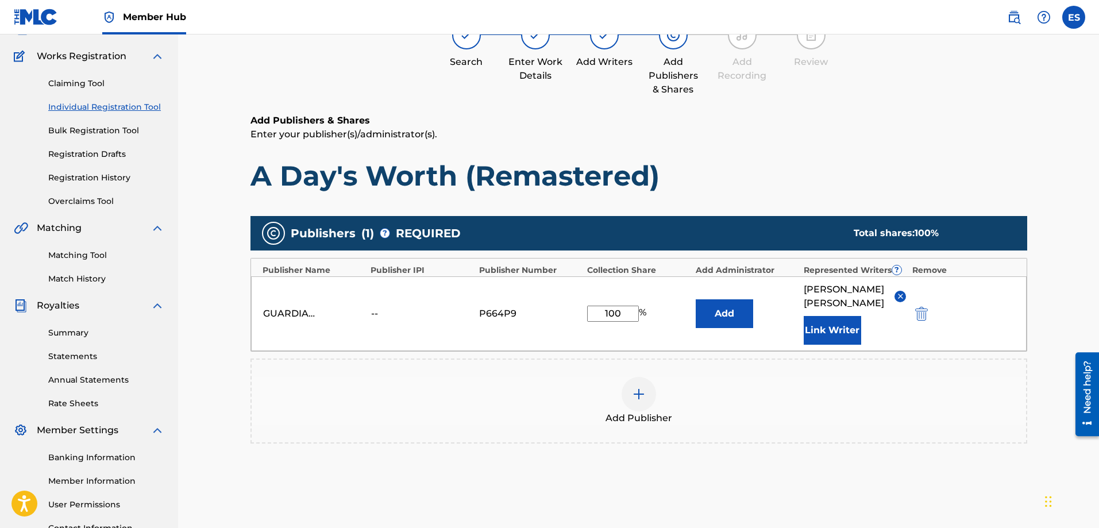
scroll to position [72, 0]
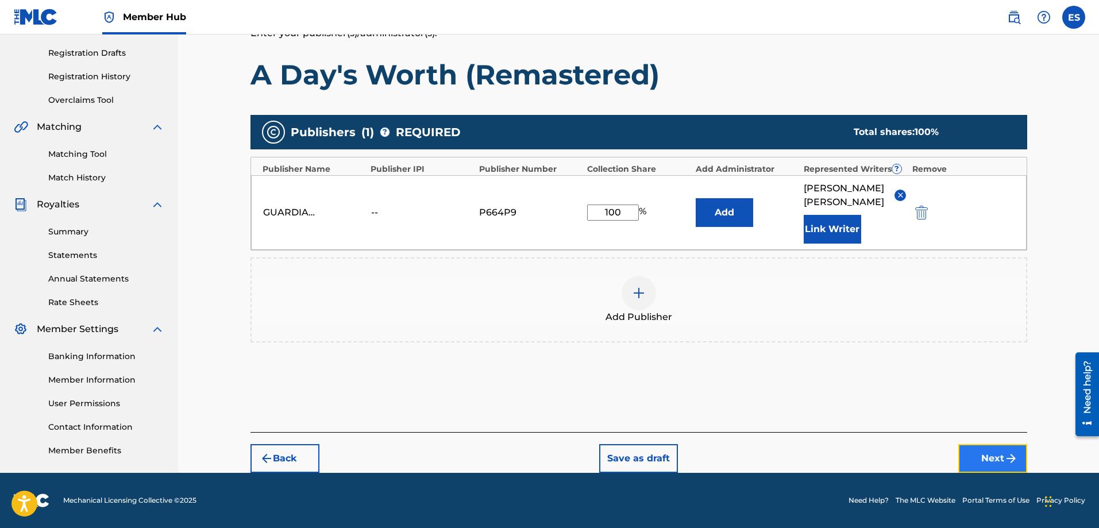
click at [980, 455] on button "Next" at bounding box center [992, 458] width 69 height 29
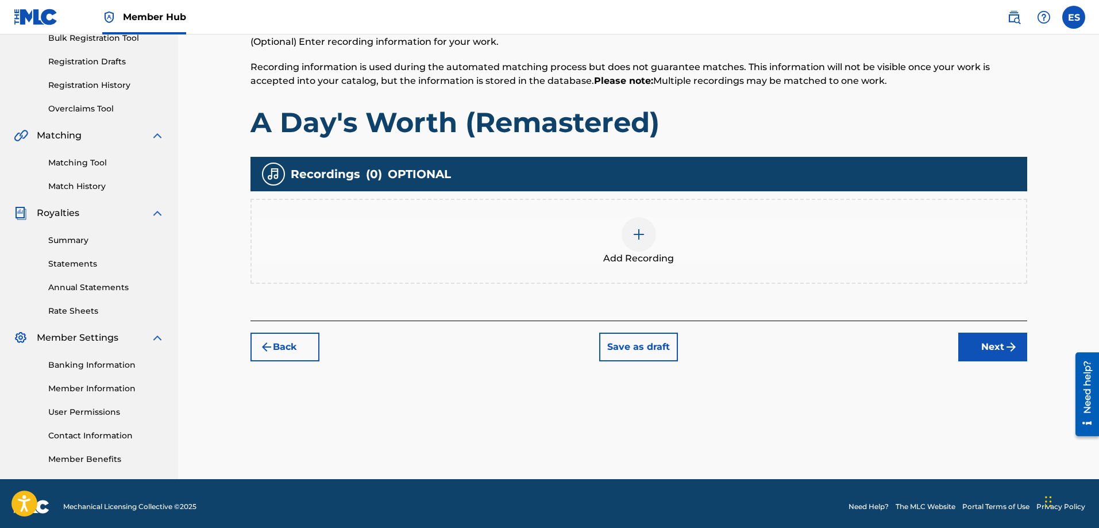
scroll to position [184, 0]
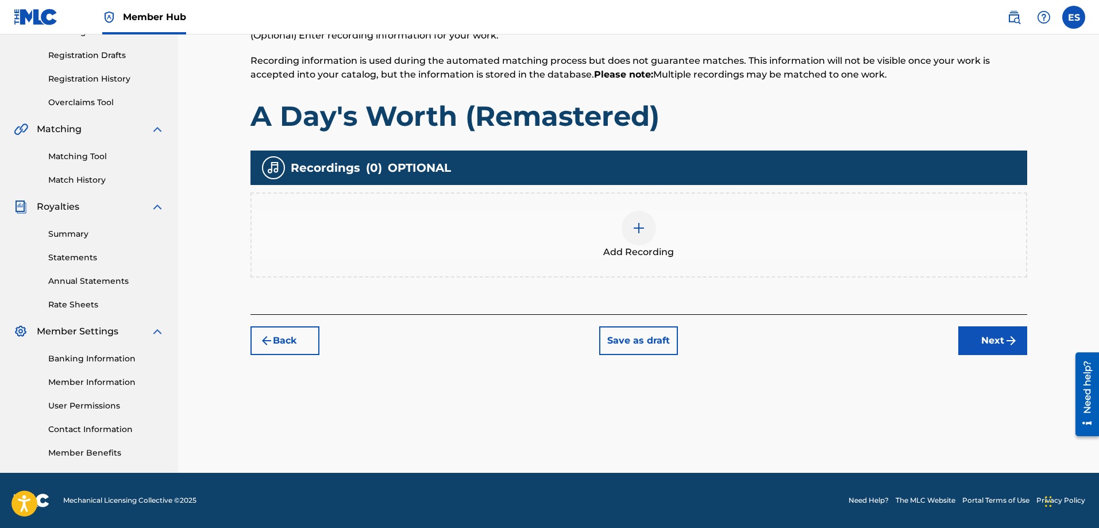
click at [639, 230] on img at bounding box center [639, 228] width 14 height 14
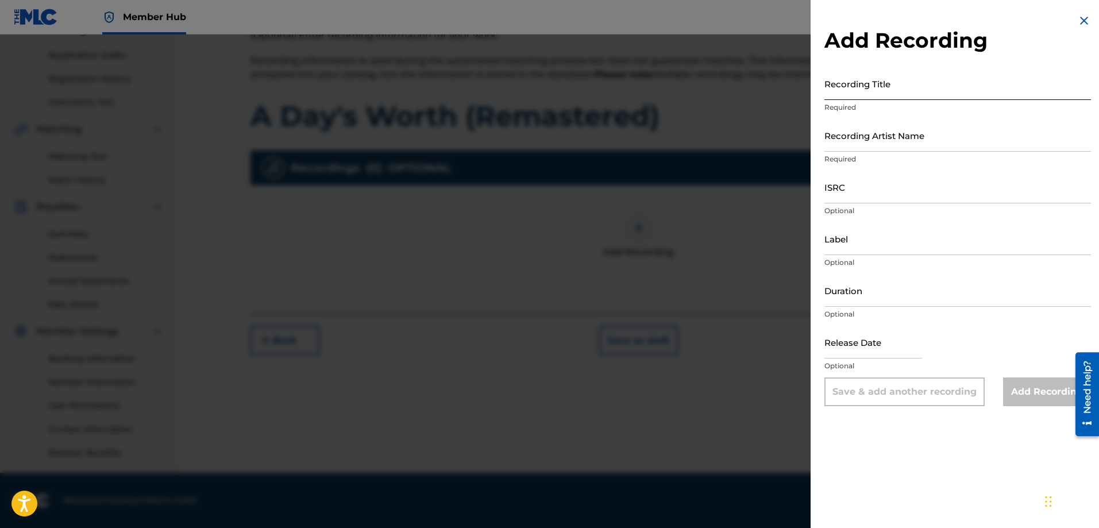
click at [913, 91] on input "Recording Title" at bounding box center [957, 83] width 266 height 33
click at [912, 92] on input "Recording Title" at bounding box center [957, 83] width 266 height 33
type input "A Day's Worth (Remastered)"
click at [900, 141] on input "Recording Artist Name" at bounding box center [957, 135] width 266 height 33
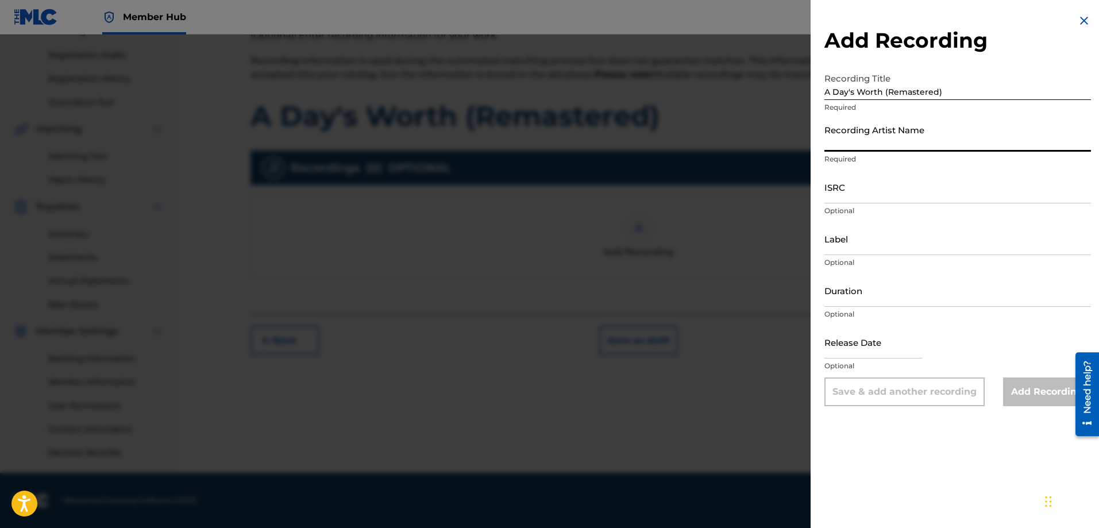
type input "[PERSON_NAME]"
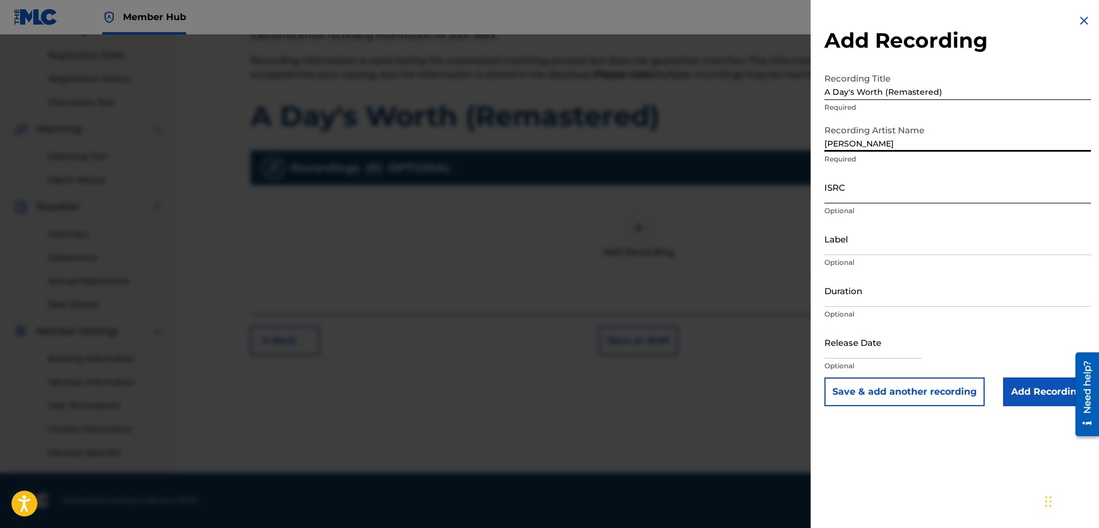
click at [879, 194] on input "ISRC" at bounding box center [957, 187] width 266 height 33
type input "QZES81937278"
click at [891, 246] on input "Label" at bounding box center [957, 238] width 266 height 33
type input "Guardian Crown Music"
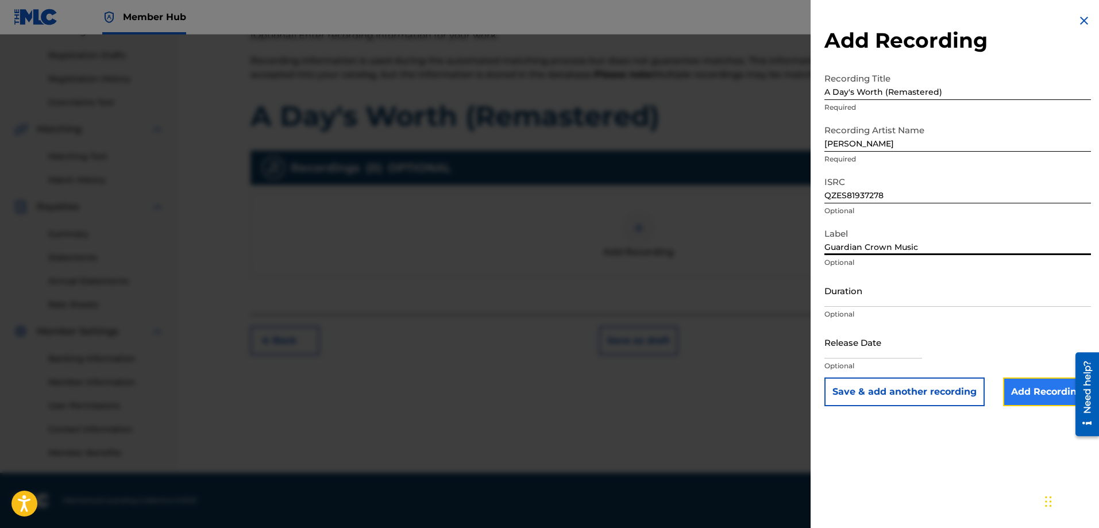
click at [1021, 391] on input "Add Recording" at bounding box center [1047, 391] width 88 height 29
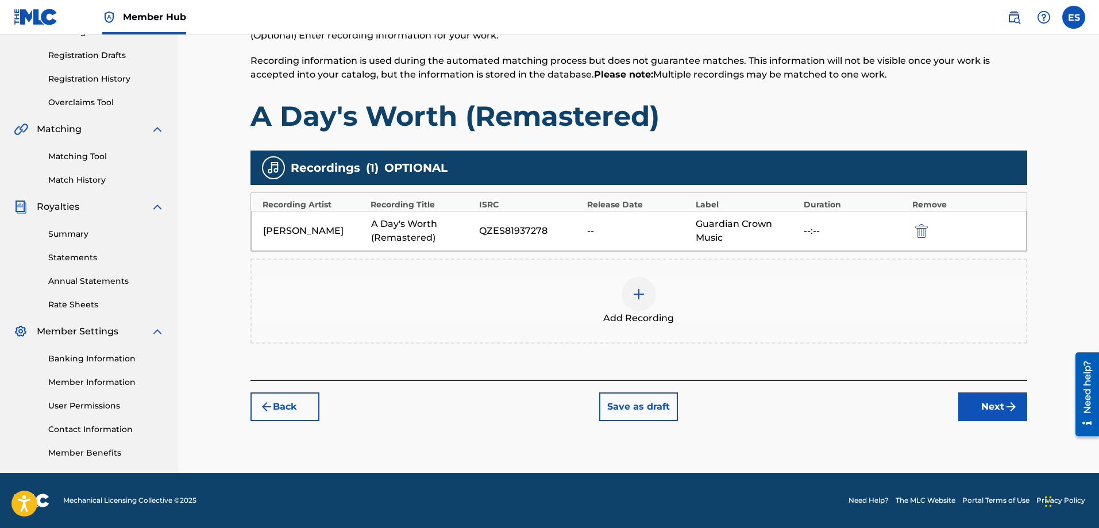
click at [857, 324] on div "Add Recording" at bounding box center [639, 301] width 774 height 48
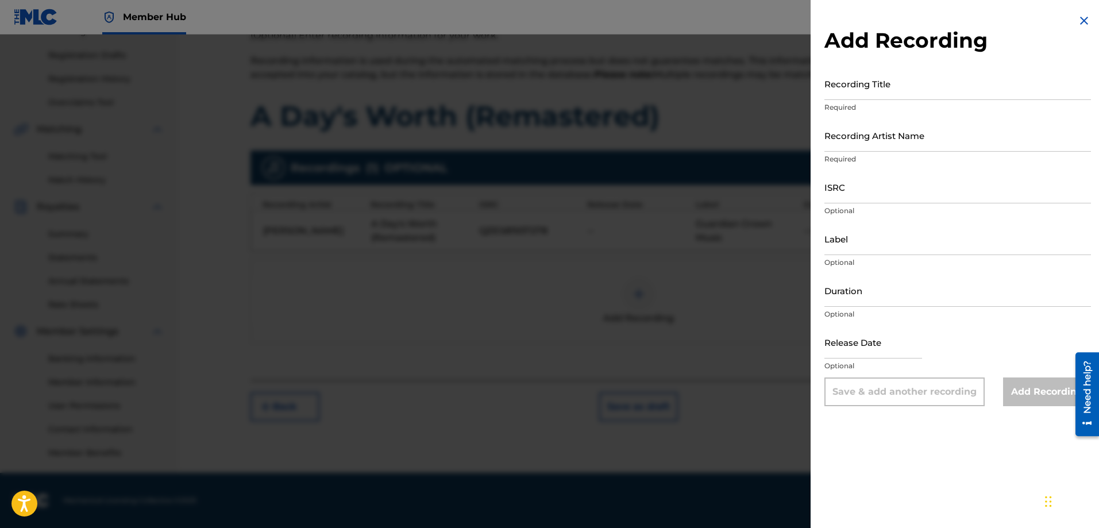
click at [1079, 22] on img at bounding box center [1084, 21] width 14 height 14
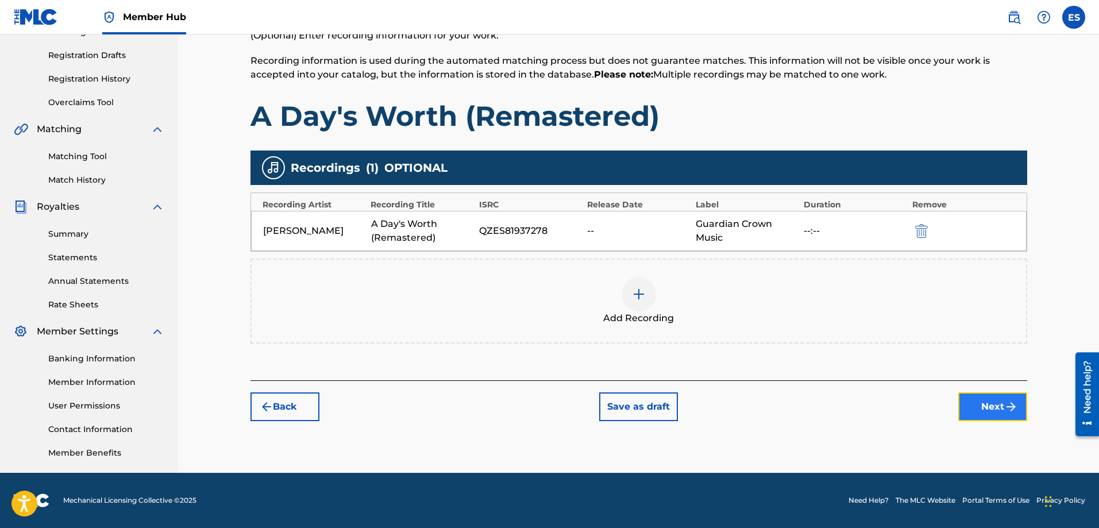
click at [989, 407] on button "Next" at bounding box center [992, 406] width 69 height 29
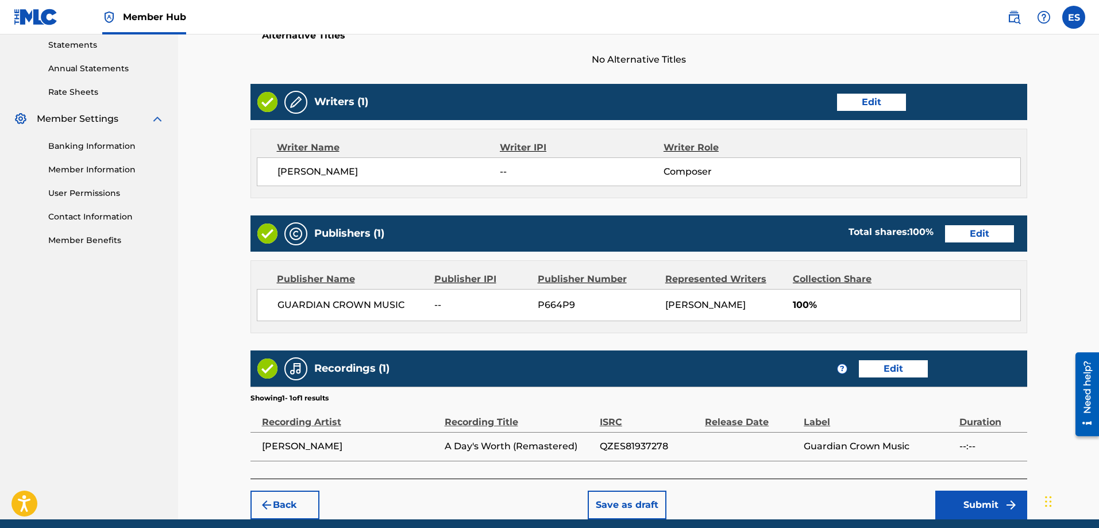
scroll to position [443, 0]
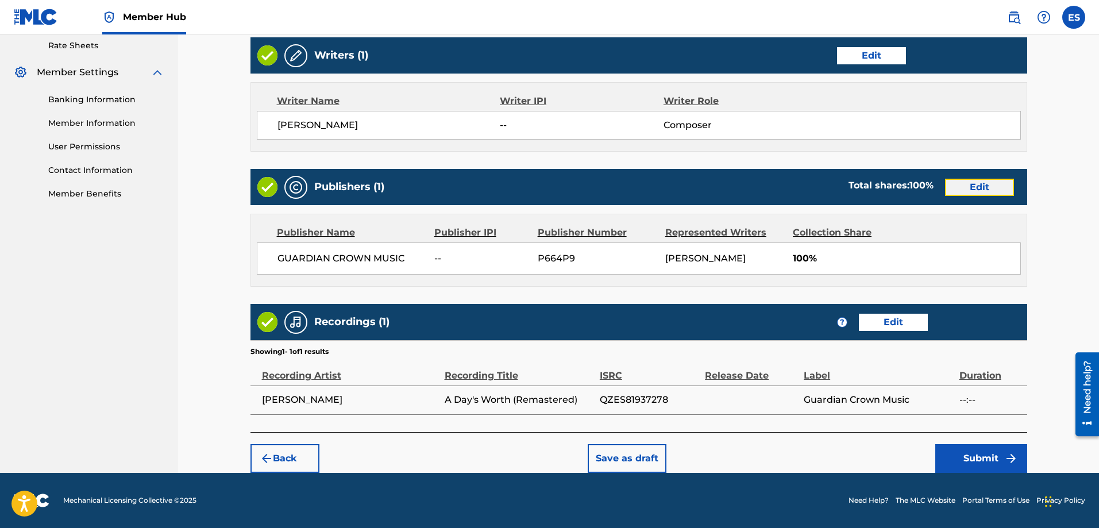
click at [977, 187] on button "Edit" at bounding box center [979, 187] width 69 height 17
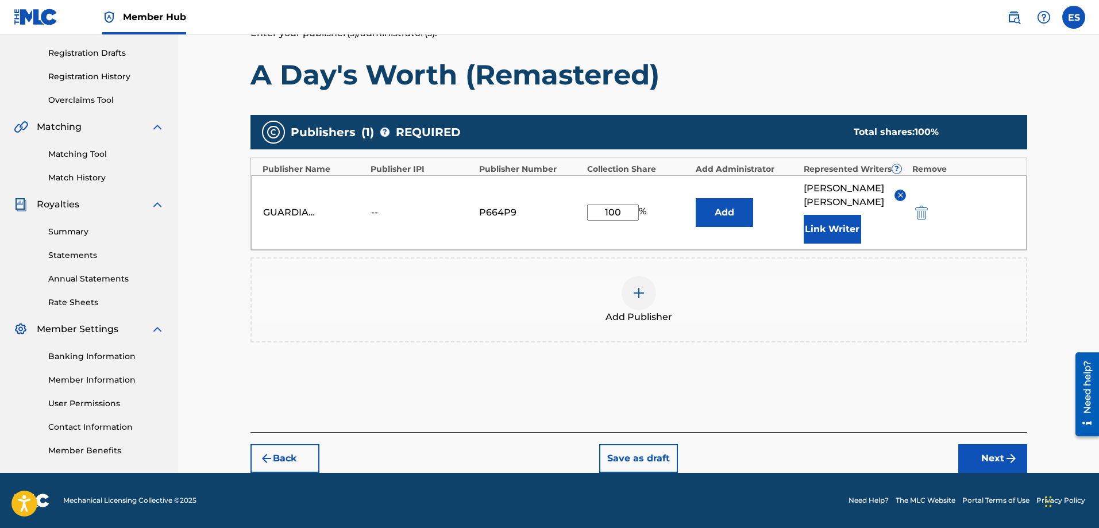
scroll to position [187, 0]
click at [376, 209] on div "--" at bounding box center [397, 213] width 52 height 14
click at [1007, 464] on img "submit" at bounding box center [1011, 458] width 14 height 14
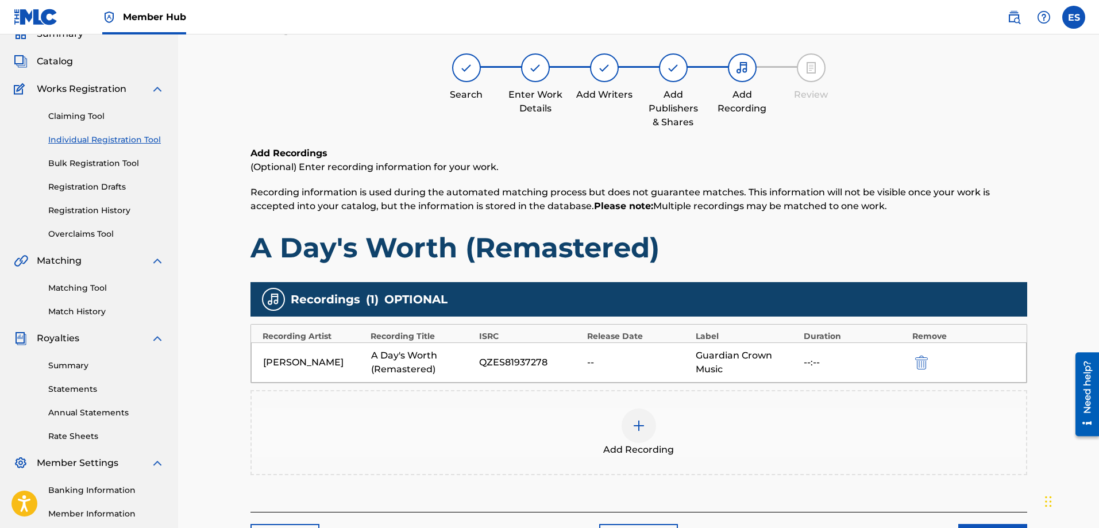
scroll to position [52, 0]
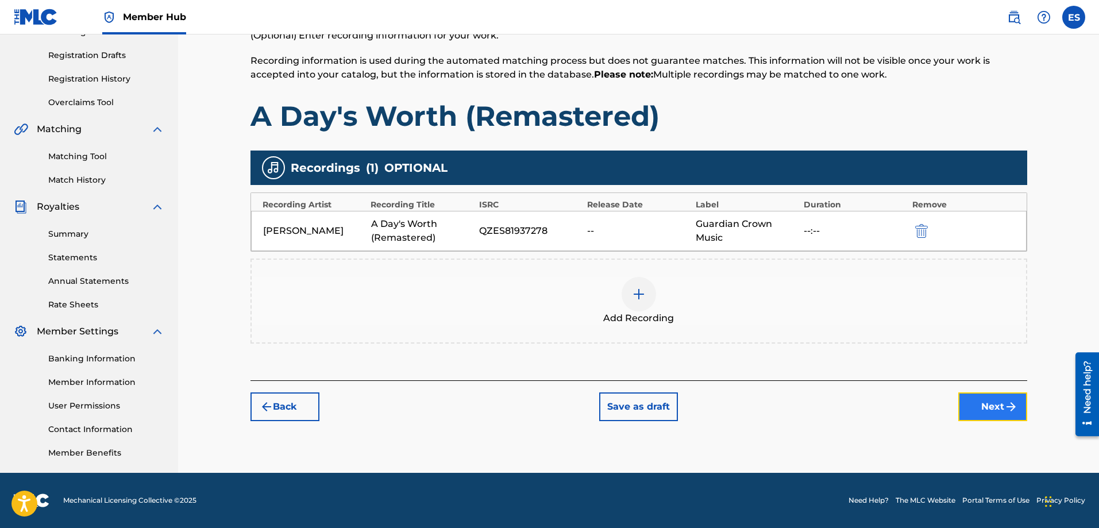
click at [979, 400] on button "Next" at bounding box center [992, 406] width 69 height 29
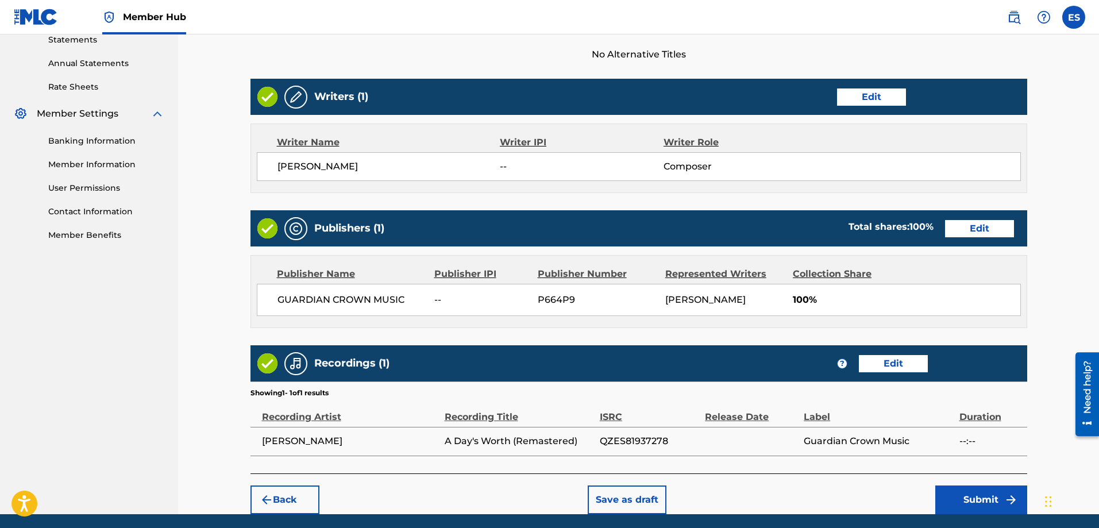
scroll to position [443, 0]
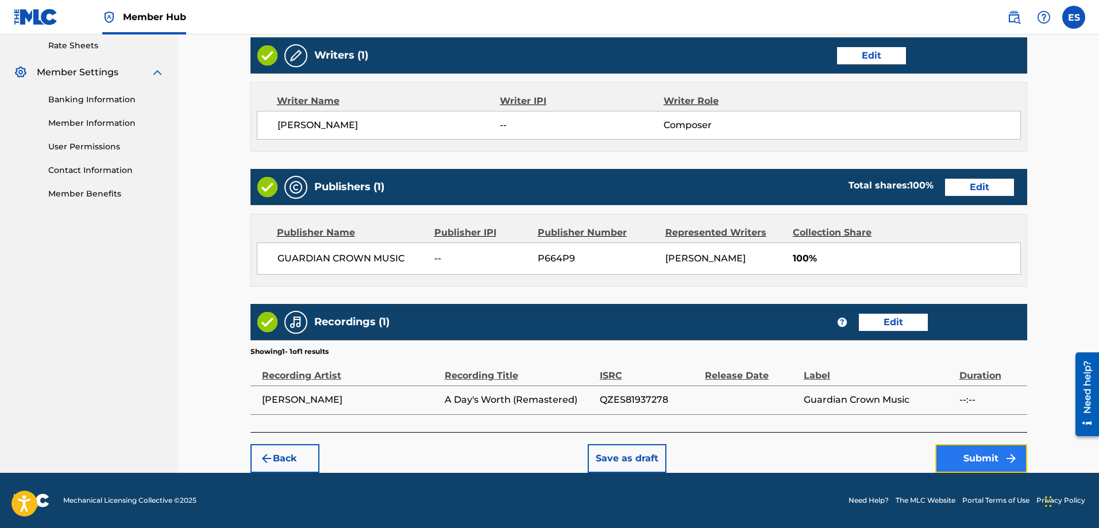
click at [975, 460] on button "Submit" at bounding box center [981, 458] width 92 height 29
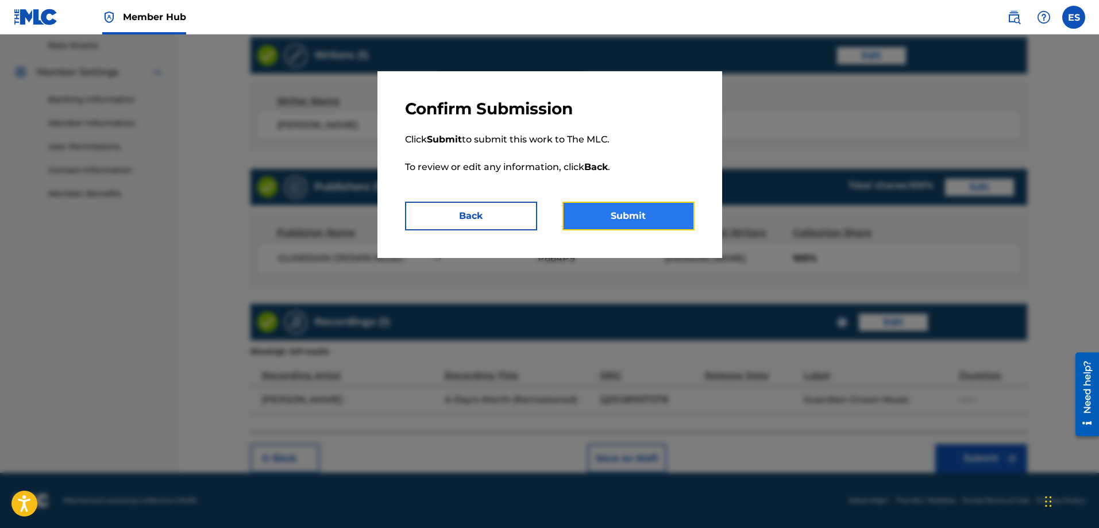
click at [627, 213] on button "Submit" at bounding box center [628, 216] width 132 height 29
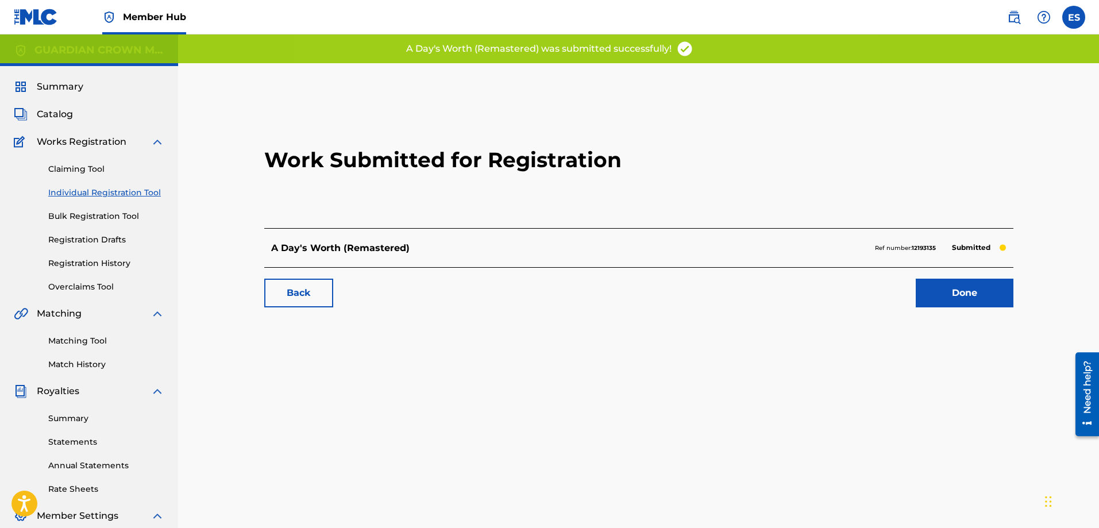
click at [639, 345] on div "Work Submitted for Registration A Day's Worth (Remastered) Ref number: 12193135…" at bounding box center [639, 360] width 804 height 594
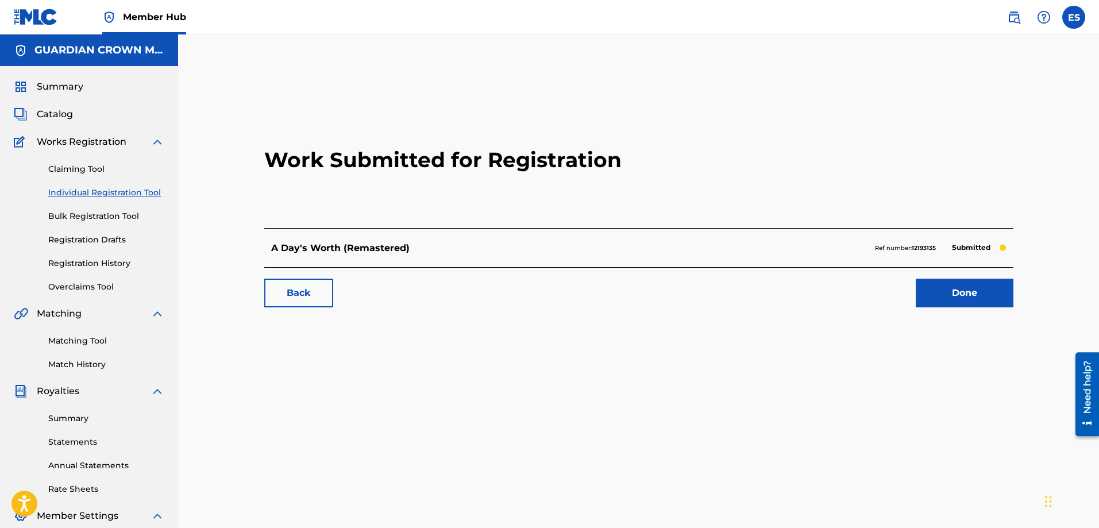
click at [419, 342] on div "Work Submitted for Registration A Day's Worth (Remastered) Ref number: 12193135…" at bounding box center [639, 360] width 804 height 594
click at [951, 288] on link "Done" at bounding box center [965, 293] width 98 height 29
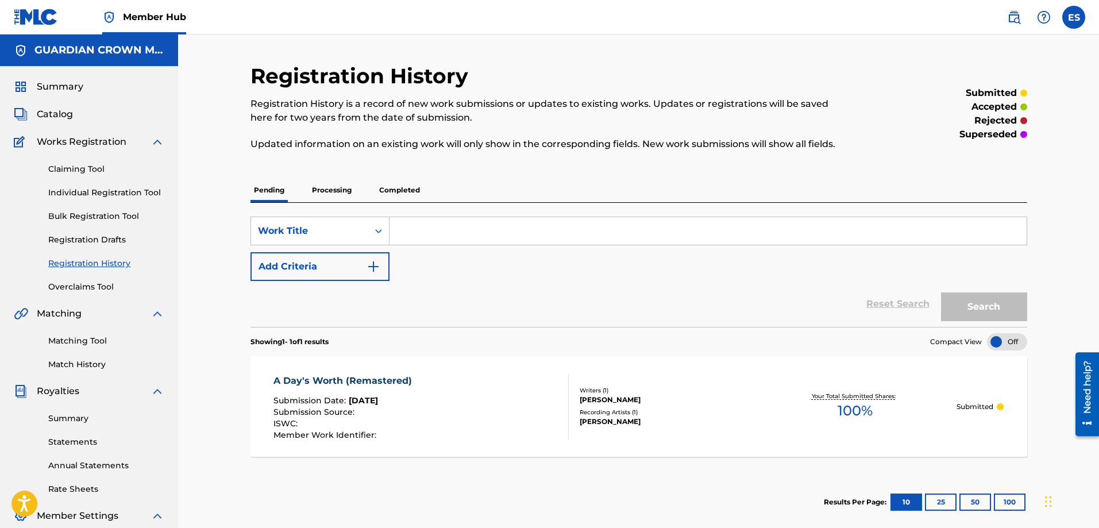
click at [660, 470] on div "Showing 1 - 1 of 1 results Compact View A Day's Worth (Remastered) Submission D…" at bounding box center [638, 428] width 777 height 202
click at [512, 482] on section "Results Per Page: 10 25 50 100" at bounding box center [638, 502] width 777 height 54
click at [569, 477] on section "Results Per Page: 10 25 50 100" at bounding box center [638, 502] width 777 height 54
click at [406, 184] on p "Completed" at bounding box center [400, 190] width 48 height 24
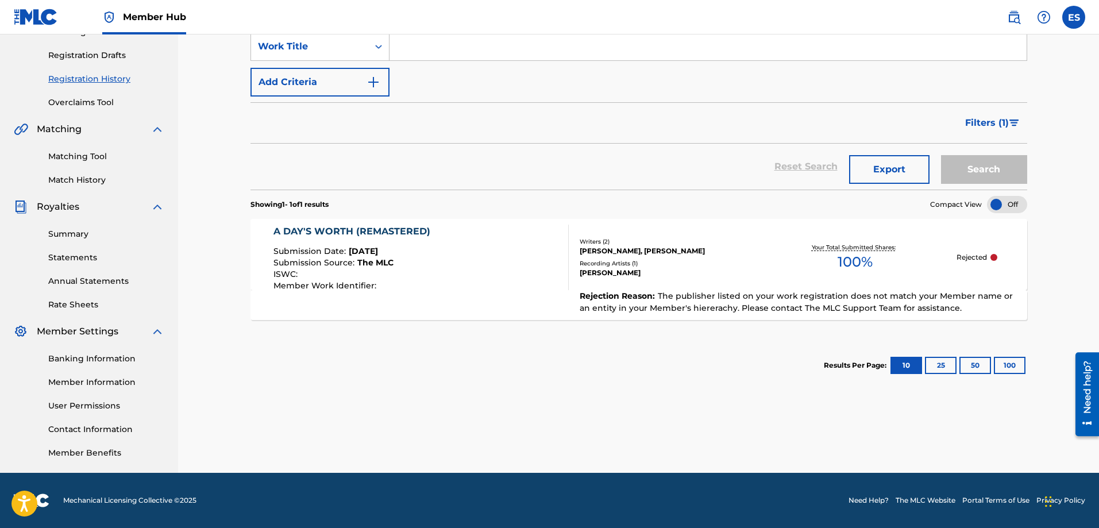
scroll to position [69, 0]
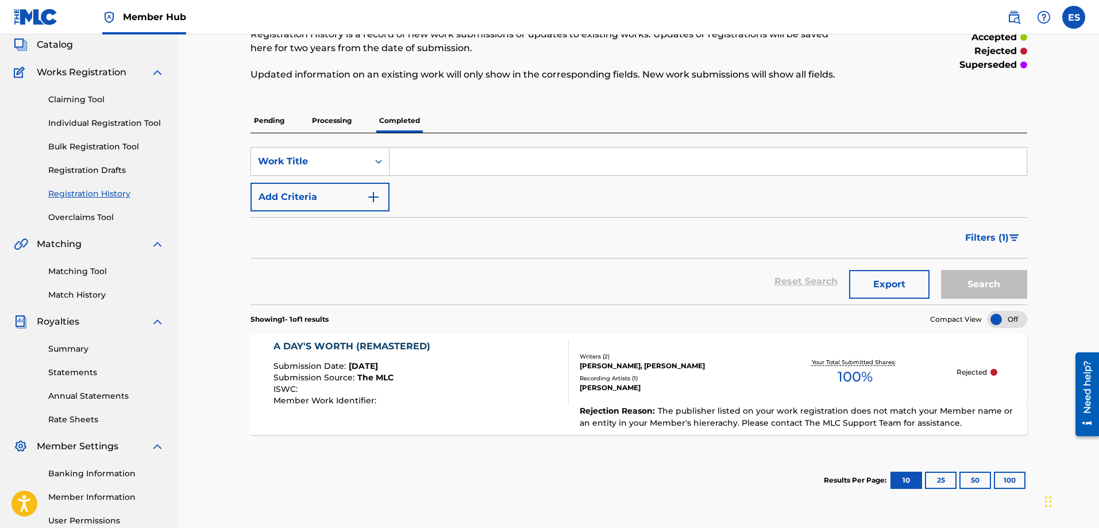
click at [269, 127] on p "Pending" at bounding box center [268, 121] width 37 height 24
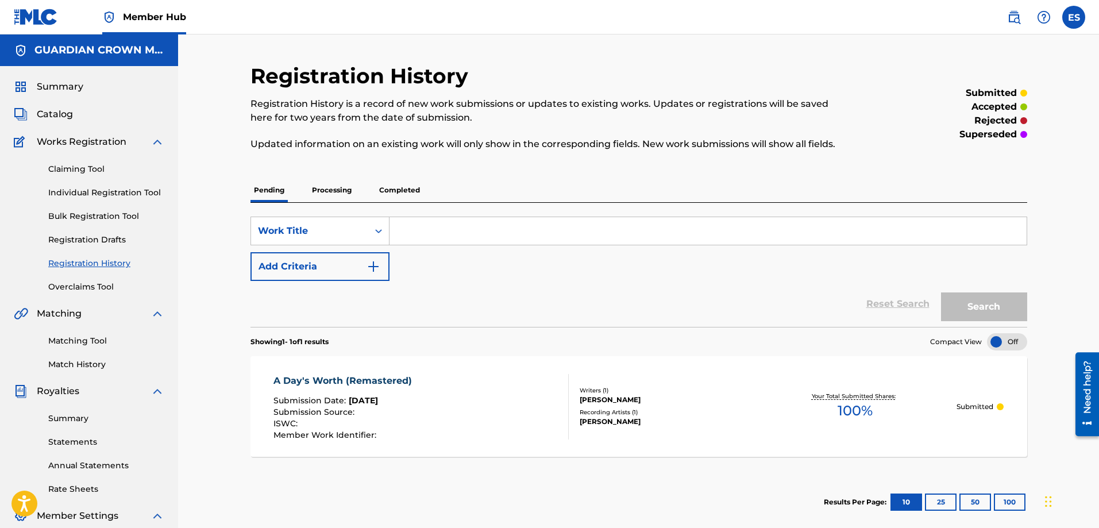
click at [410, 186] on p "Completed" at bounding box center [400, 190] width 48 height 24
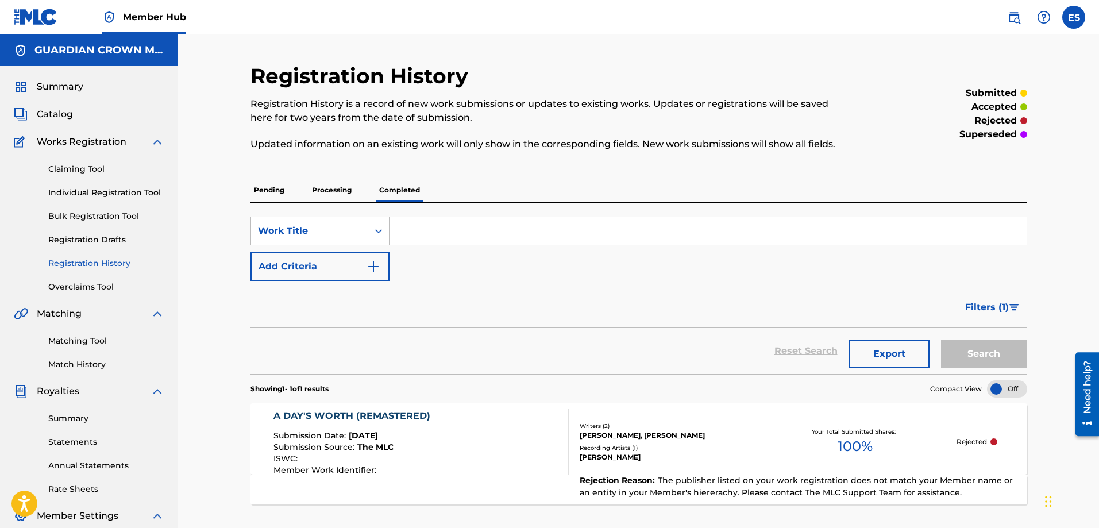
click at [273, 186] on p "Pending" at bounding box center [268, 190] width 37 height 24
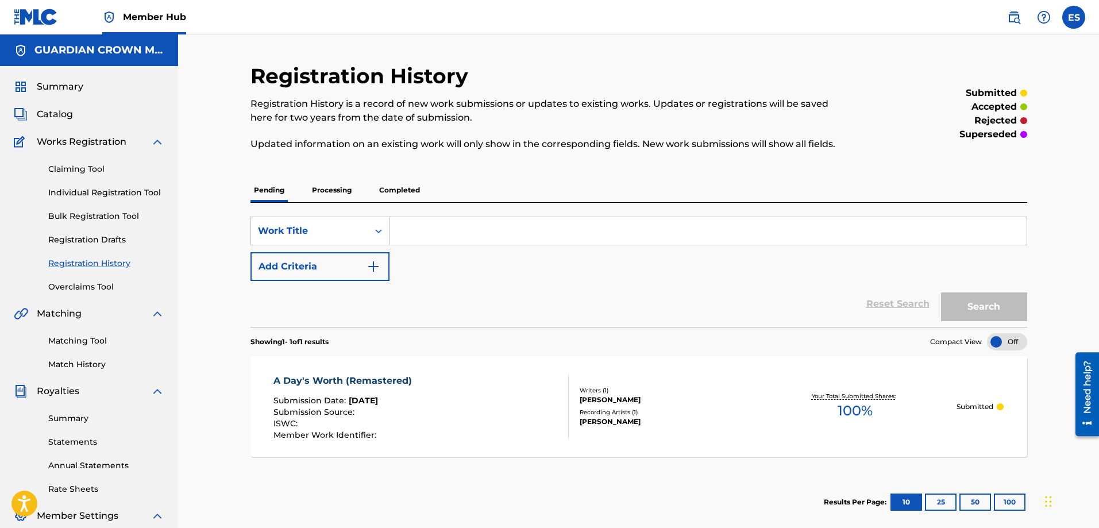
click at [472, 294] on div "Reset Search Search" at bounding box center [638, 304] width 777 height 46
click at [71, 83] on span "Summary" at bounding box center [60, 87] width 47 height 14
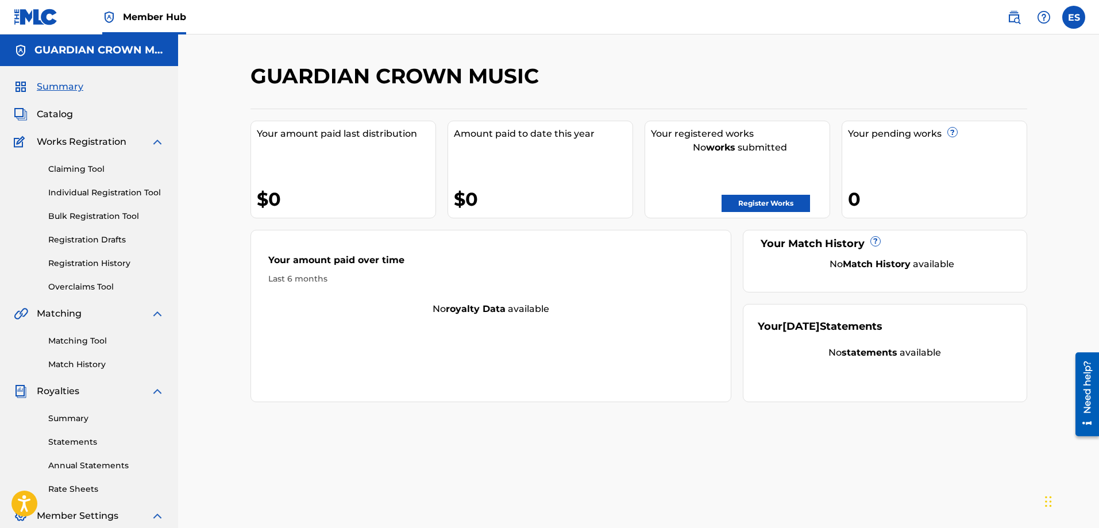
click at [94, 52] on h5 "GUARDIAN CROWN MUSIC" at bounding box center [99, 50] width 130 height 13
